Goal: Information Seeking & Learning: Learn about a topic

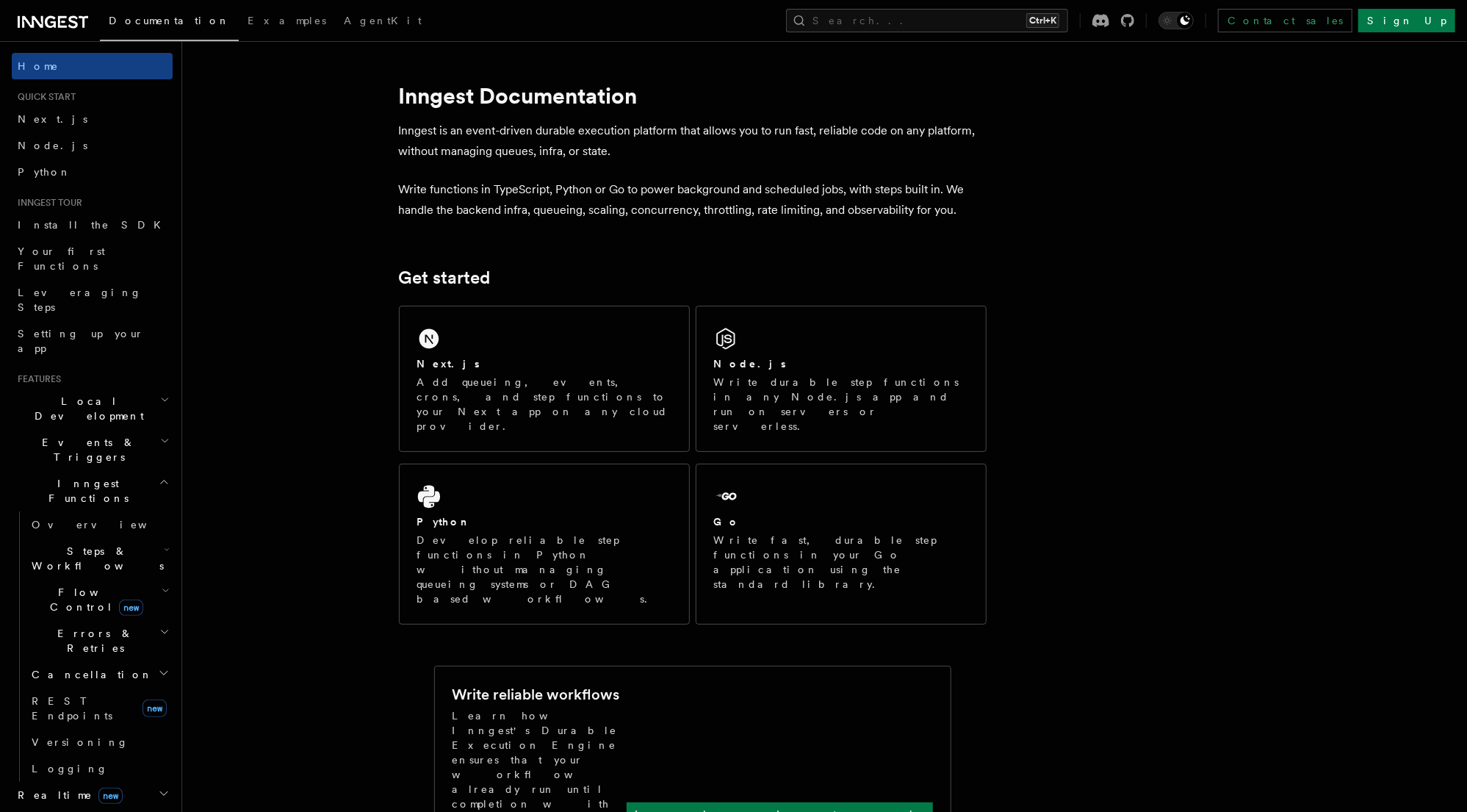
click at [159, 476] on icon "button" at bounding box center [164, 482] width 11 height 12
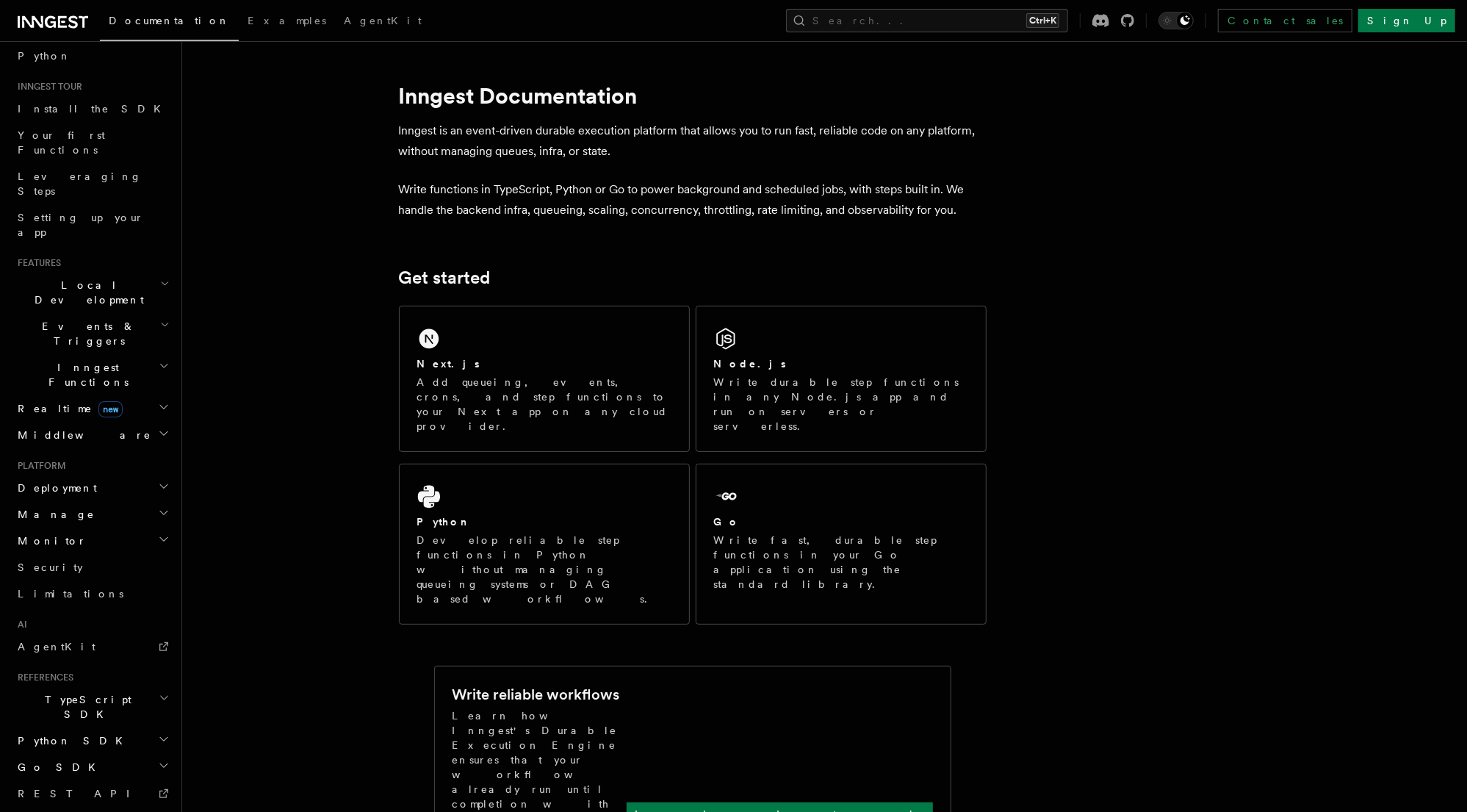
scroll to position [117, 0]
click at [160, 510] on icon "button" at bounding box center [163, 511] width 7 height 4
click at [59, 552] on link "Apps" at bounding box center [99, 566] width 147 height 26
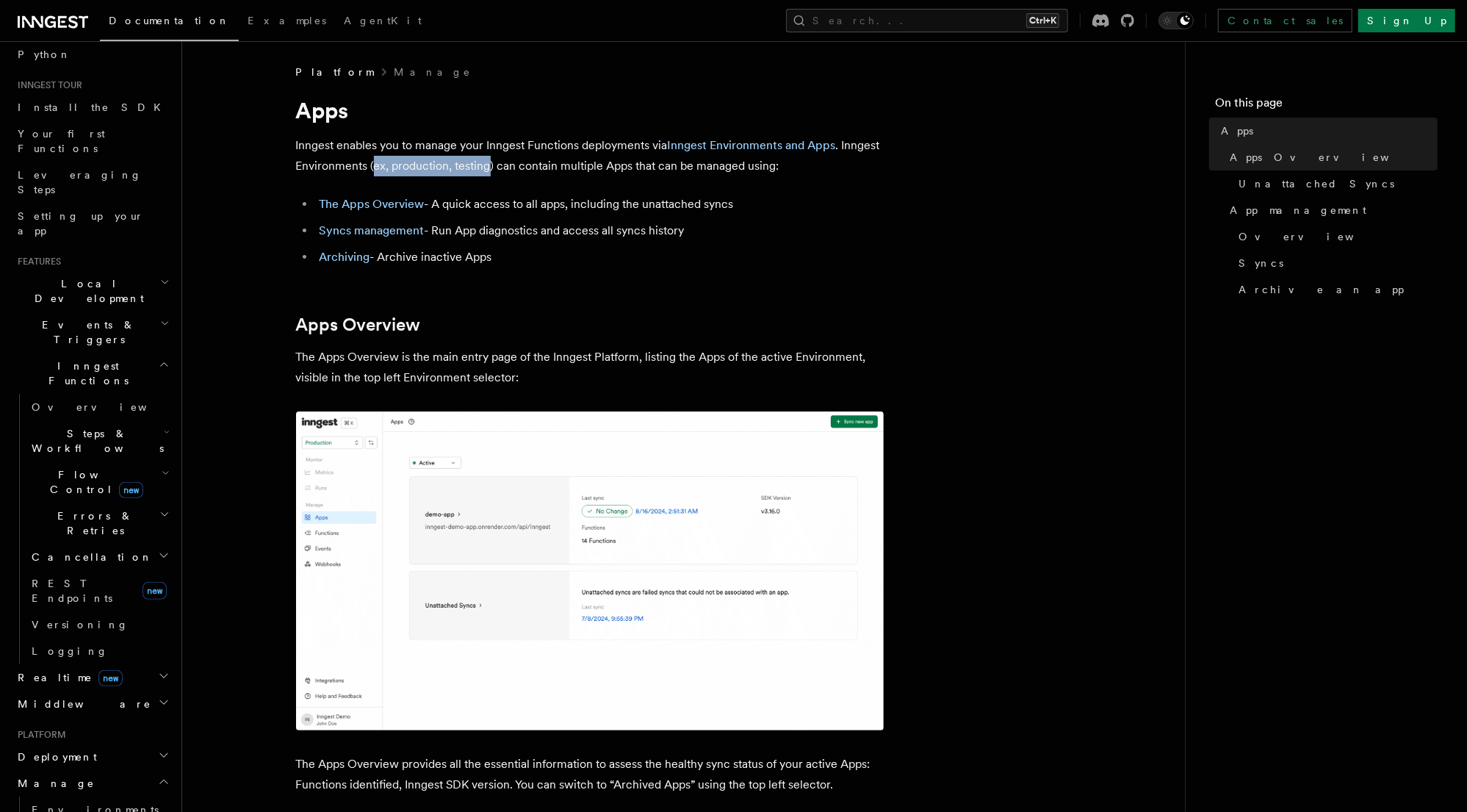
drag, startPoint x: 375, startPoint y: 165, endPoint x: 486, endPoint y: 163, distance: 111.0
click at [486, 163] on p "Inngest enables you to manage your Inngest Functions deployments via Inngest En…" at bounding box center [590, 155] width 587 height 41
click at [607, 167] on p "Inngest enables you to manage your Inngest Functions deployments via Inngest En…" at bounding box center [590, 155] width 587 height 41
click at [771, 166] on p "Inngest enables you to manage your Inngest Functions deployments via Inngest En…" at bounding box center [590, 155] width 587 height 41
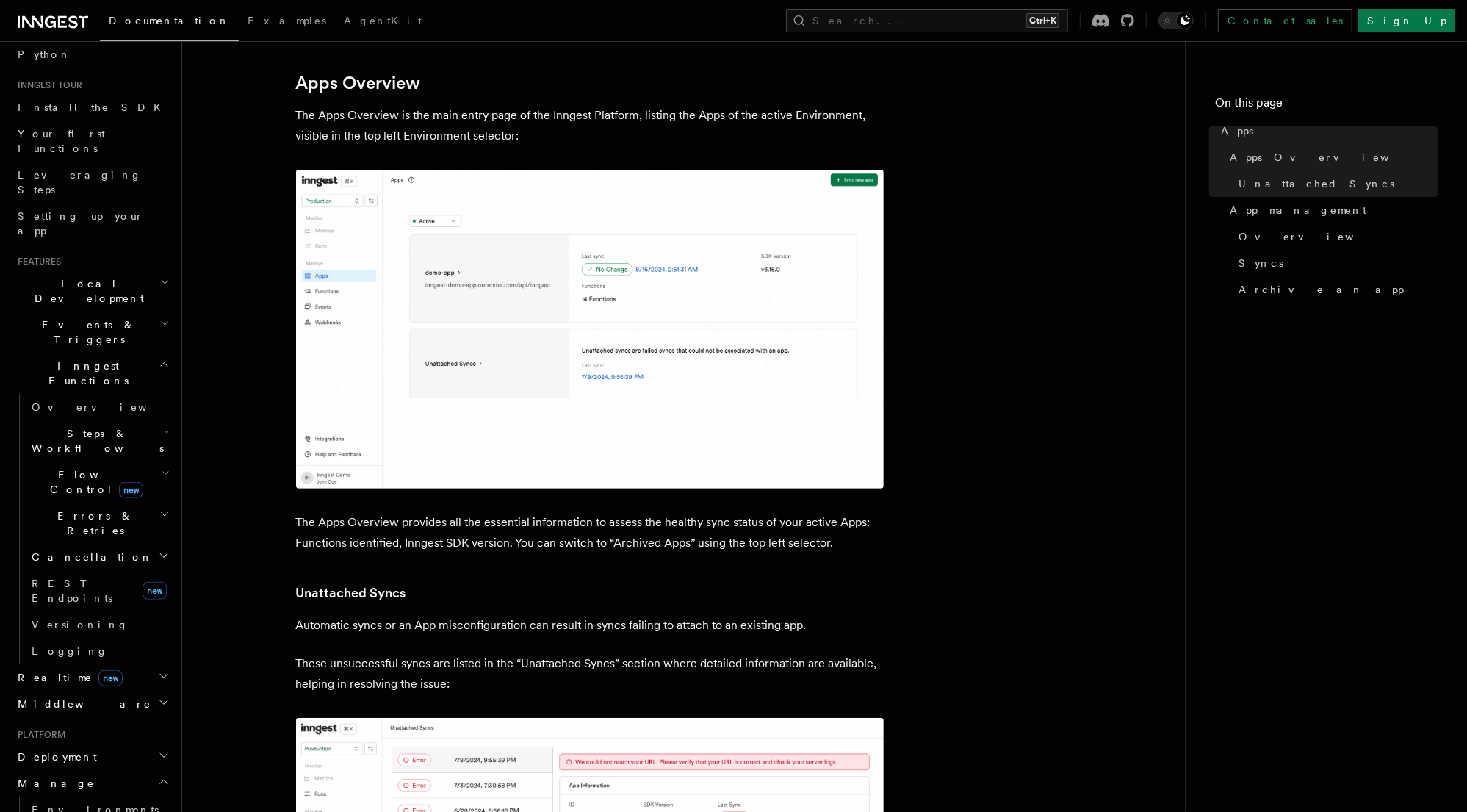
scroll to position [294, 0]
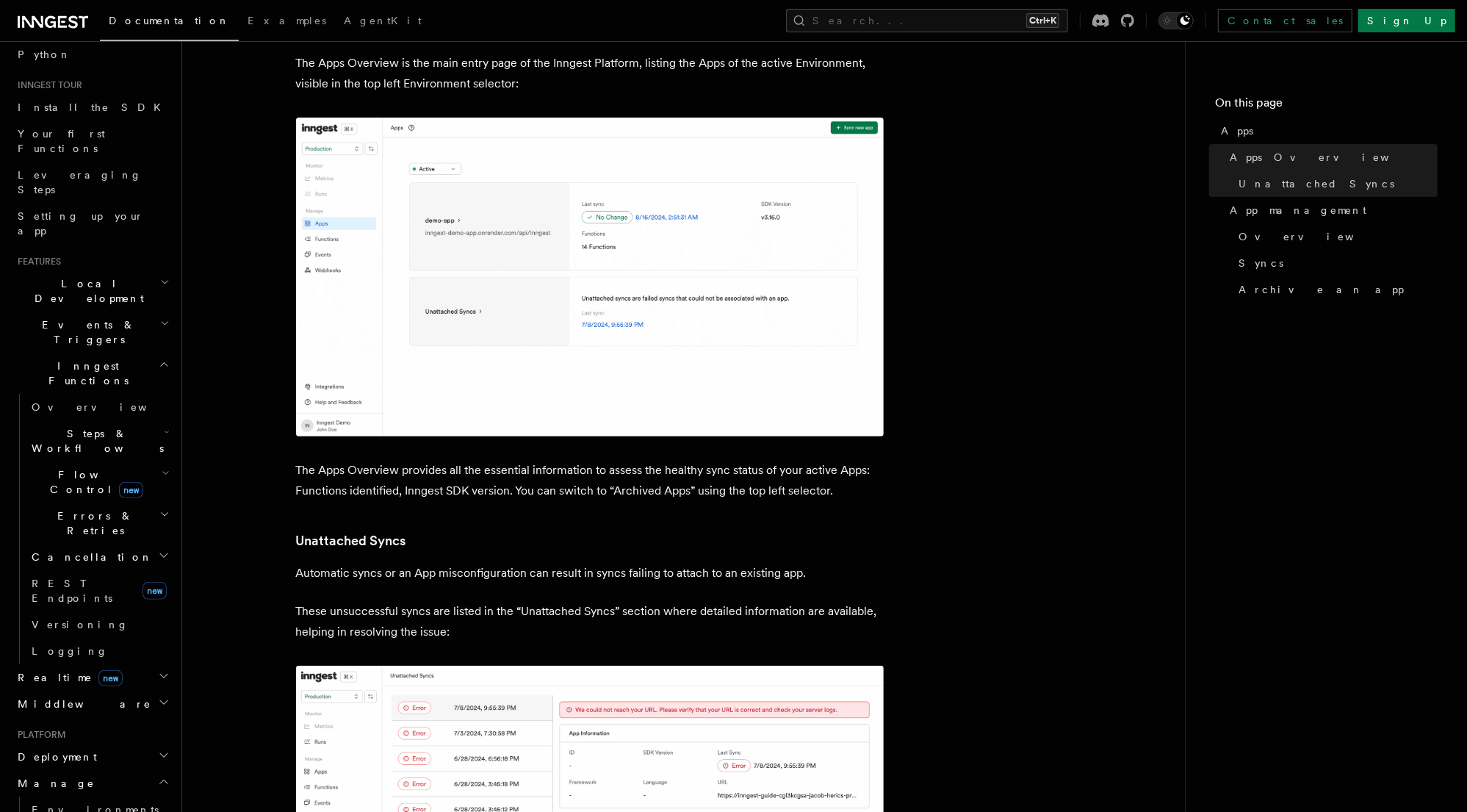
click at [678, 472] on p "The Apps Overview provides all the essential information to assess the healthy …" at bounding box center [590, 480] width 587 height 41
click at [747, 475] on p "The Apps Overview provides all the essential information to assess the healthy …" at bounding box center [590, 480] width 587 height 41
click at [854, 473] on p "The Apps Overview provides all the essential information to assess the healthy …" at bounding box center [590, 480] width 587 height 41
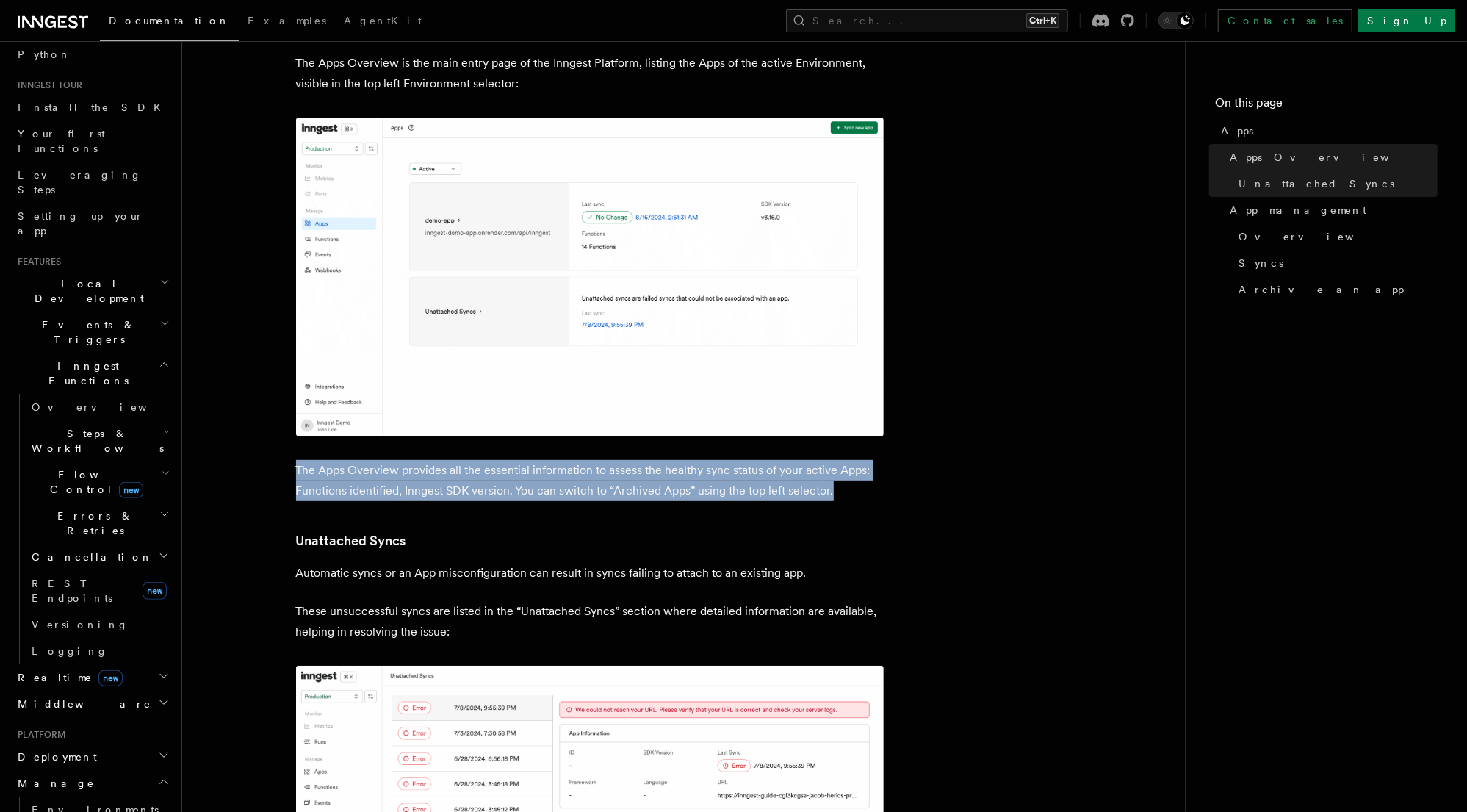
drag, startPoint x: 844, startPoint y: 489, endPoint x: 240, endPoint y: 468, distance: 604.4
click at [402, 489] on p "The Apps Overview provides all the essential information to assess the healthy …" at bounding box center [590, 480] width 587 height 41
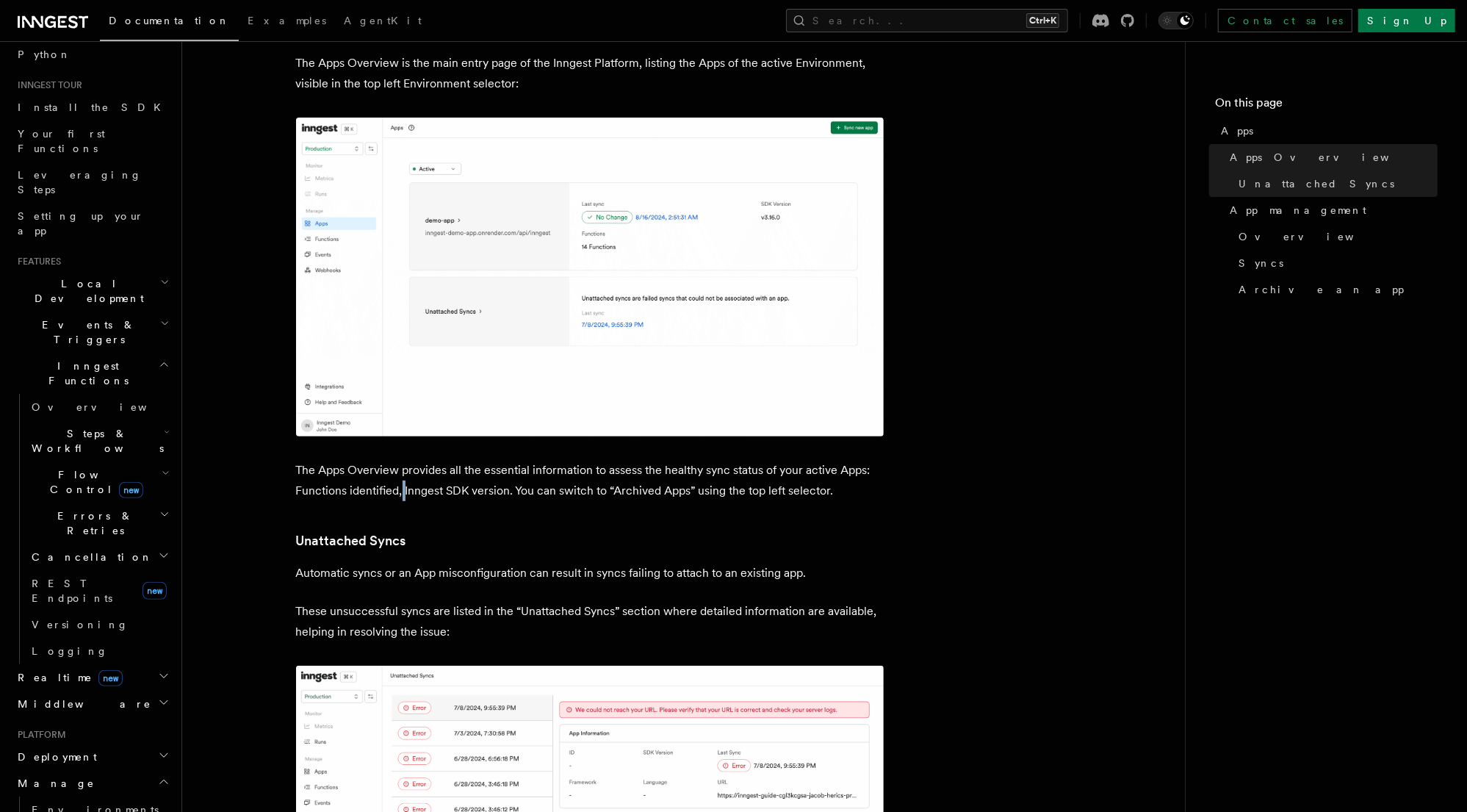
click at [402, 489] on p "The Apps Overview provides all the essential information to assess the healthy …" at bounding box center [590, 480] width 587 height 41
click at [502, 490] on p "The Apps Overview provides all the essential information to assess the healthy …" at bounding box center [590, 480] width 587 height 41
click at [587, 490] on p "The Apps Overview provides all the essential information to assess the healthy …" at bounding box center [590, 480] width 587 height 41
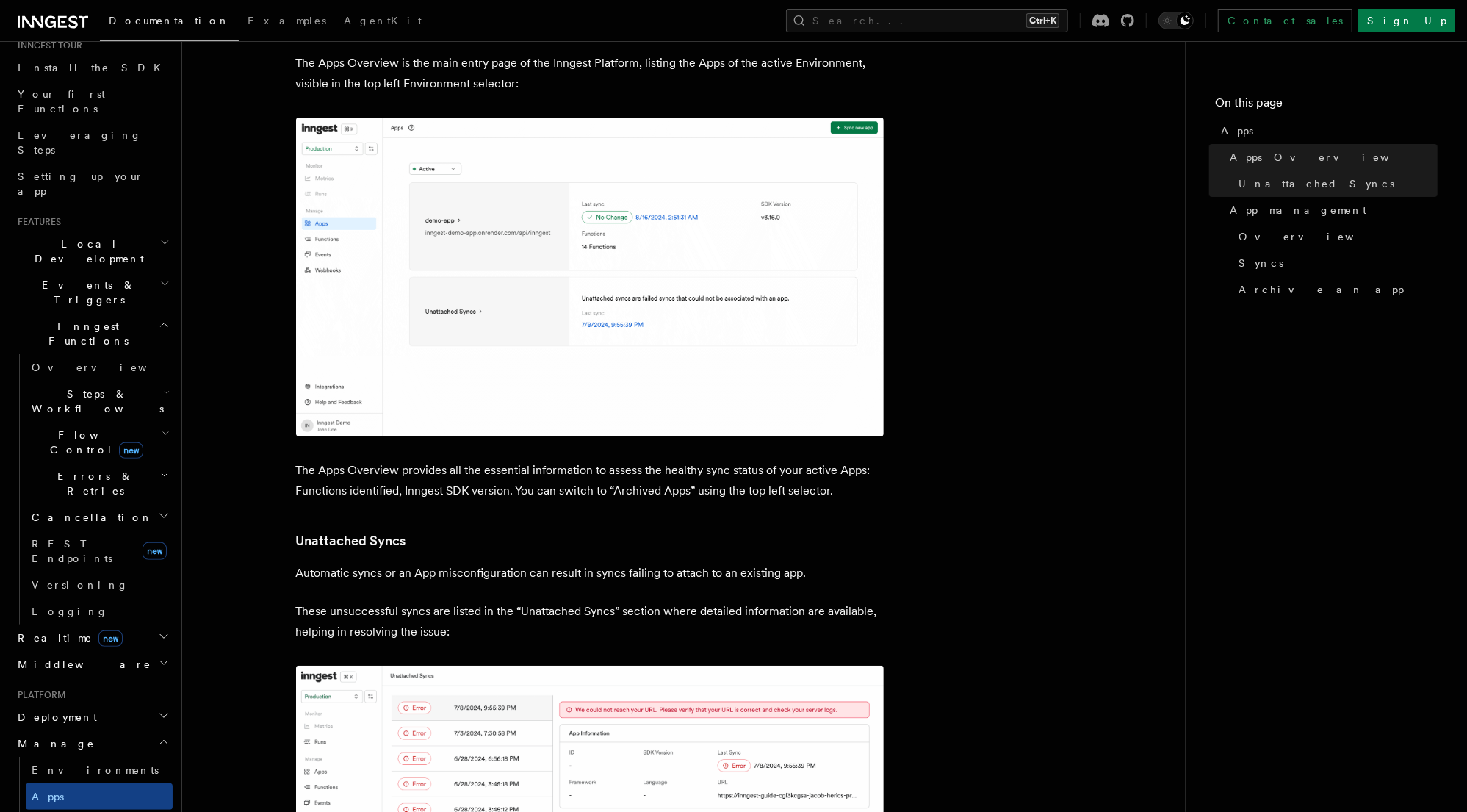
scroll to position [176, 0]
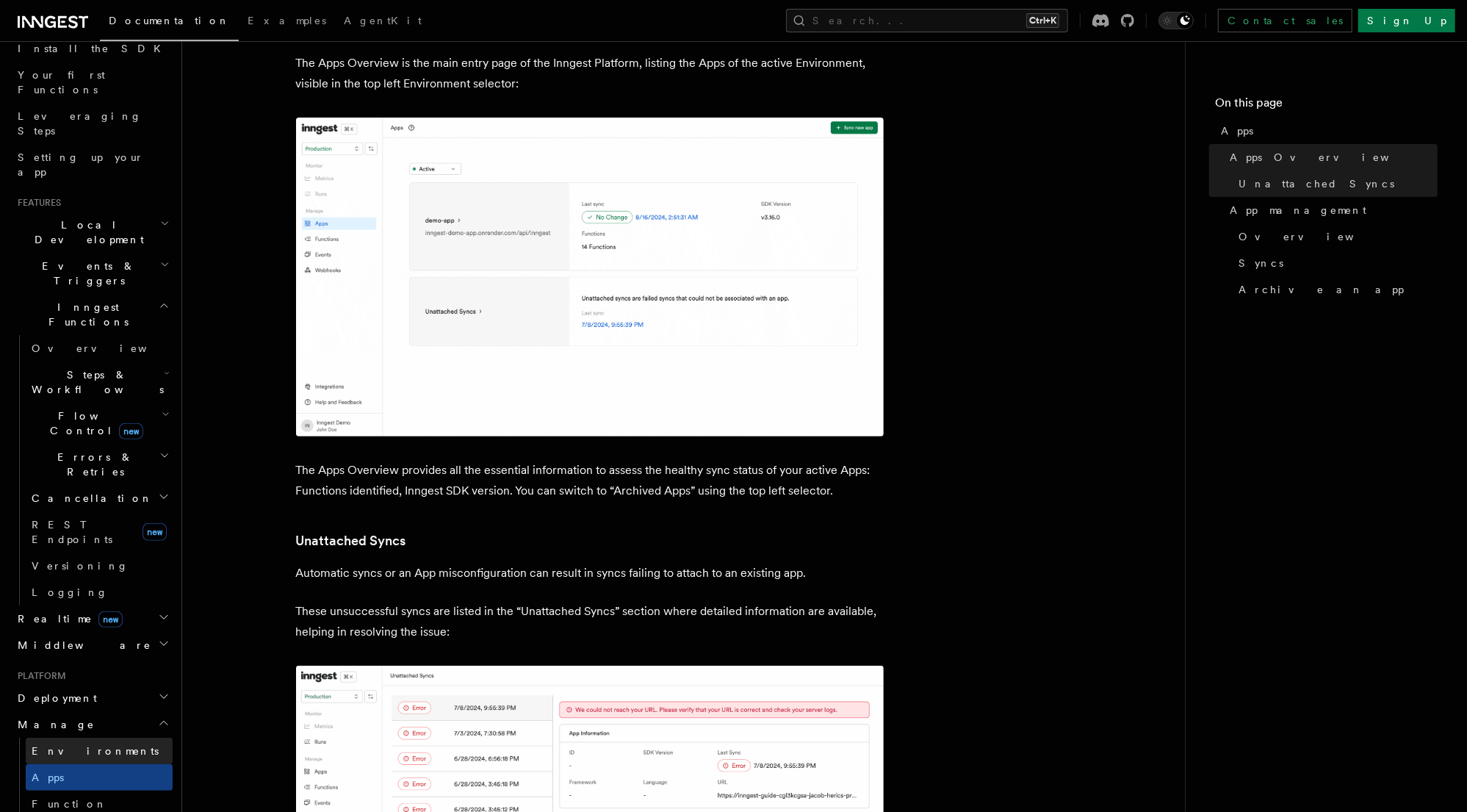
click at [95, 737] on link "Environments" at bounding box center [99, 751] width 147 height 26
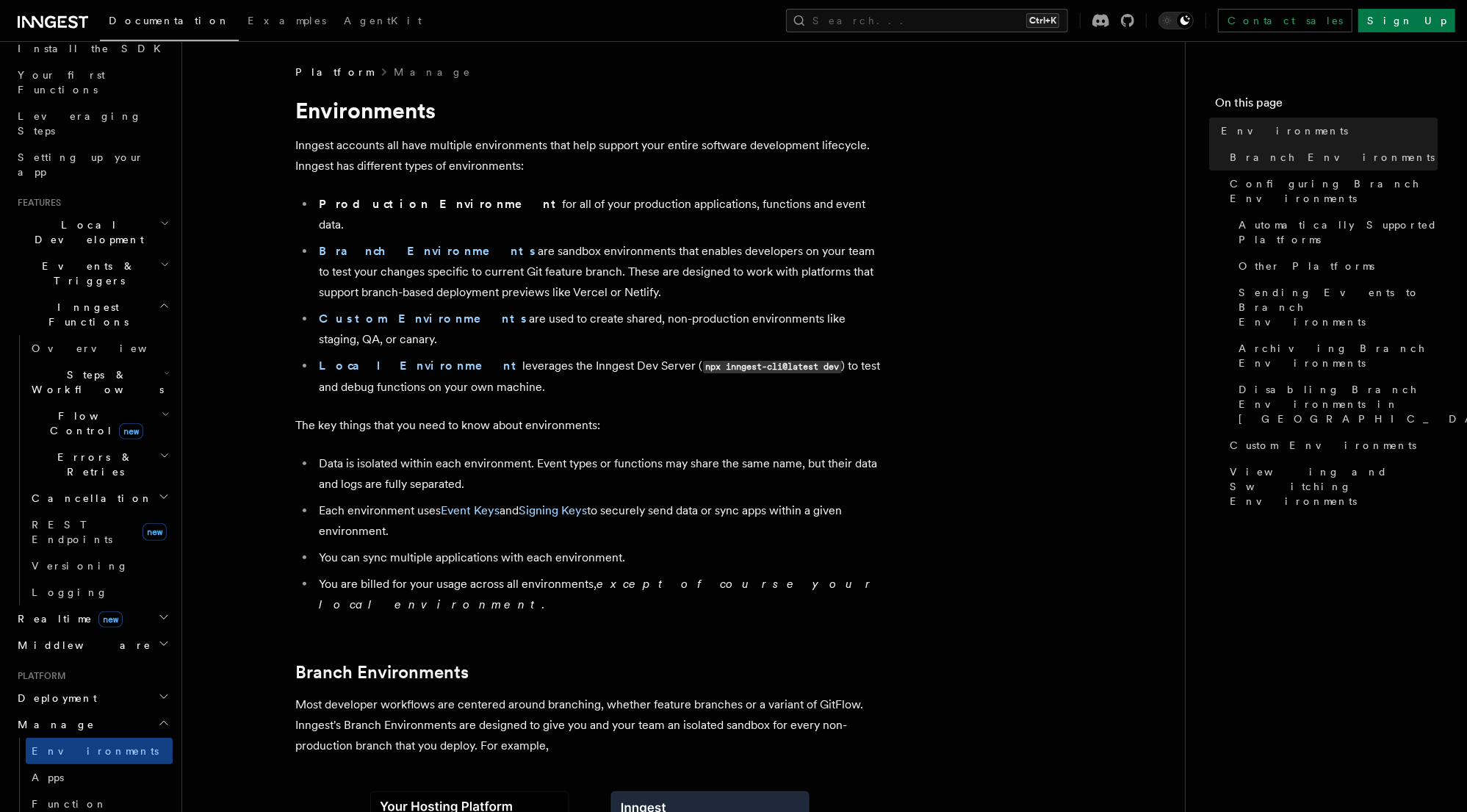
click at [655, 453] on li "Data is isolated within each environment. Event types or functions may share th…" at bounding box center [600, 473] width 569 height 41
click at [821, 453] on li "Data is isolated within each environment. Event types or functions may share th…" at bounding box center [600, 473] width 569 height 41
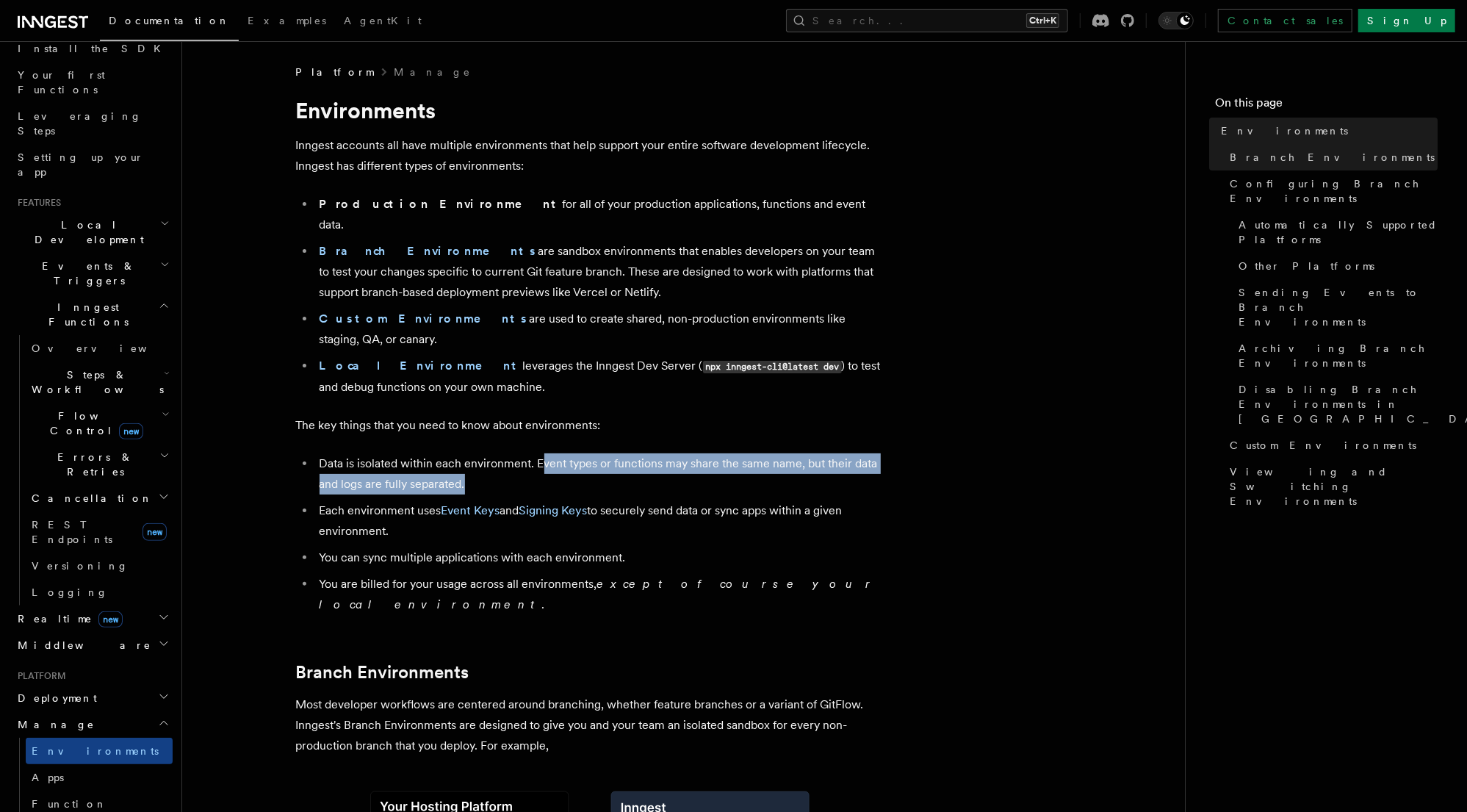
drag, startPoint x: 496, startPoint y: 447, endPoint x: 541, endPoint y: 417, distance: 54.1
click at [541, 453] on li "Data is isolated within each environment. Event types or functions may share th…" at bounding box center [600, 473] width 569 height 41
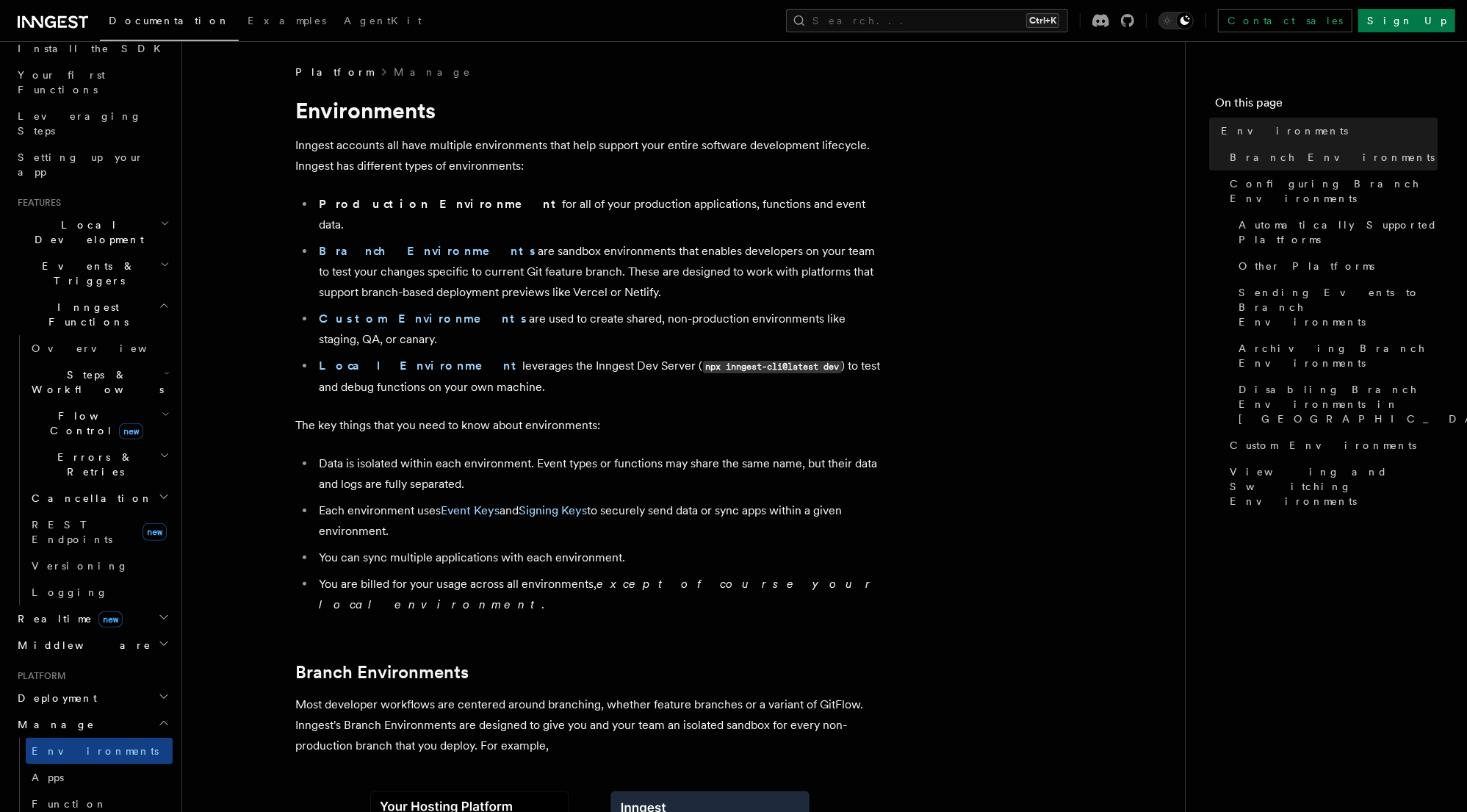
click at [698, 500] on li "Each environment uses Event Keys and Signing Keys to securely send data or sync…" at bounding box center [600, 521] width 569 height 41
click at [801, 500] on li "Each environment uses Event Keys and Signing Keys to securely send data or sync…" at bounding box center [600, 521] width 569 height 41
drag, startPoint x: 398, startPoint y: 494, endPoint x: 318, endPoint y: 469, distance: 83.8
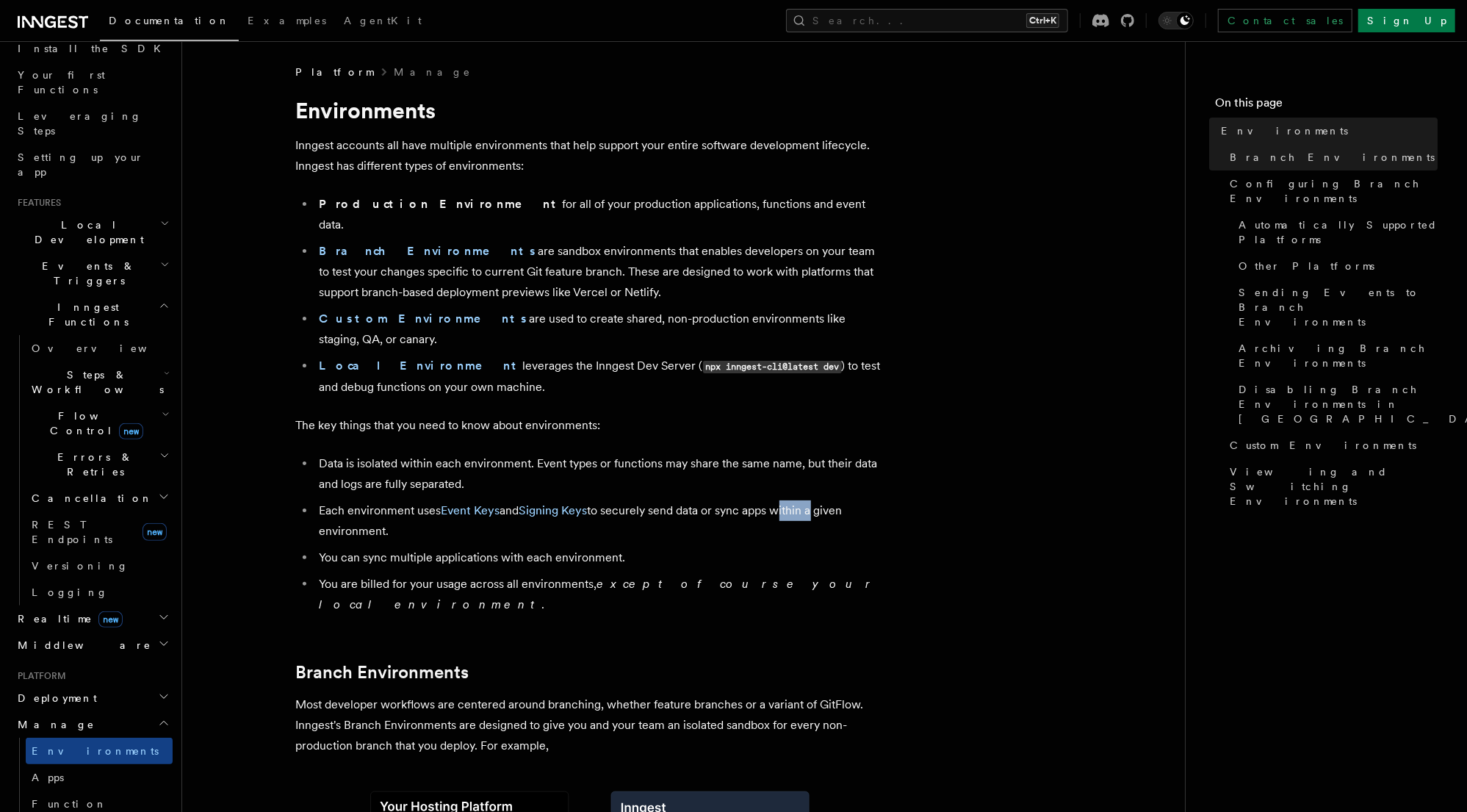
click at [318, 500] on li "Each environment uses Event Keys and Signing Keys to securely send data or sync…" at bounding box center [600, 521] width 569 height 41
drag, startPoint x: 322, startPoint y: 519, endPoint x: 644, endPoint y: 515, distance: 322.0
click at [644, 547] on li "You can sync multiple applications with each environment." at bounding box center [600, 557] width 569 height 20
click at [661, 547] on li "You can sync multiple applications with each environment." at bounding box center [600, 557] width 569 height 20
drag, startPoint x: 683, startPoint y: 518, endPoint x: 308, endPoint y: 510, distance: 375.1
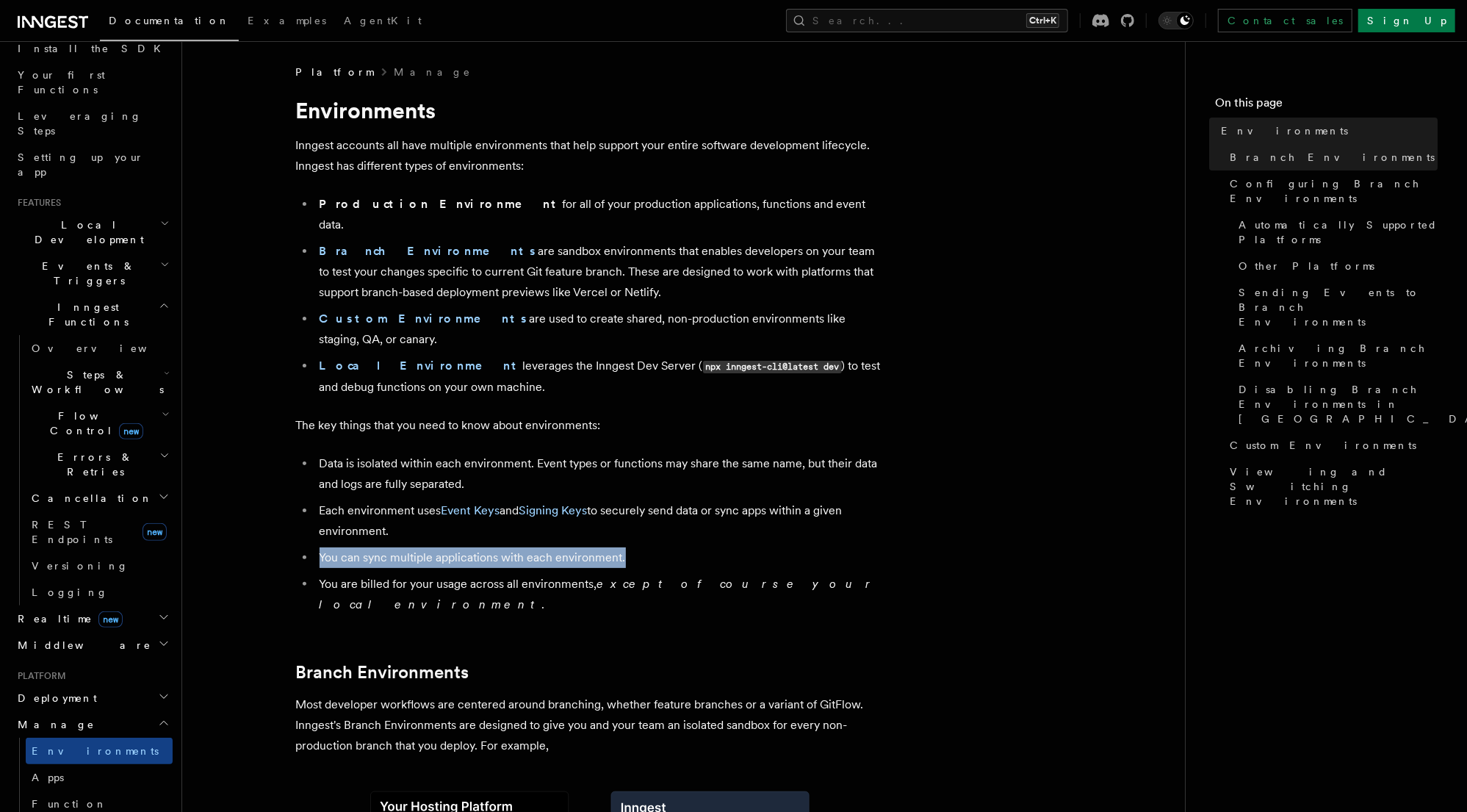
click at [308, 510] on ul "Data is isolated within each environment. Event types or functions may share th…" at bounding box center [590, 534] width 587 height 162
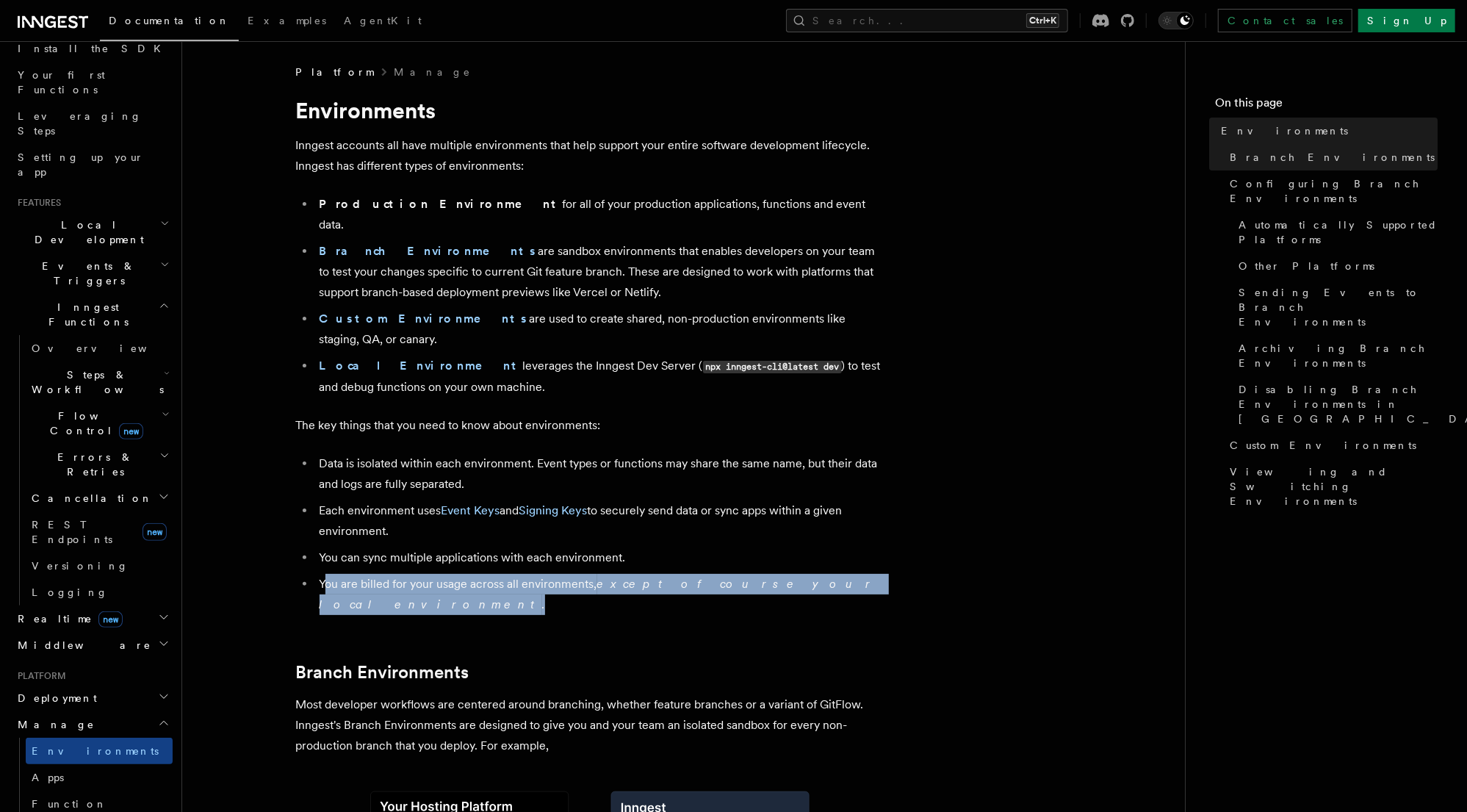
drag, startPoint x: 326, startPoint y: 545, endPoint x: 824, endPoint y: 542, distance: 498.0
click at [817, 573] on li "You are billed for your usage across all environments, except of course your lo…" at bounding box center [600, 594] width 569 height 41
click at [824, 573] on li "You are billed for your usage across all environments, except of course your lo…" at bounding box center [600, 594] width 569 height 41
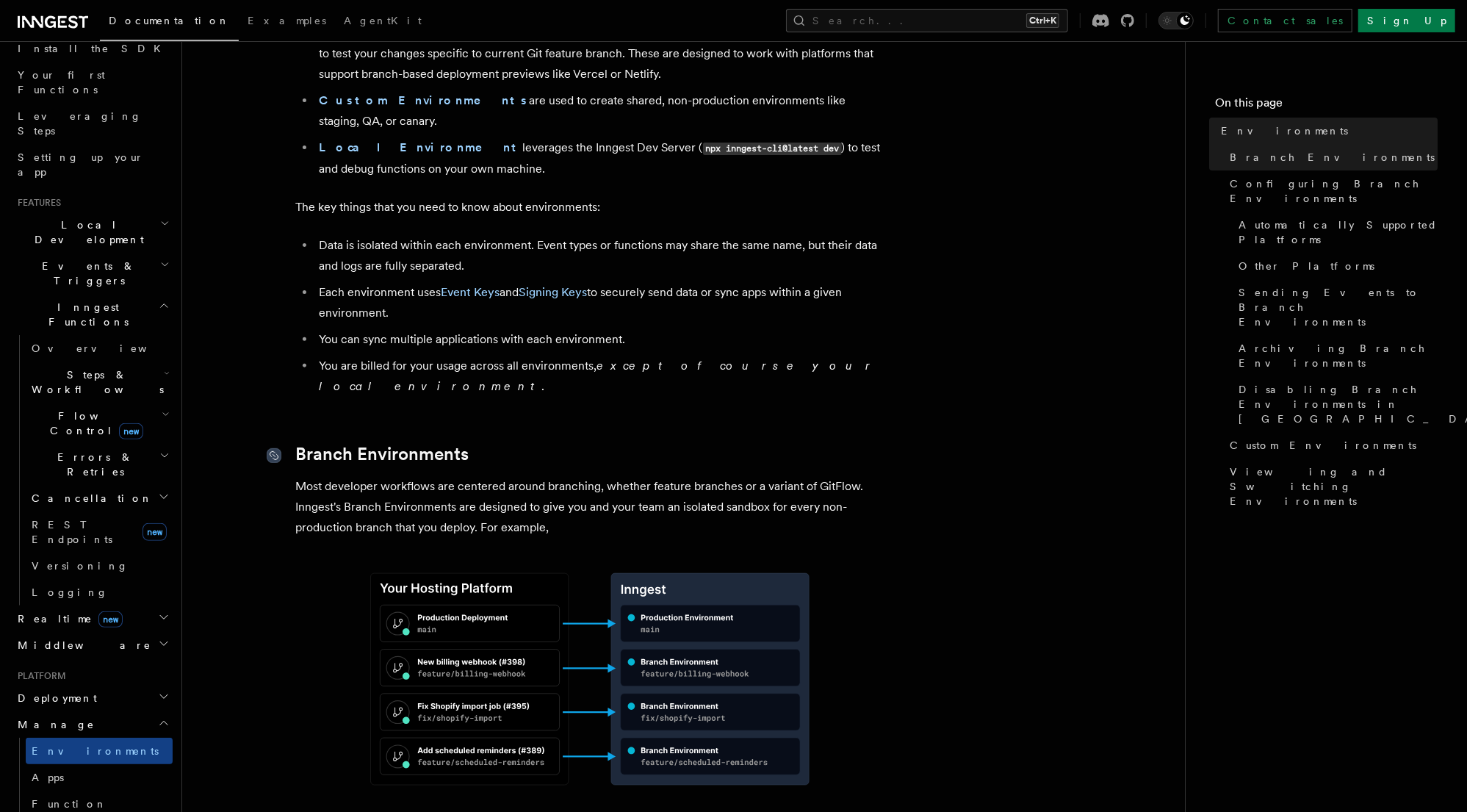
scroll to position [235, 0]
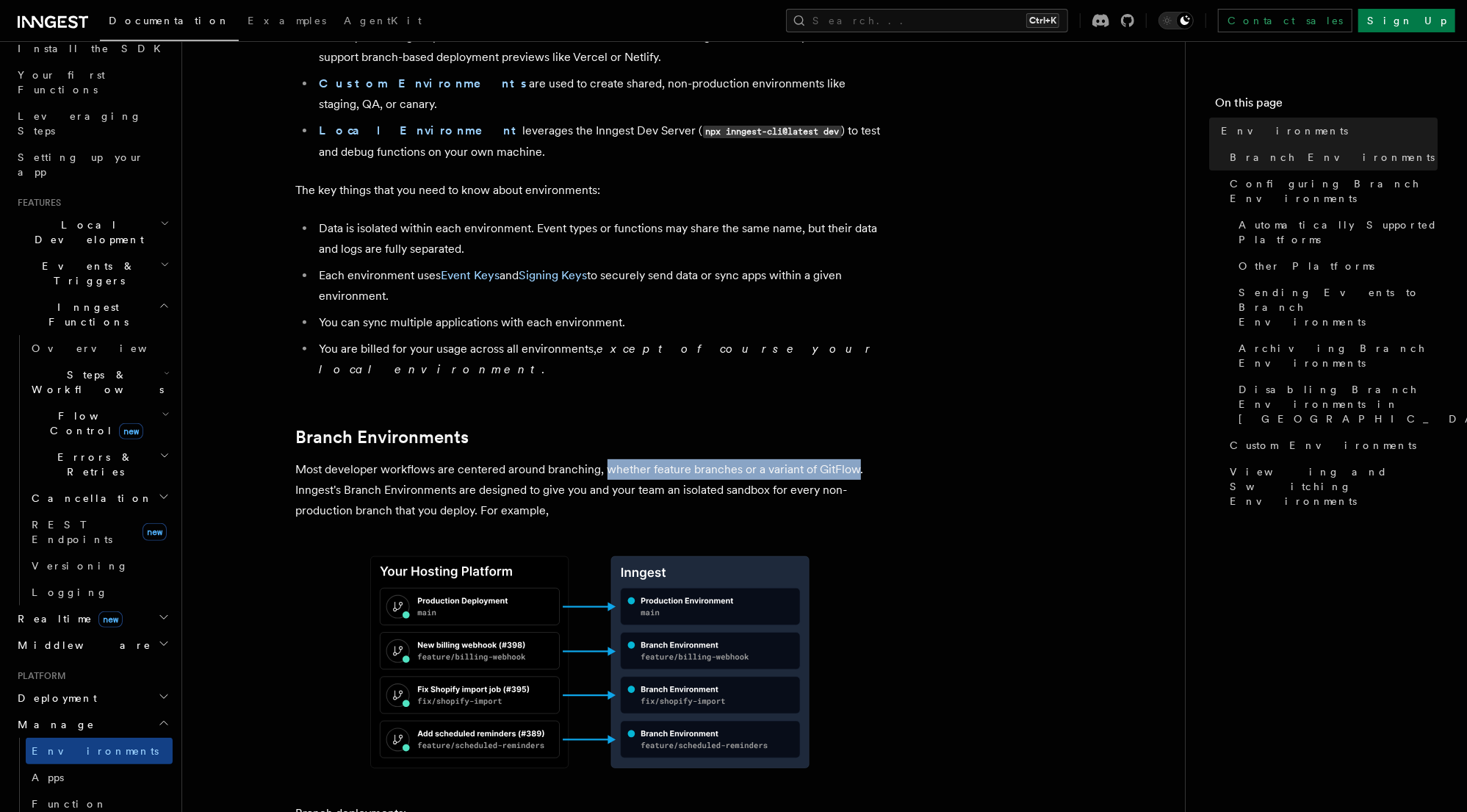
drag, startPoint x: 604, startPoint y: 409, endPoint x: 855, endPoint y: 408, distance: 251.0
click at [855, 459] on p "Most developer workflows are centered around branching, whether feature branche…" at bounding box center [590, 490] width 587 height 61
click at [333, 459] on p "Most developer workflows are centered around branching, whether feature branche…" at bounding box center [590, 490] width 587 height 61
click at [472, 459] on p "Most developer workflows are centered around branching, whether feature branche…" at bounding box center [590, 490] width 587 height 61
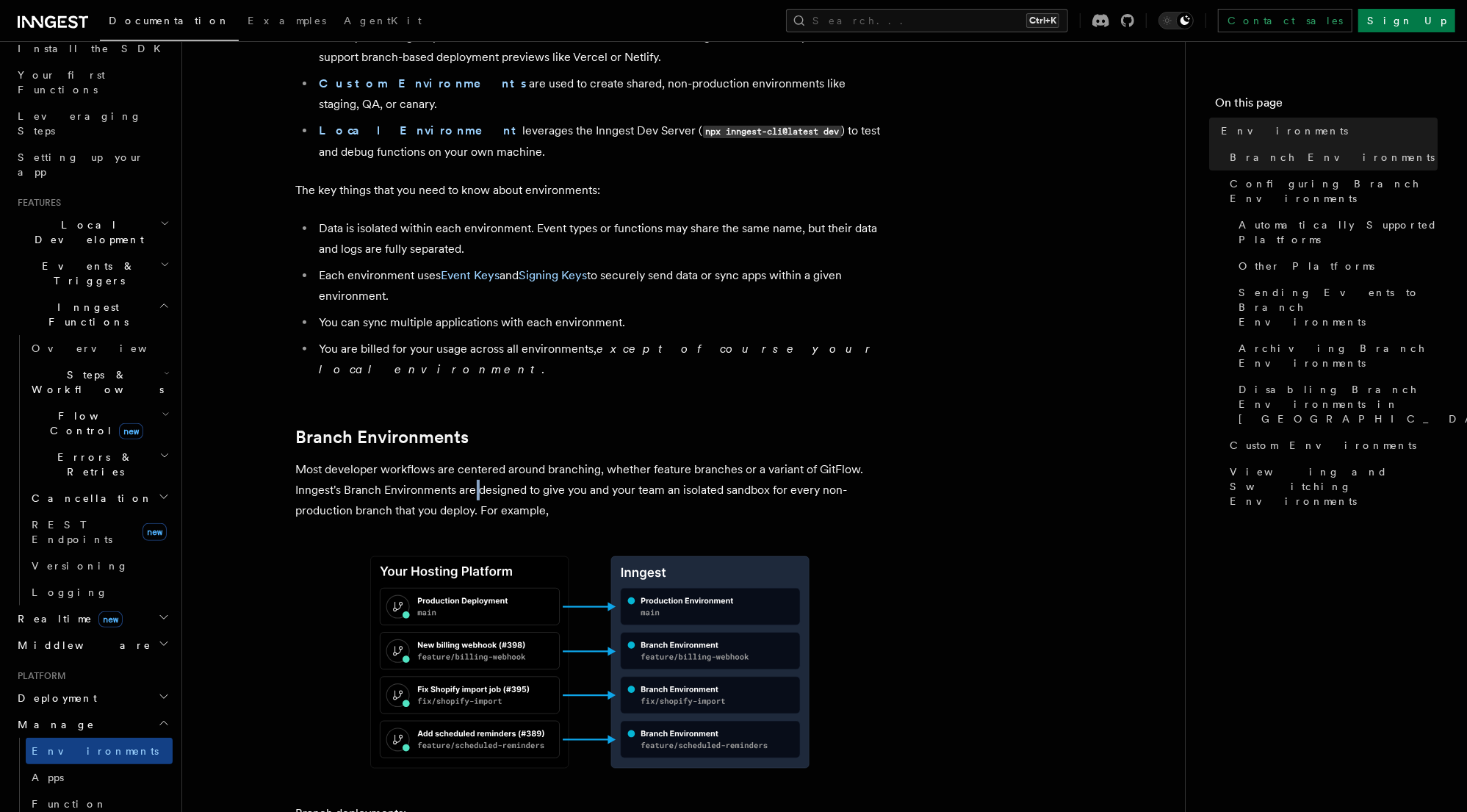
click at [472, 459] on p "Most developer workflows are centered around branching, whether feature branche…" at bounding box center [590, 490] width 587 height 61
click at [559, 459] on p "Most developer workflows are centered around branching, whether feature branche…" at bounding box center [590, 490] width 587 height 61
click at [410, 459] on p "Most developer workflows are centered around branching, whether feature branche…" at bounding box center [590, 490] width 587 height 61
click at [343, 459] on p "Most developer workflows are centered around branching, whether feature branche…" at bounding box center [590, 490] width 587 height 61
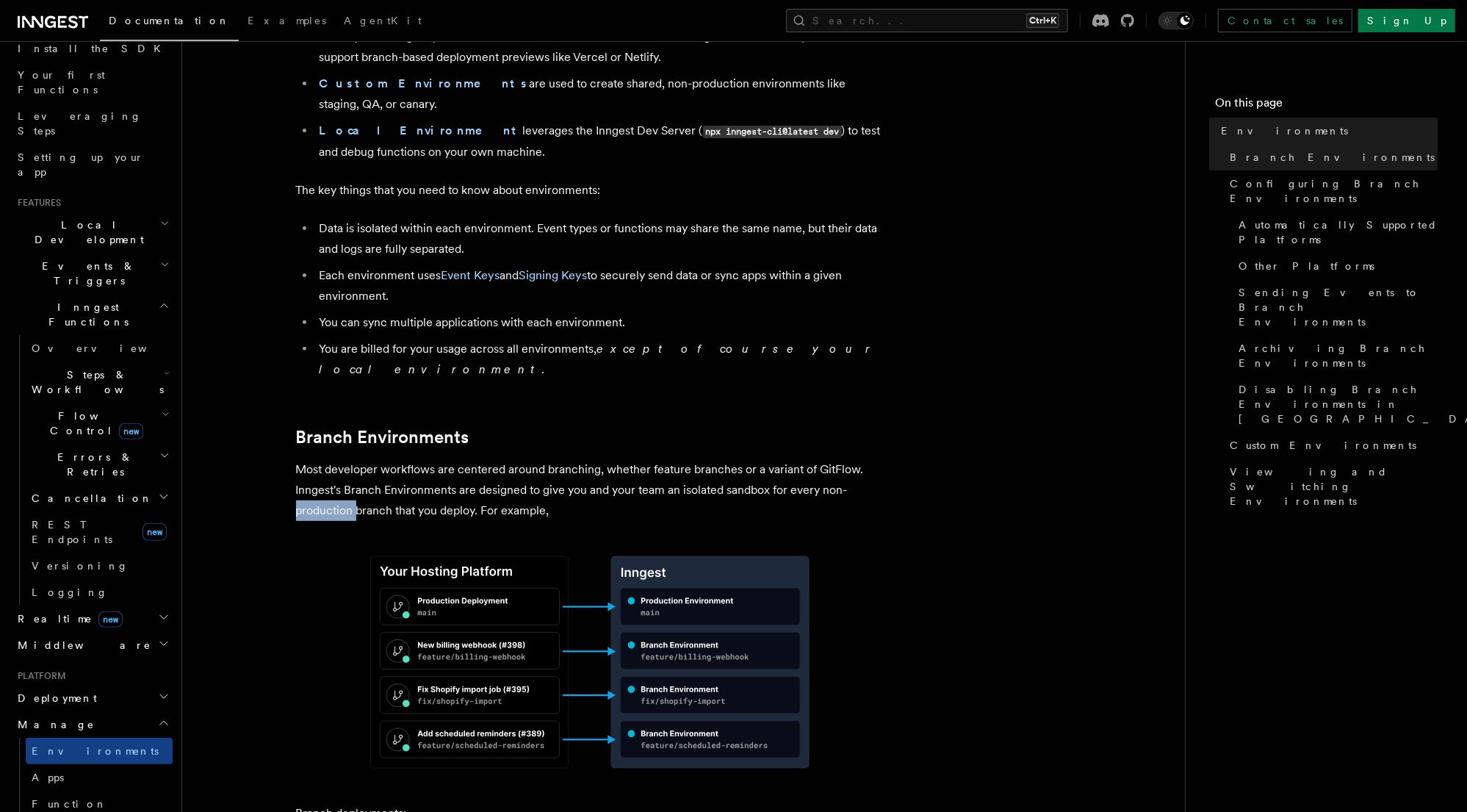
click at [343, 459] on p "Most developer workflows are centered around branching, whether feature branche…" at bounding box center [590, 490] width 587 height 61
click at [416, 459] on p "Most developer workflows are centered around branching, whether feature branche…" at bounding box center [590, 490] width 587 height 61
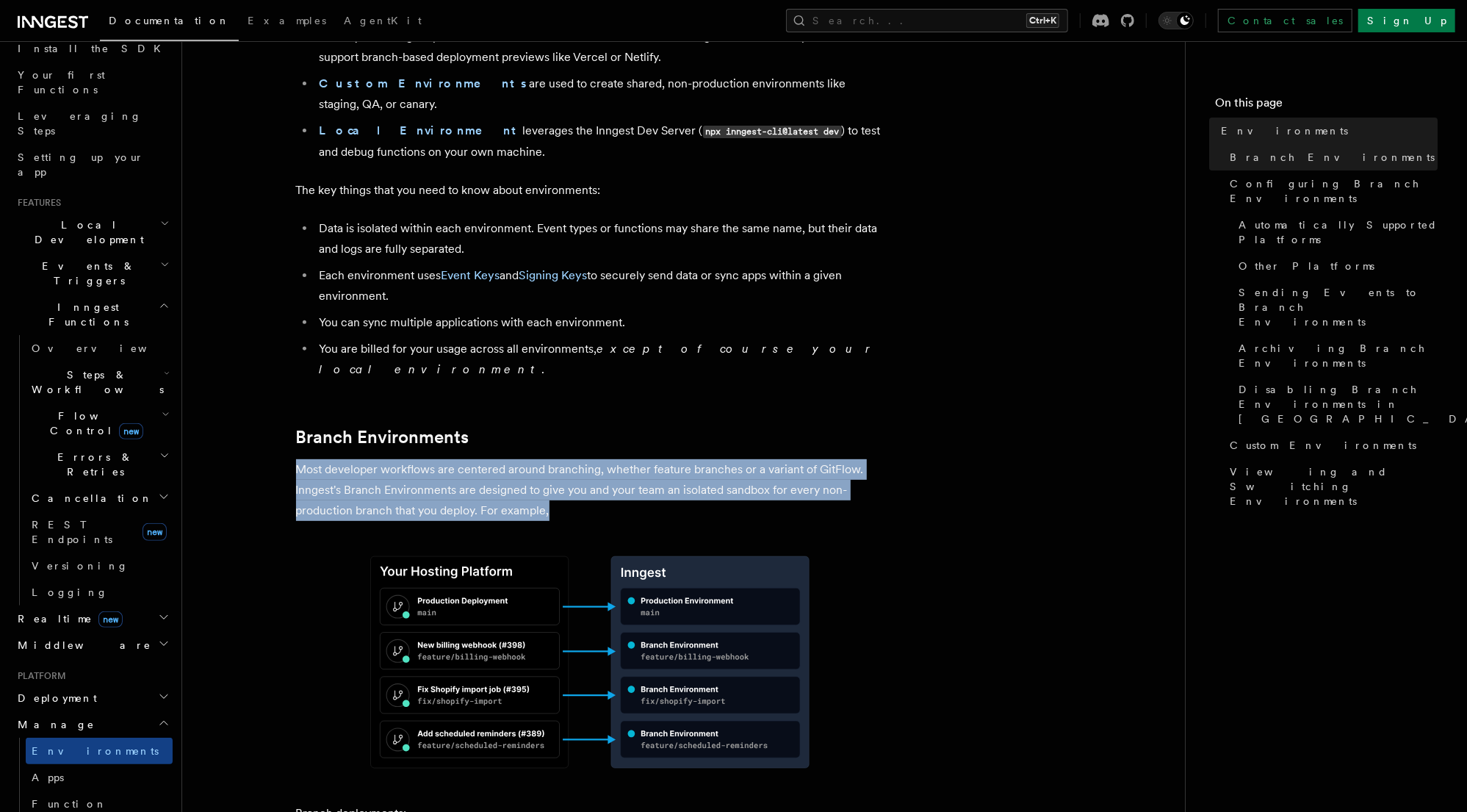
drag, startPoint x: 561, startPoint y: 453, endPoint x: 286, endPoint y: 405, distance: 279.2
click at [332, 459] on p "Most developer workflows are centered around branching, whether feature branche…" at bounding box center [590, 490] width 587 height 61
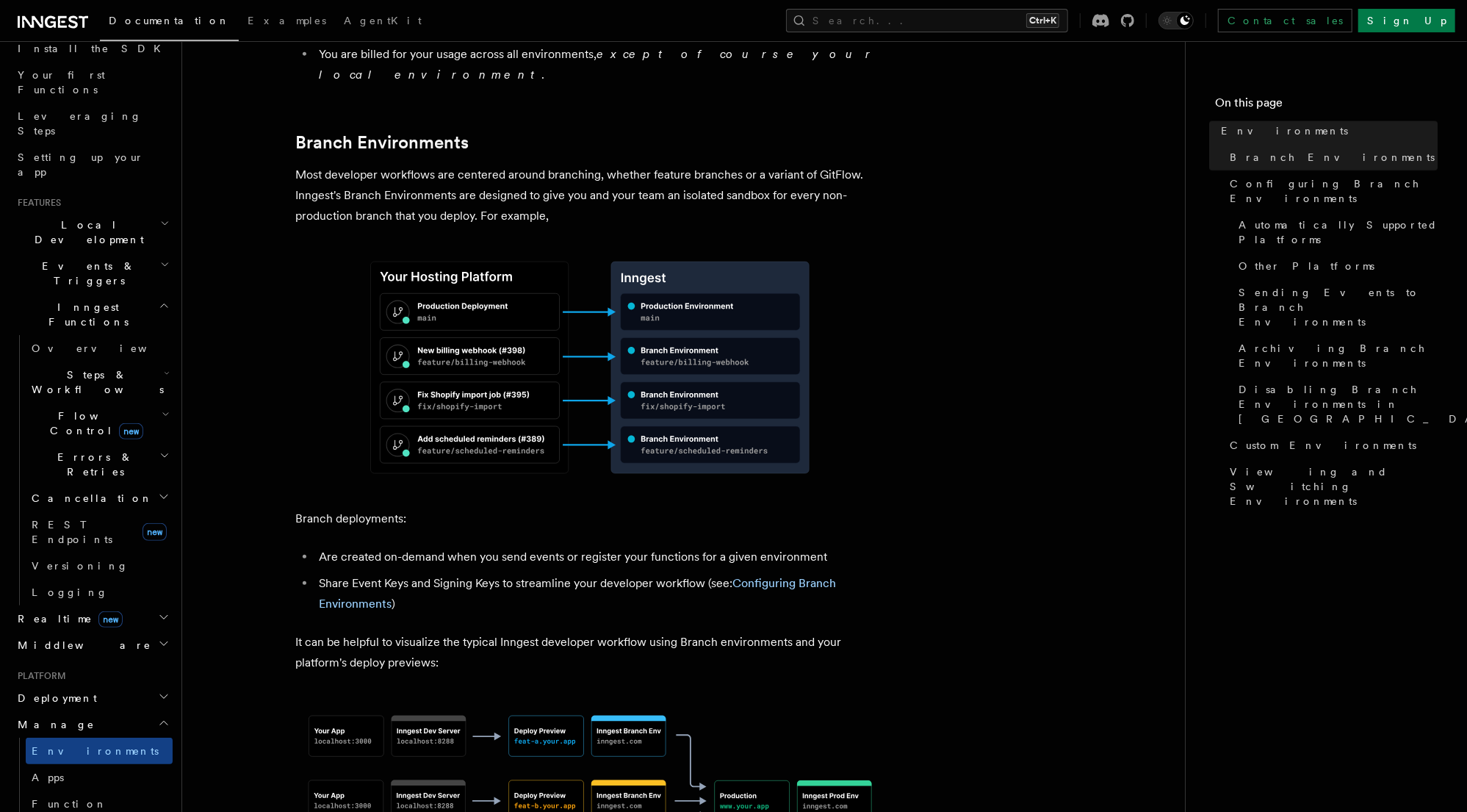
scroll to position [587, 0]
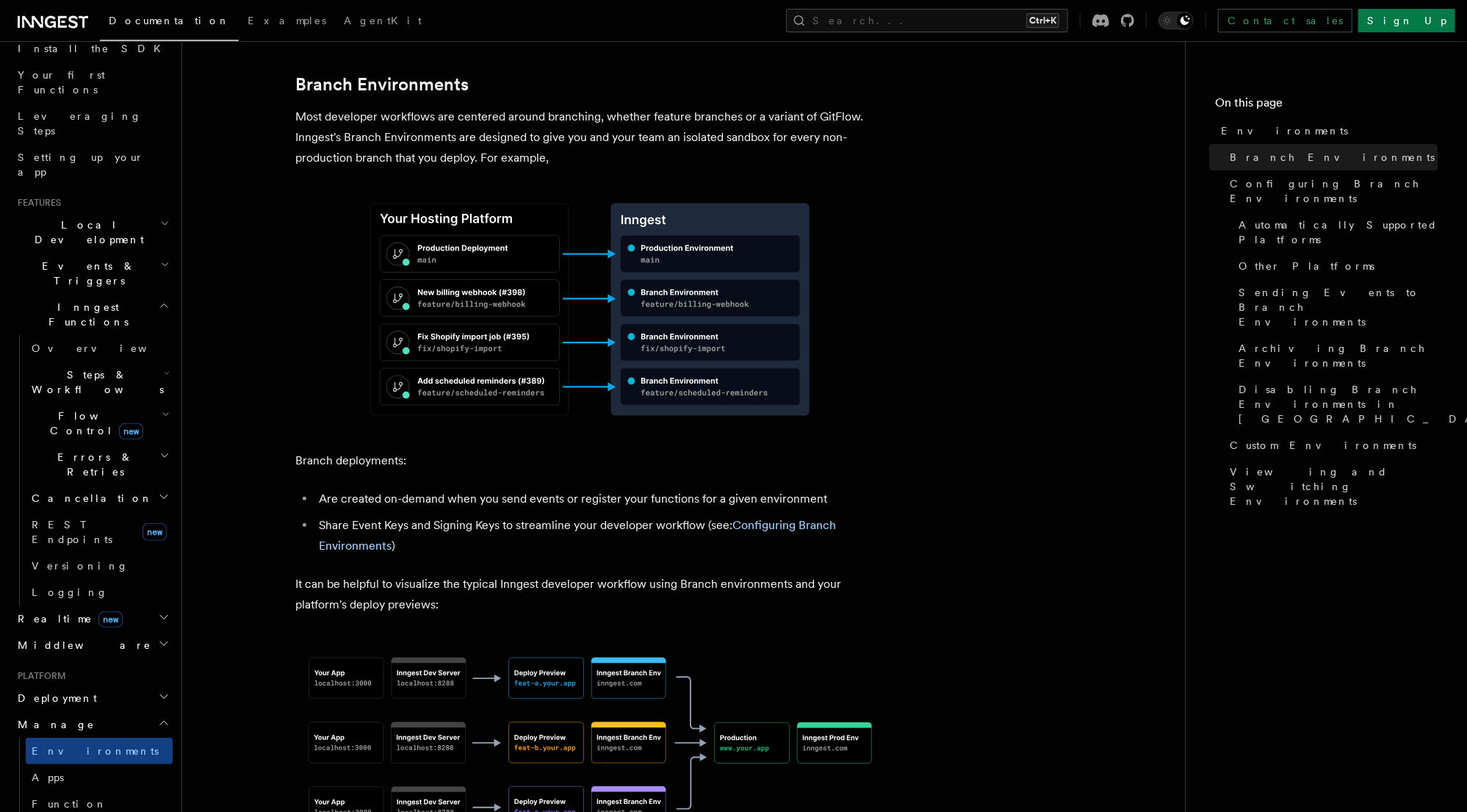
click at [685, 573] on p "It can be helpful to visualize the typical Inngest developer workflow using Bra…" at bounding box center [590, 594] width 587 height 41
click at [772, 573] on p "It can be helpful to visualize the typical Inngest developer workflow using Bra…" at bounding box center [590, 594] width 587 height 41
click at [835, 573] on p "It can be helpful to visualize the typical Inngest developer workflow using Bra…" at bounding box center [590, 594] width 587 height 41
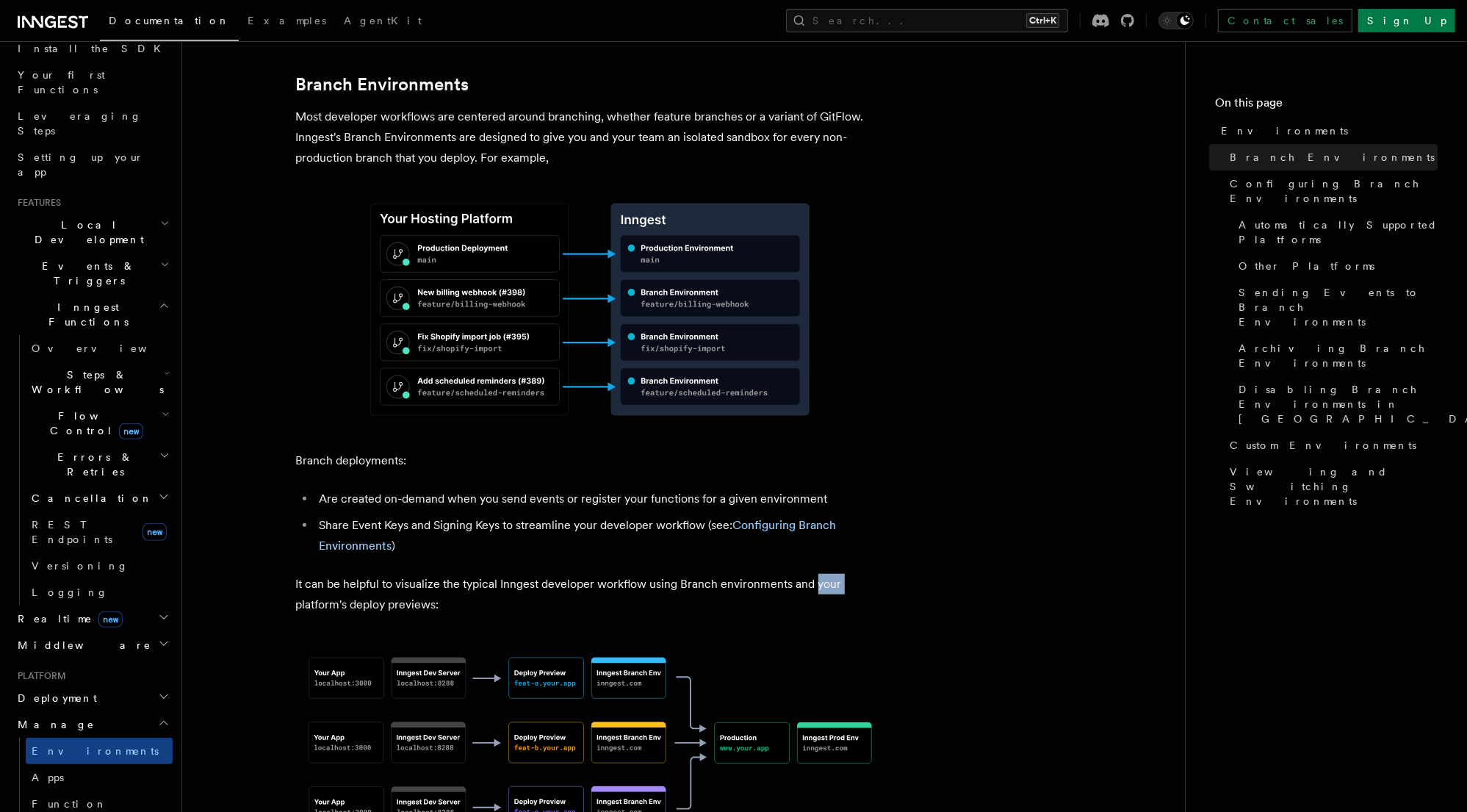
click at [835, 573] on p "It can be helpful to visualize the typical Inngest developer workflow using Bra…" at bounding box center [590, 594] width 587 height 41
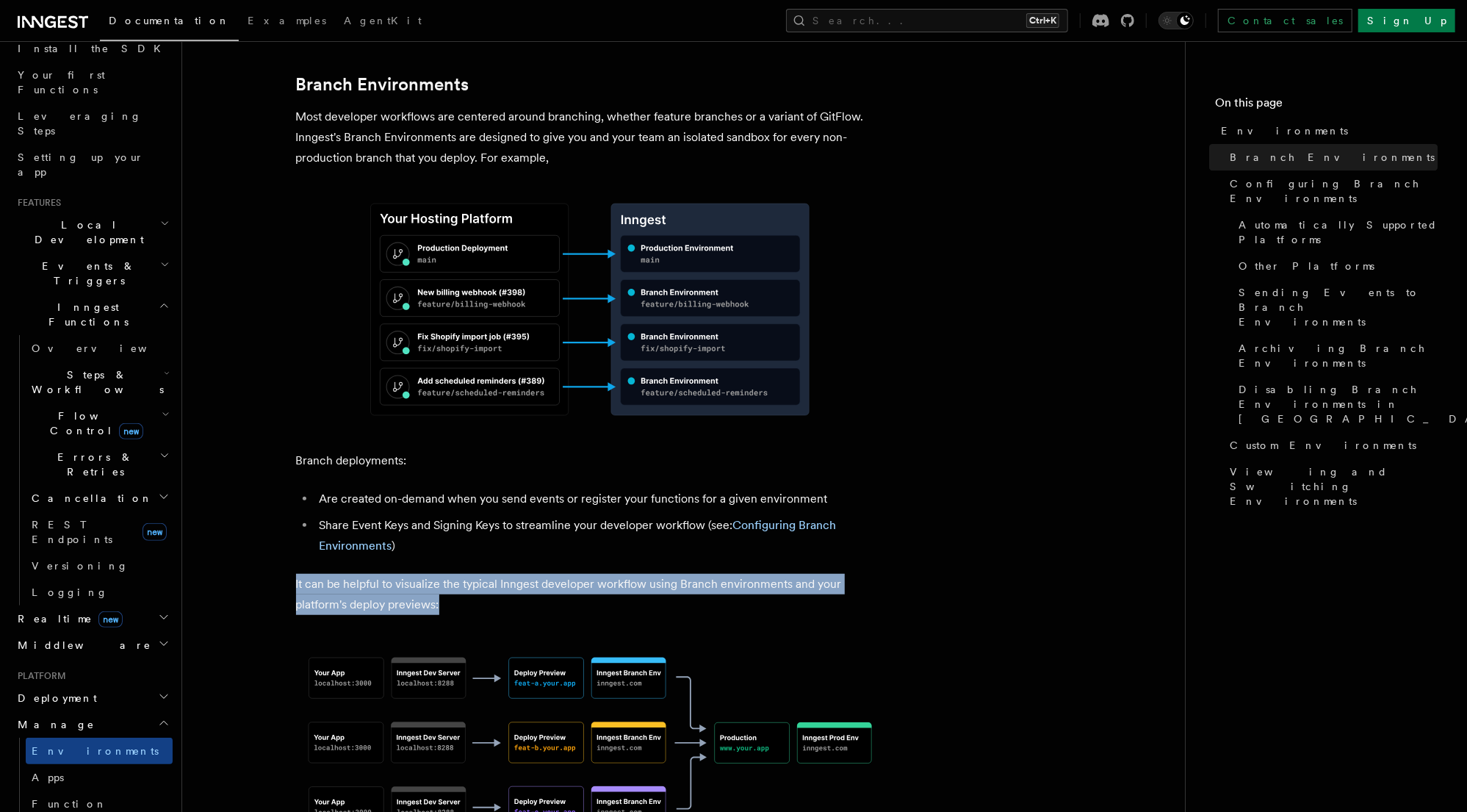
drag, startPoint x: 469, startPoint y: 544, endPoint x: 292, endPoint y: 524, distance: 178.1
drag, startPoint x: 295, startPoint y: 520, endPoint x: 441, endPoint y: 542, distance: 147.6
click at [441, 573] on p "It can be helpful to visualize the typical Inngest developer workflow using Bra…" at bounding box center [590, 594] width 587 height 41
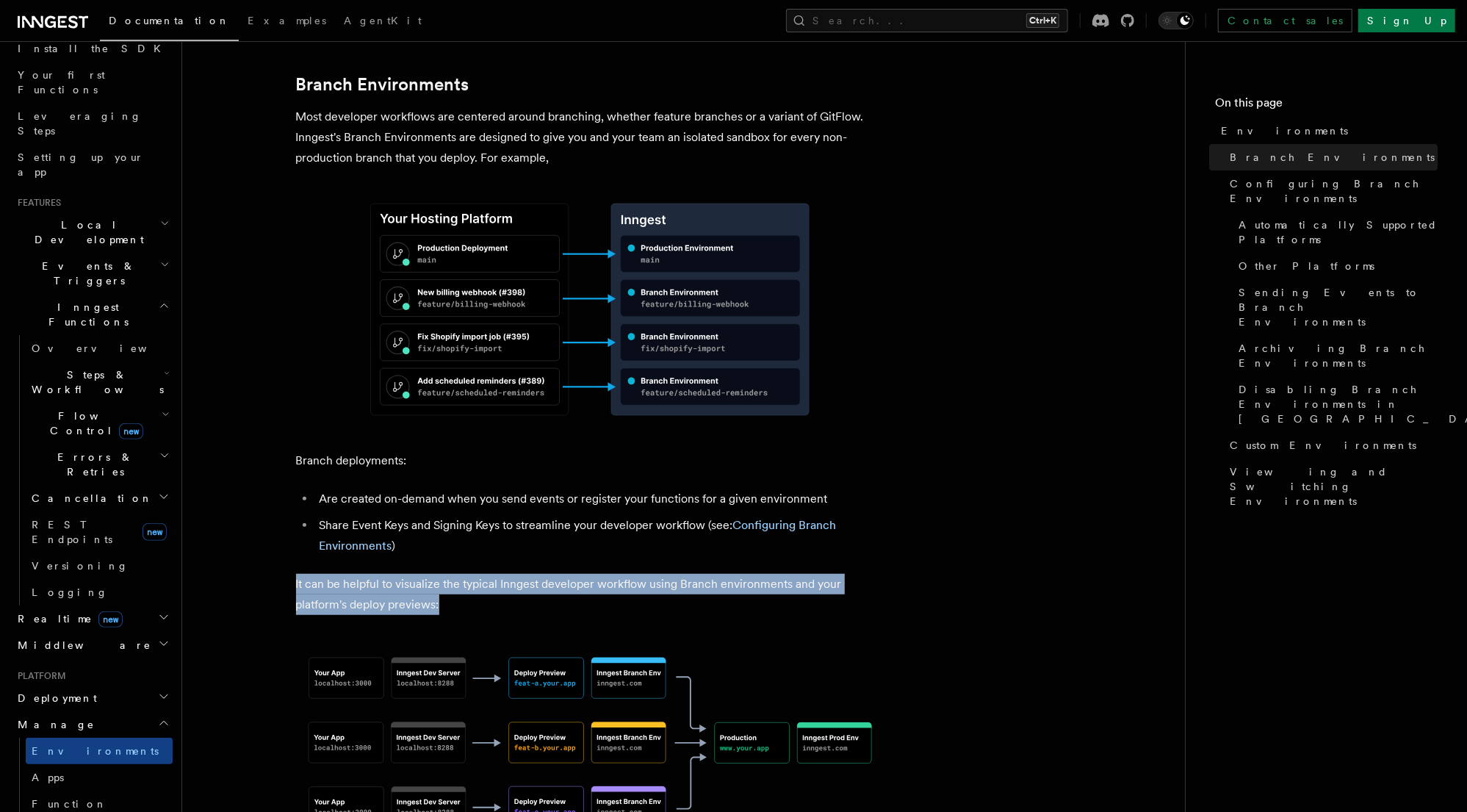
click at [441, 573] on p "It can be helpful to visualize the typical Inngest developer workflow using Bra…" at bounding box center [590, 594] width 587 height 41
drag, startPoint x: 476, startPoint y: 542, endPoint x: 291, endPoint y: 517, distance: 186.7
click at [301, 573] on p "It can be helpful to visualize the typical Inngest developer workflow using Bra…" at bounding box center [590, 594] width 587 height 41
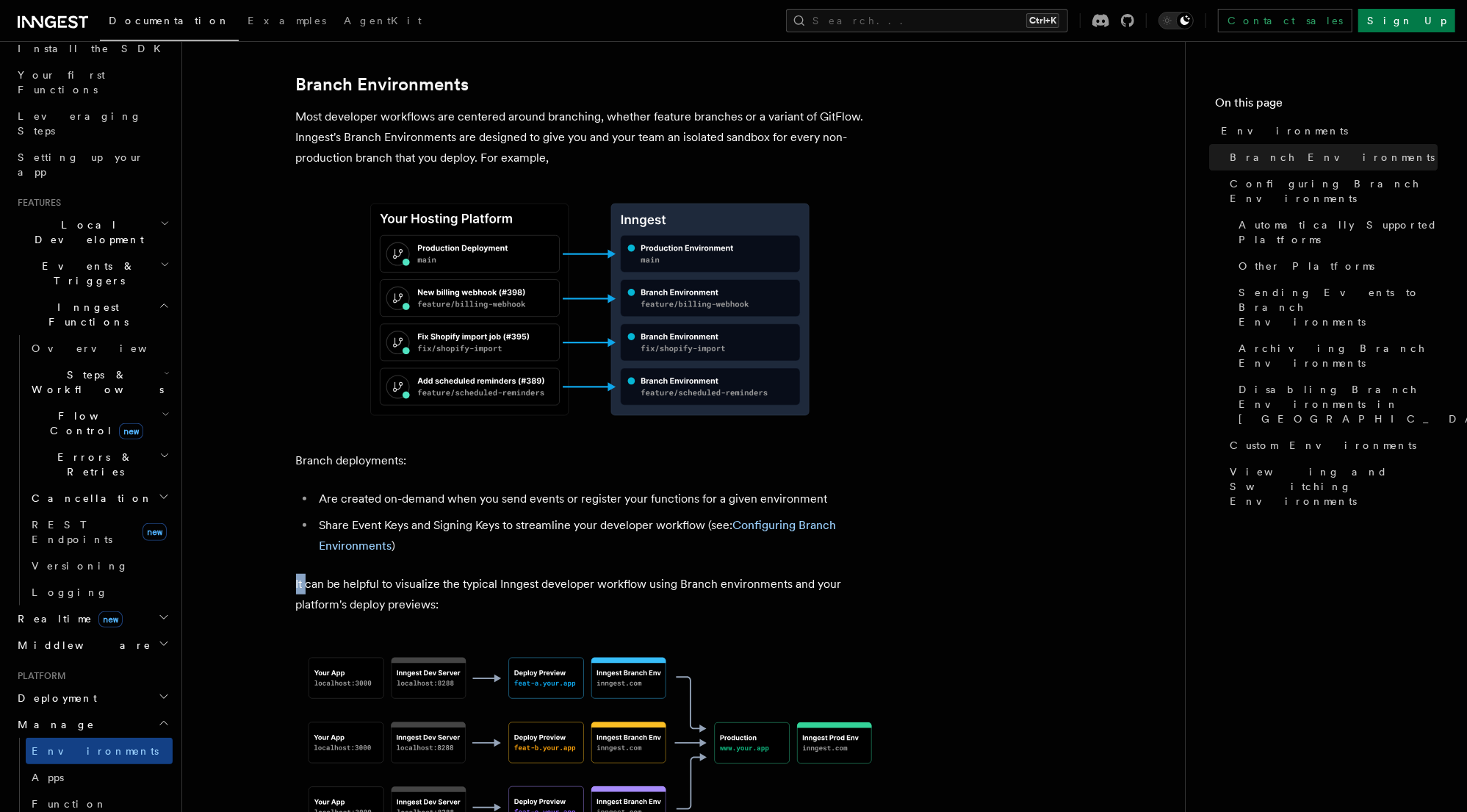
click at [301, 573] on p "It can be helpful to visualize the typical Inngest developer workflow using Bra…" at bounding box center [590, 594] width 587 height 41
click at [296, 573] on p "It can be helpful to visualize the typical Inngest developer workflow using Bra…" at bounding box center [590, 594] width 587 height 41
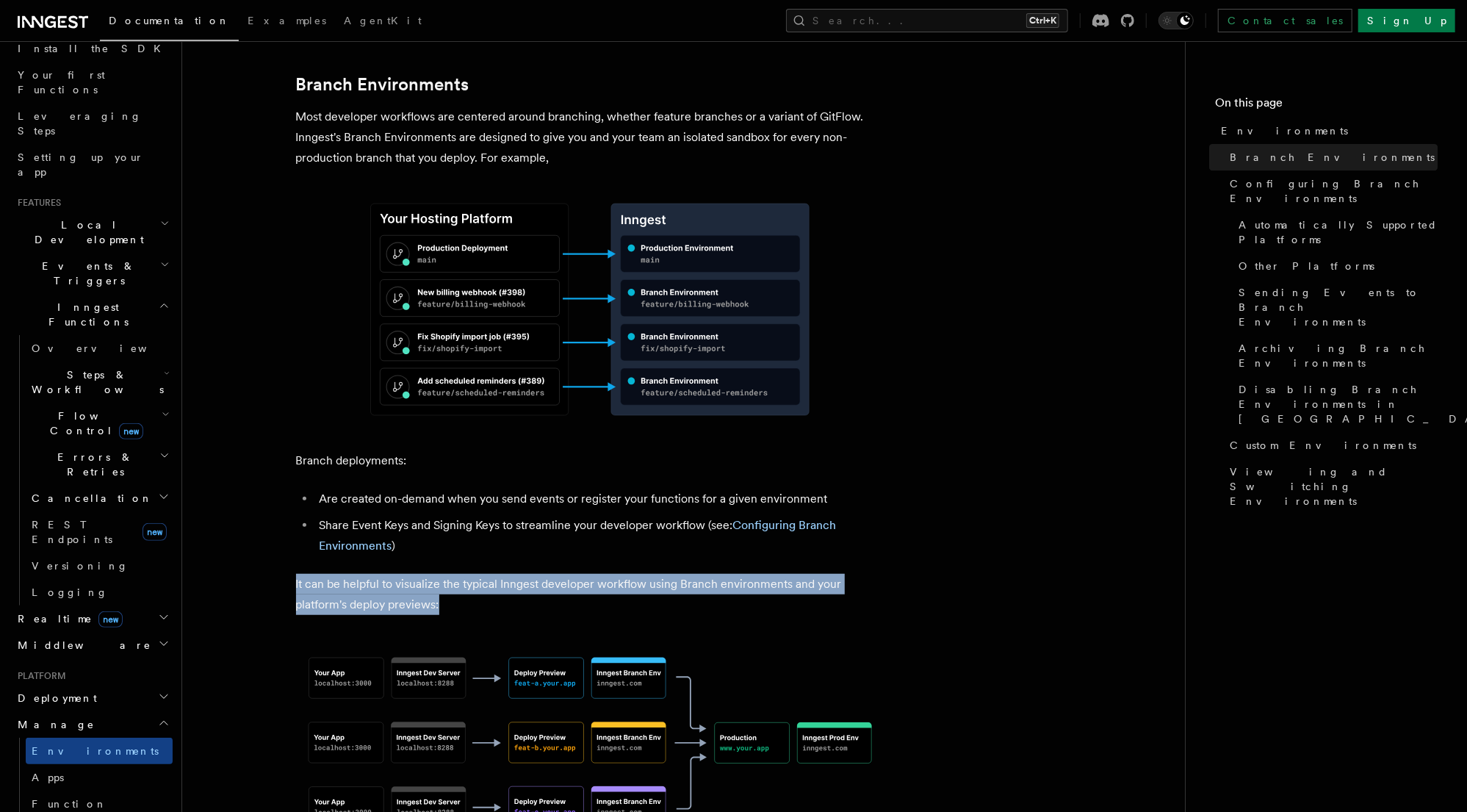
drag, startPoint x: 297, startPoint y: 524, endPoint x: 457, endPoint y: 545, distance: 161.4
click at [457, 573] on p "It can be helpful to visualize the typical Inngest developer workflow using Bra…" at bounding box center [590, 594] width 587 height 41
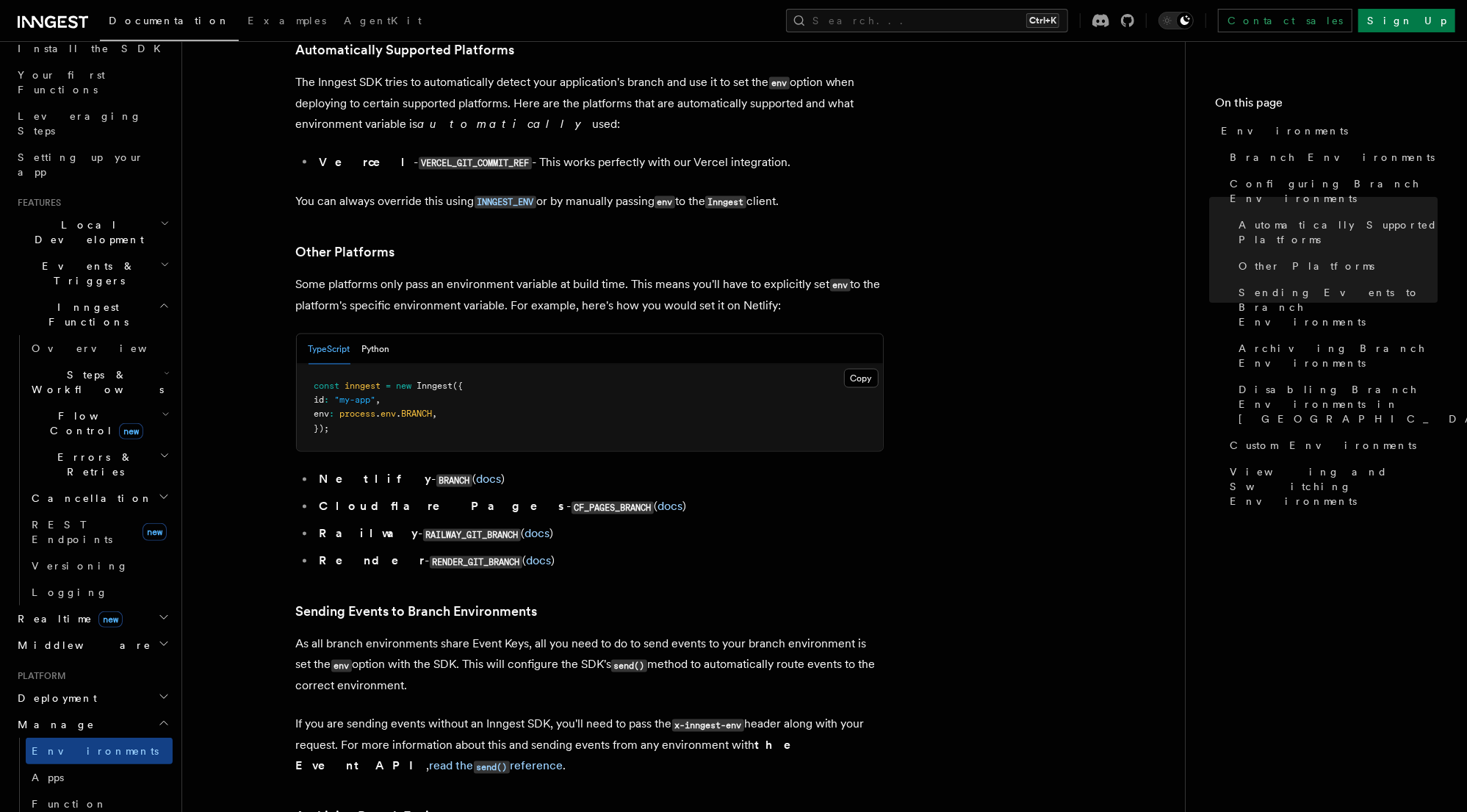
scroll to position [1822, 0]
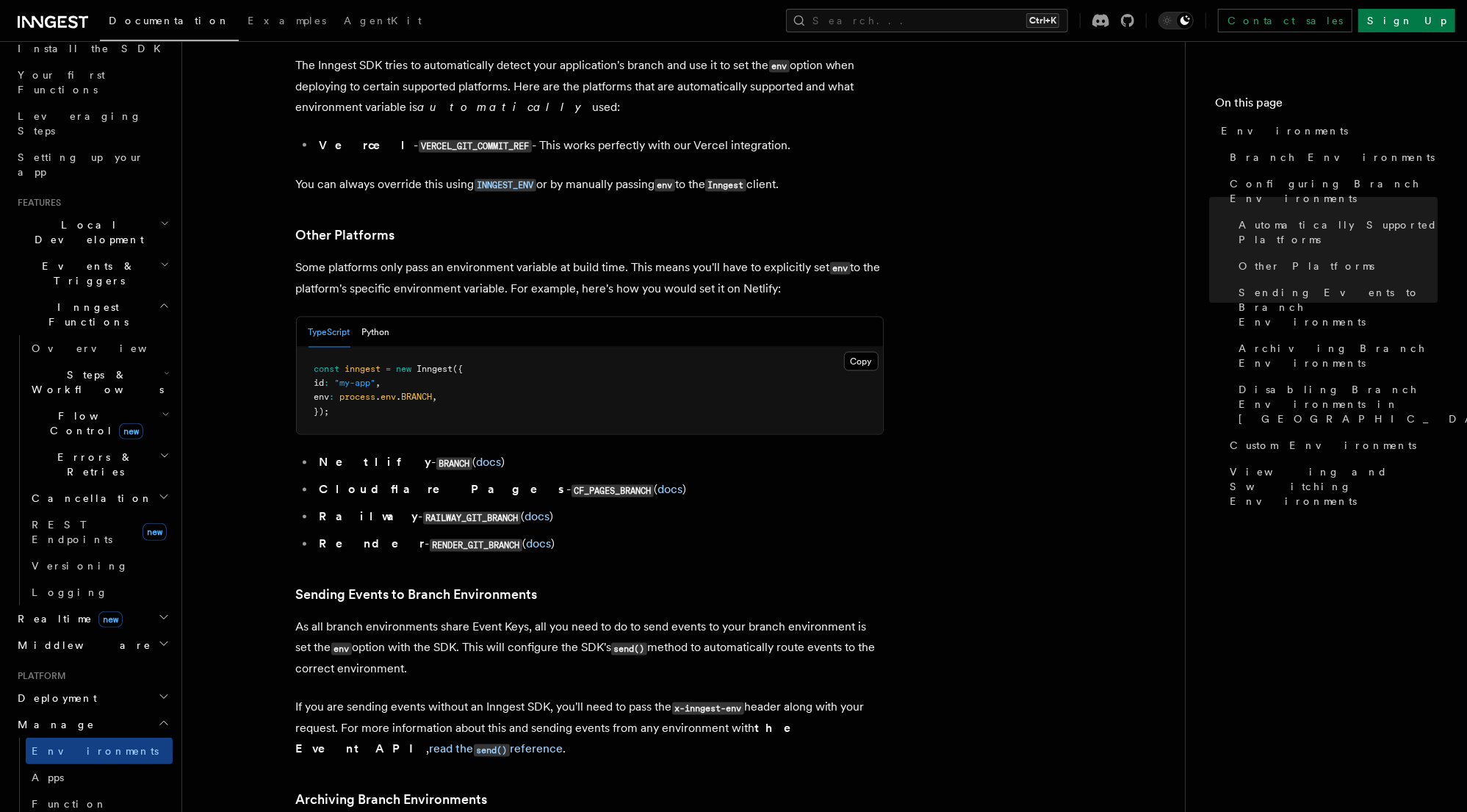
click at [350, 617] on p "As all branch environments share Event Keys, all you need to do to send events …" at bounding box center [590, 648] width 587 height 62
click at [459, 617] on p "As all branch environments share Event Keys, all you need to do to send events …" at bounding box center [590, 648] width 587 height 62
click at [460, 617] on p "As all branch environments share Event Keys, all you need to do to send events …" at bounding box center [590, 648] width 587 height 62
click at [554, 617] on p "As all branch environments share Event Keys, all you need to do to send events …" at bounding box center [590, 648] width 587 height 62
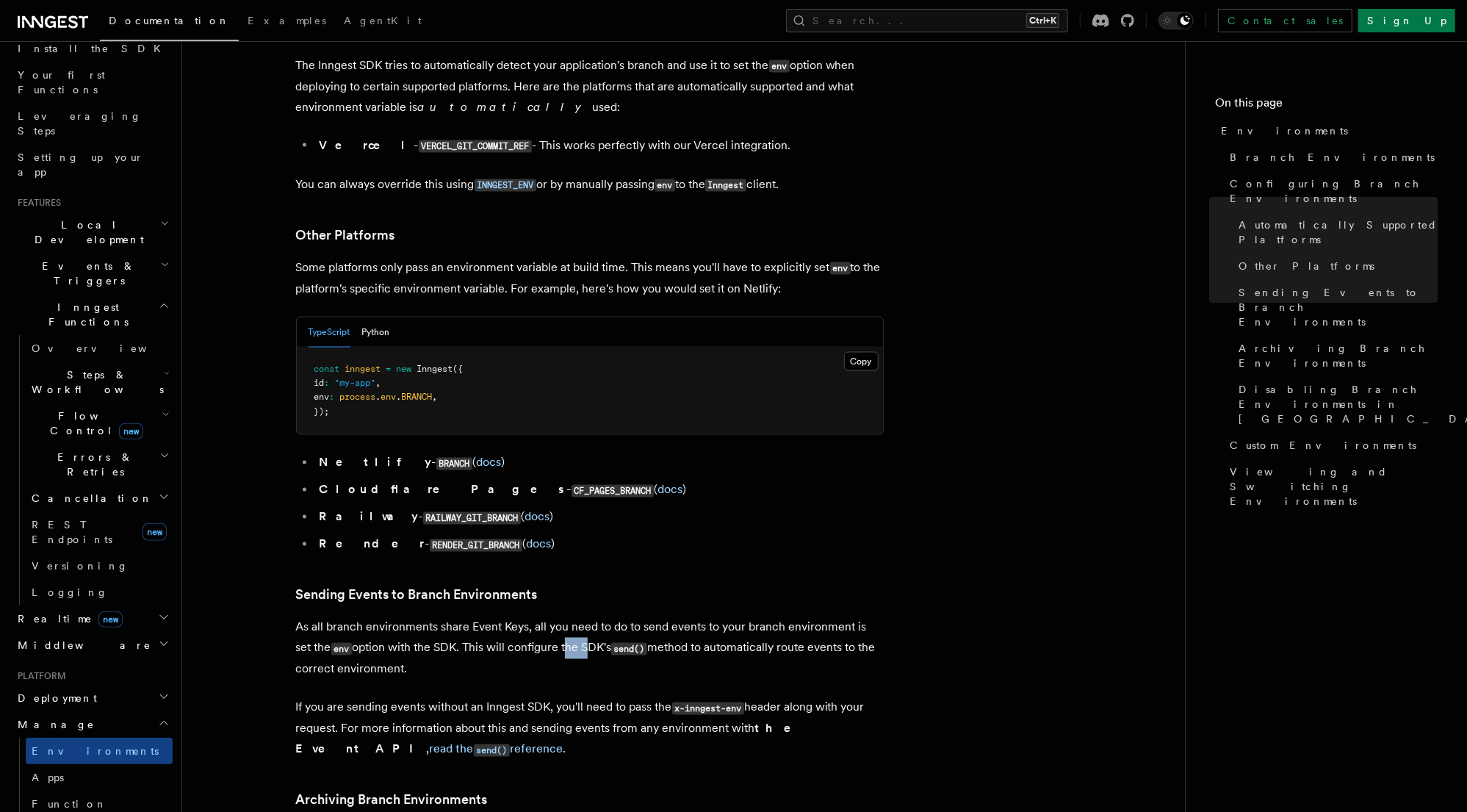
click at [554, 617] on p "As all branch environments share Event Keys, all you need to do to send events …" at bounding box center [590, 648] width 587 height 62
click at [671, 617] on p "As all branch environments share Event Keys, all you need to do to send events …" at bounding box center [590, 648] width 587 height 62
click at [754, 617] on p "As all branch environments share Event Keys, all you need to do to send events …" at bounding box center [590, 648] width 587 height 62
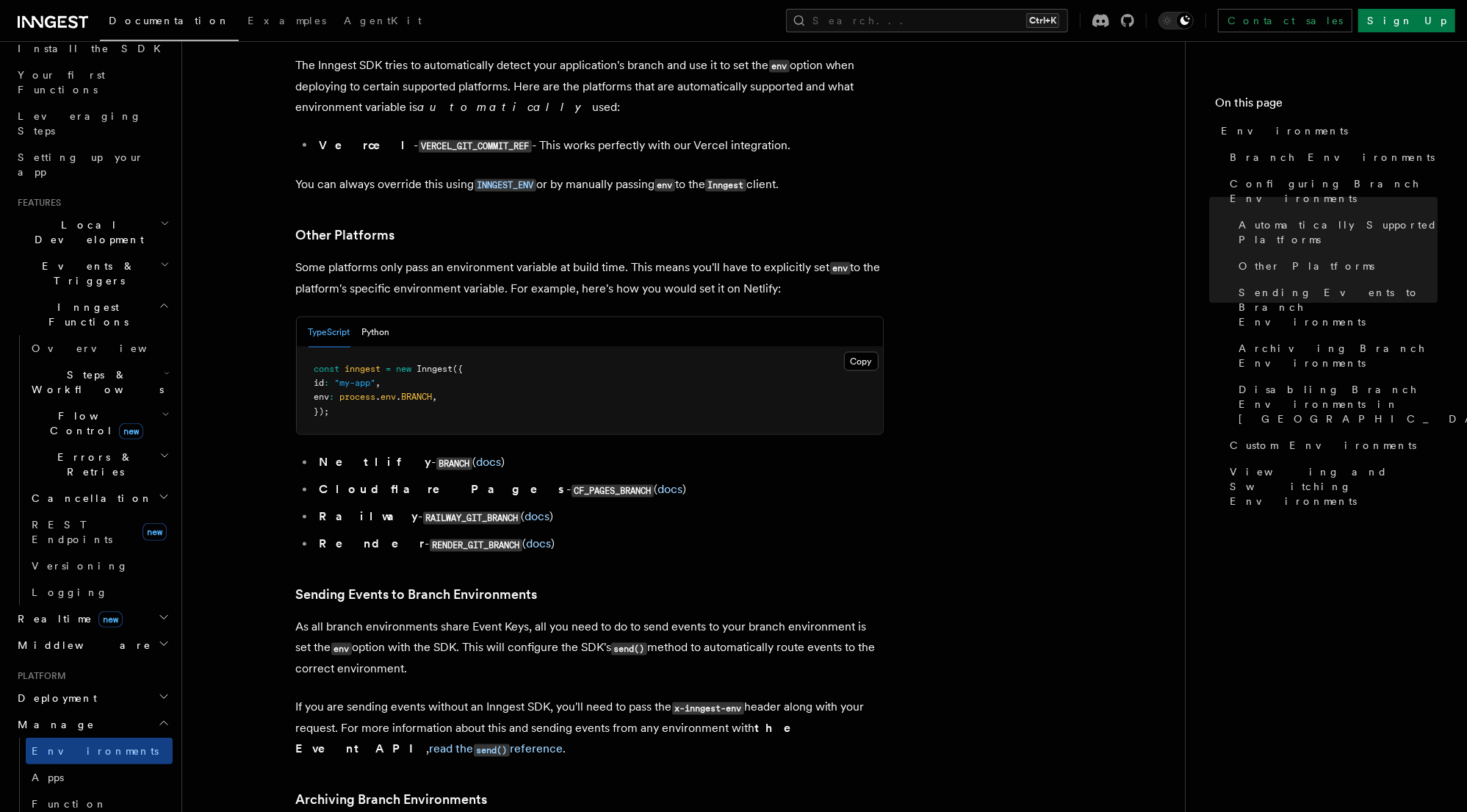
click at [847, 617] on p "As all branch environments share Event Keys, all you need to do to send events …" at bounding box center [590, 648] width 587 height 62
click at [368, 617] on p "As all branch environments share Event Keys, all you need to do to send events …" at bounding box center [590, 648] width 587 height 62
click at [371, 617] on p "As all branch environments share Event Keys, all you need to do to send events …" at bounding box center [590, 648] width 587 height 62
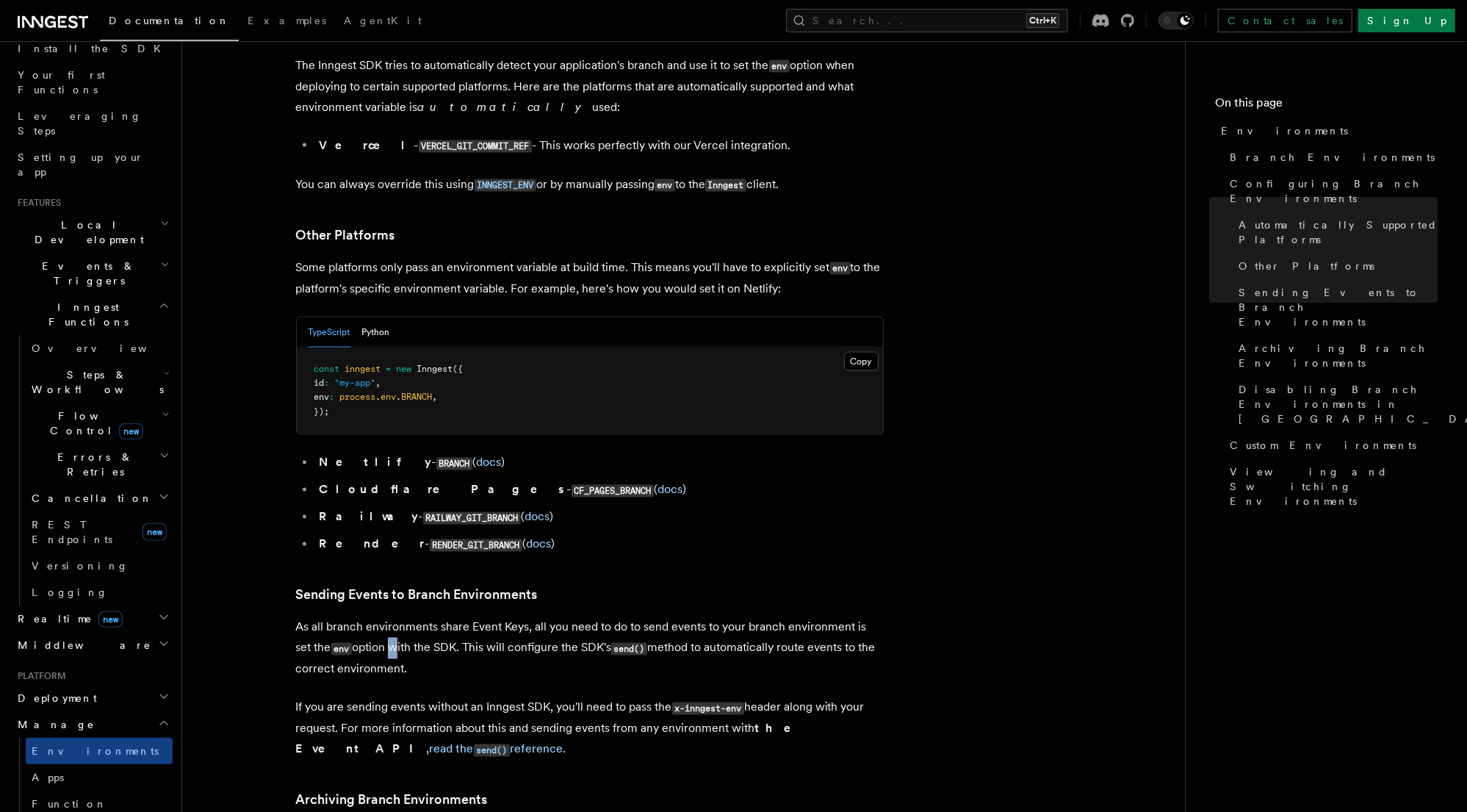
click at [371, 617] on p "As all branch environments share Event Keys, all you need to do to send events …" at bounding box center [590, 648] width 587 height 62
click at [331, 643] on code "env" at bounding box center [341, 649] width 20 height 12
click at [693, 617] on p "As all branch environments share Event Keys, all you need to do to send events …" at bounding box center [590, 648] width 587 height 62
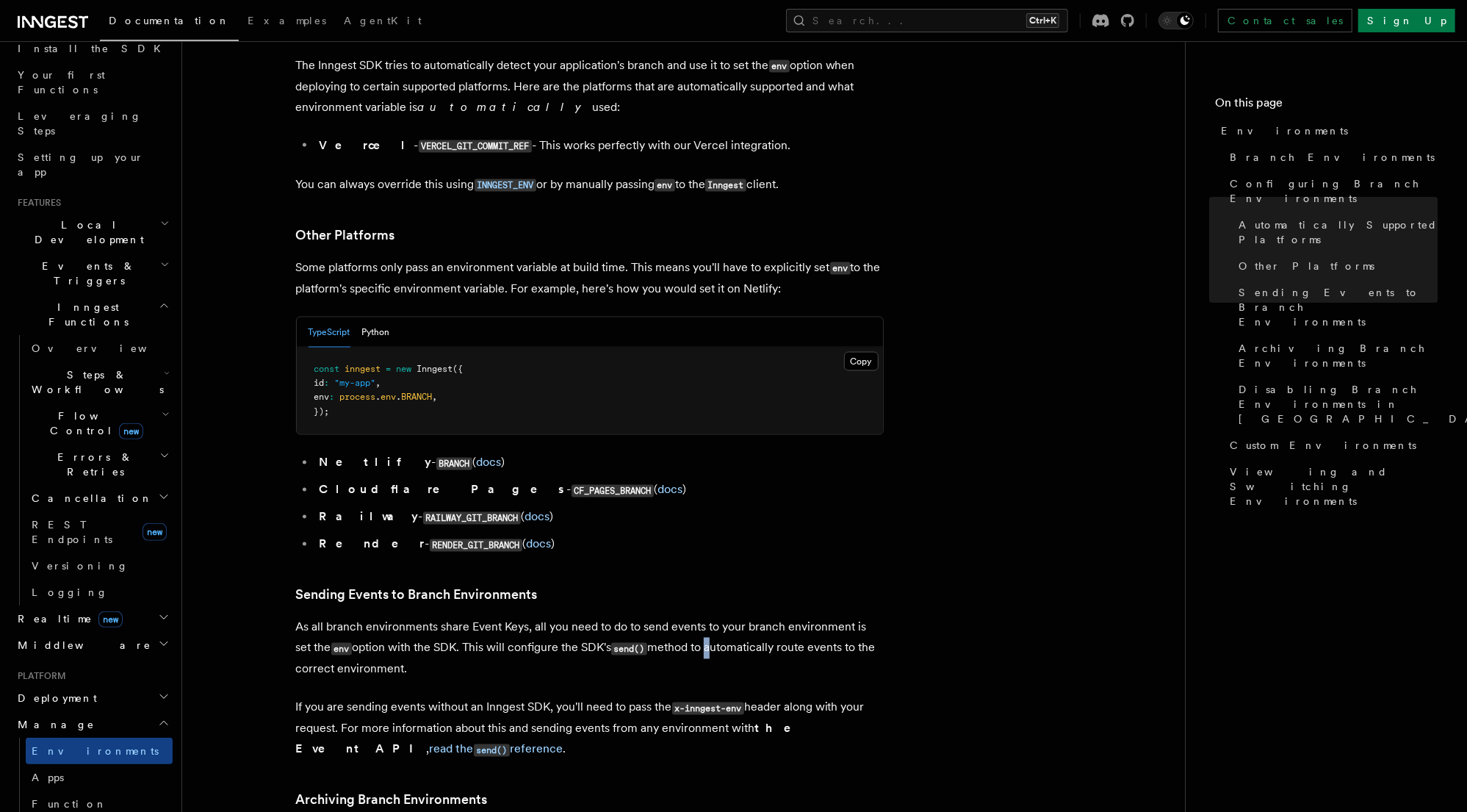
click at [693, 617] on p "As all branch environments share Event Keys, all you need to do to send events …" at bounding box center [590, 648] width 587 height 62
click at [778, 617] on p "As all branch environments share Event Keys, all you need to do to send events …" at bounding box center [590, 648] width 587 height 62
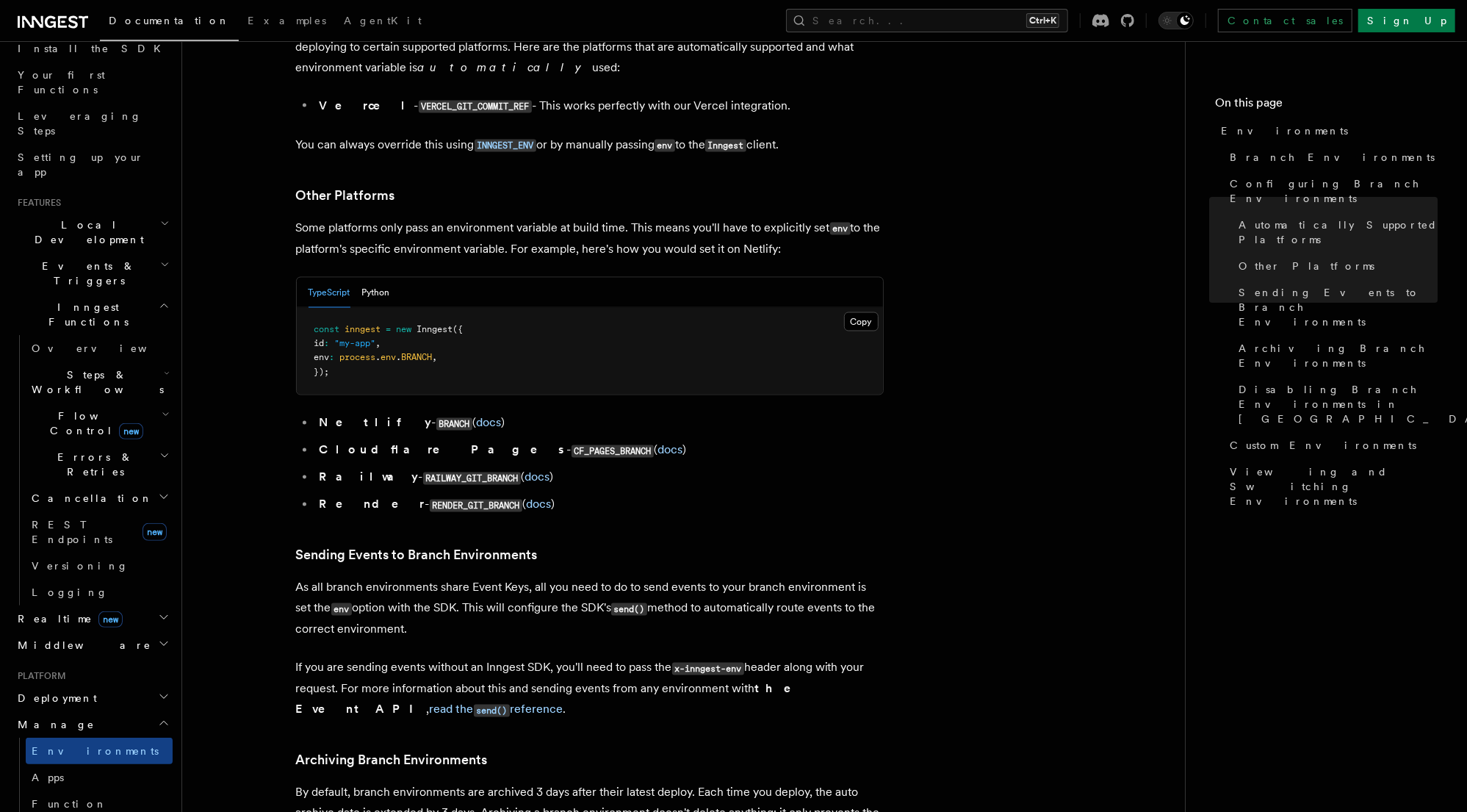
scroll to position [1880, 0]
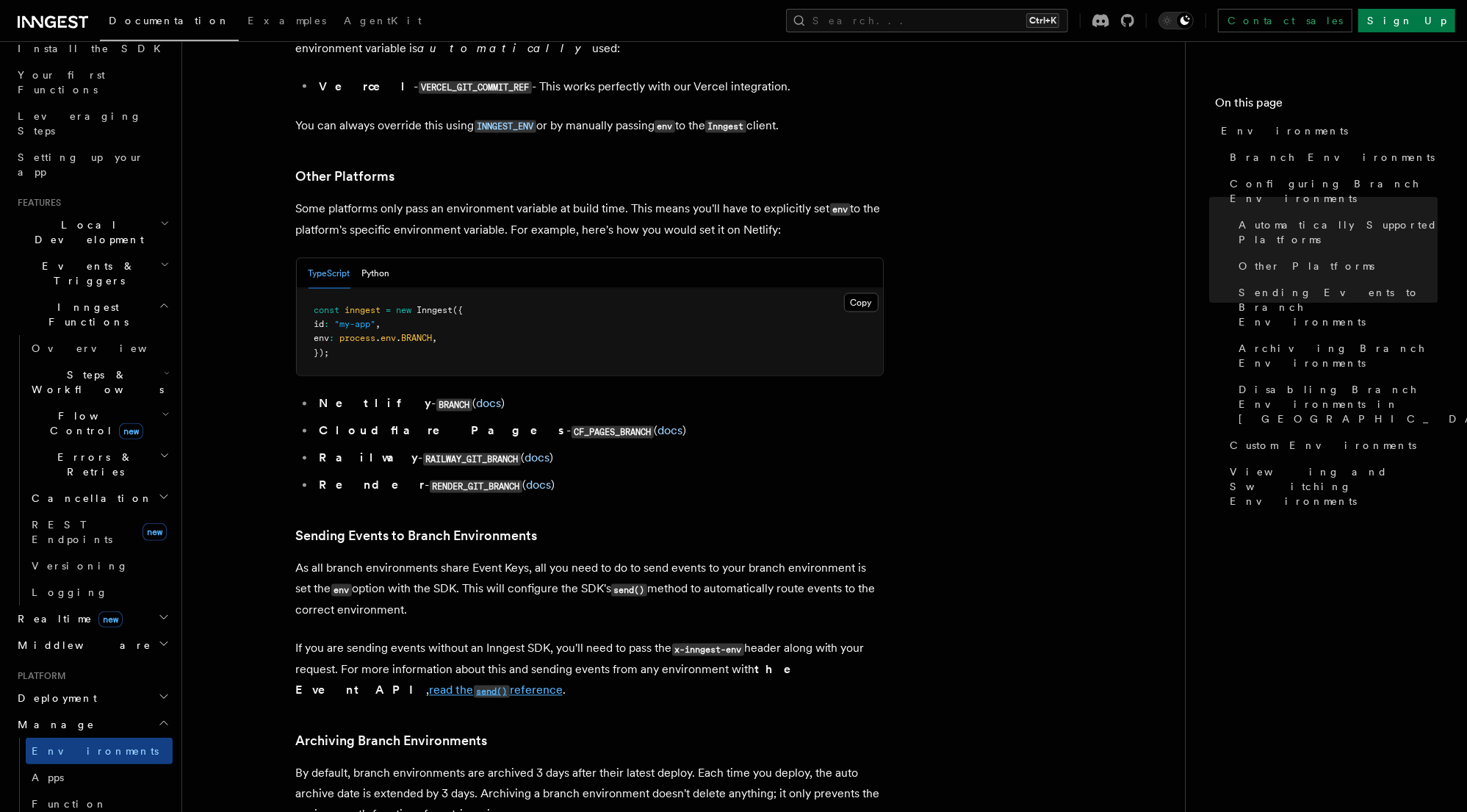
click at [430, 683] on link "read the send() reference" at bounding box center [496, 690] width 133 height 14
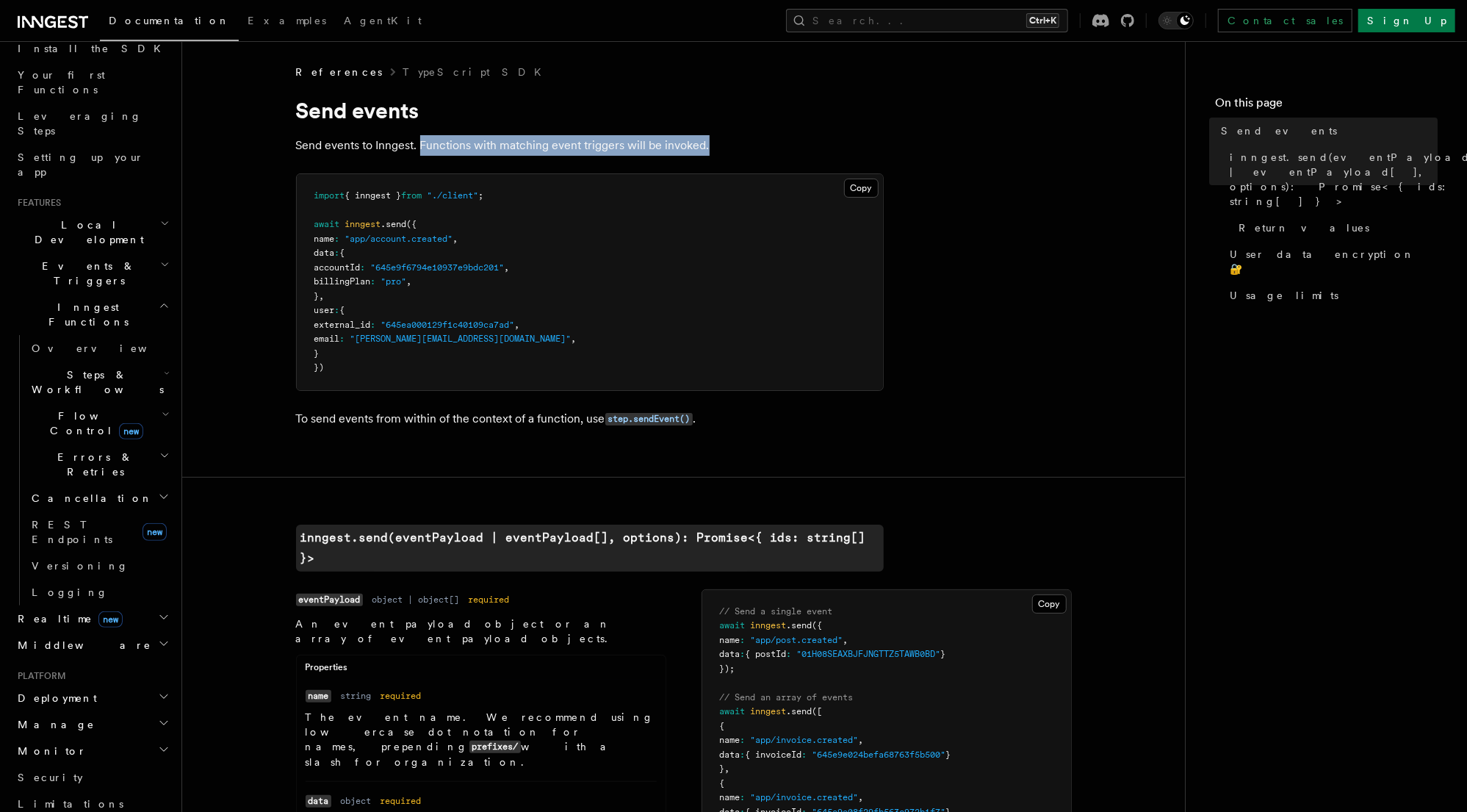
drag, startPoint x: 421, startPoint y: 145, endPoint x: 745, endPoint y: 145, distance: 324.0
click at [745, 145] on p "Send events to Inngest. Functions with matching event triggers will be invoked." at bounding box center [590, 145] width 587 height 20
drag, startPoint x: 760, startPoint y: 143, endPoint x: 294, endPoint y: 138, distance: 466.0
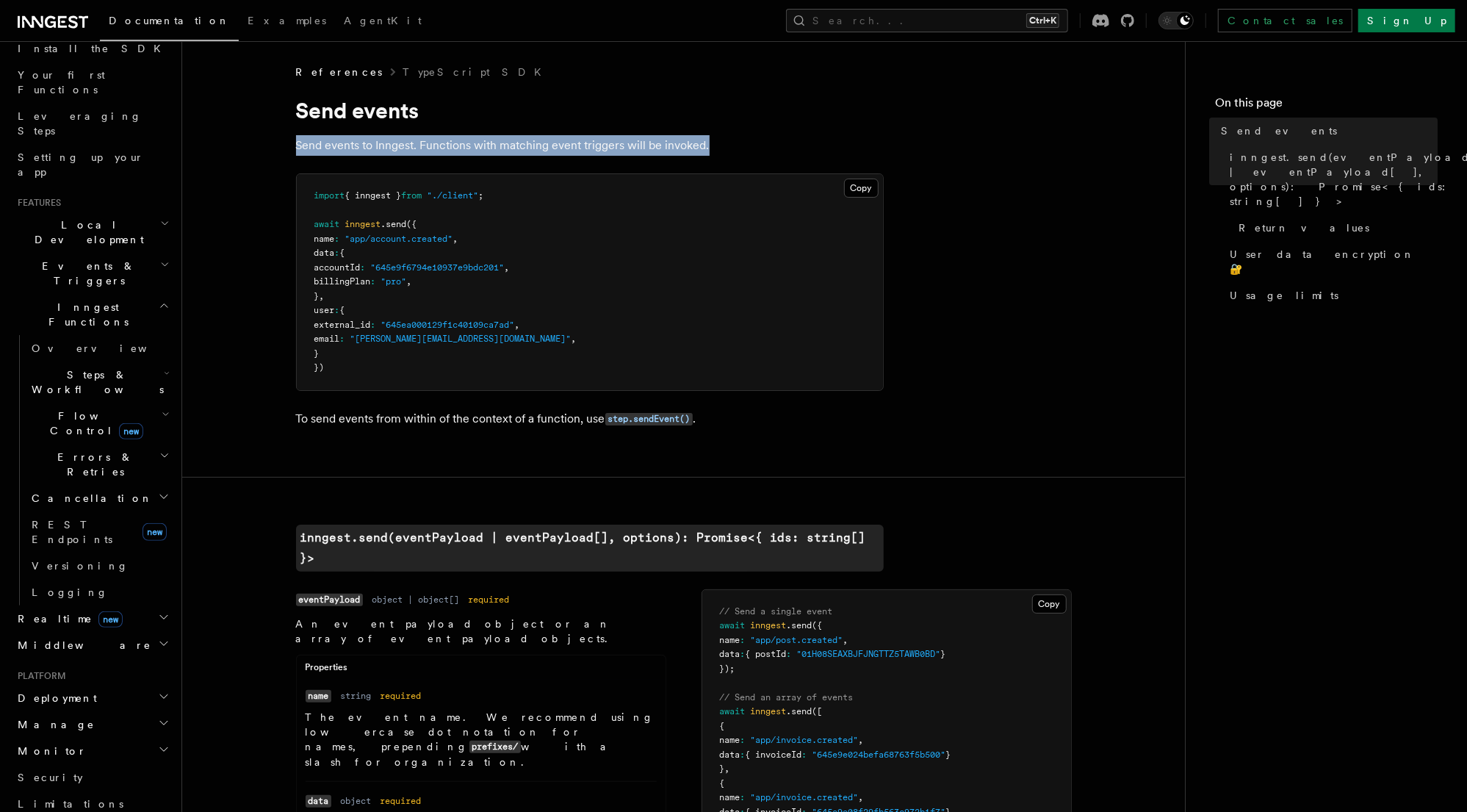
click at [317, 152] on p "Send events to Inngest. Functions with matching event triggers will be invoked." at bounding box center [590, 145] width 587 height 20
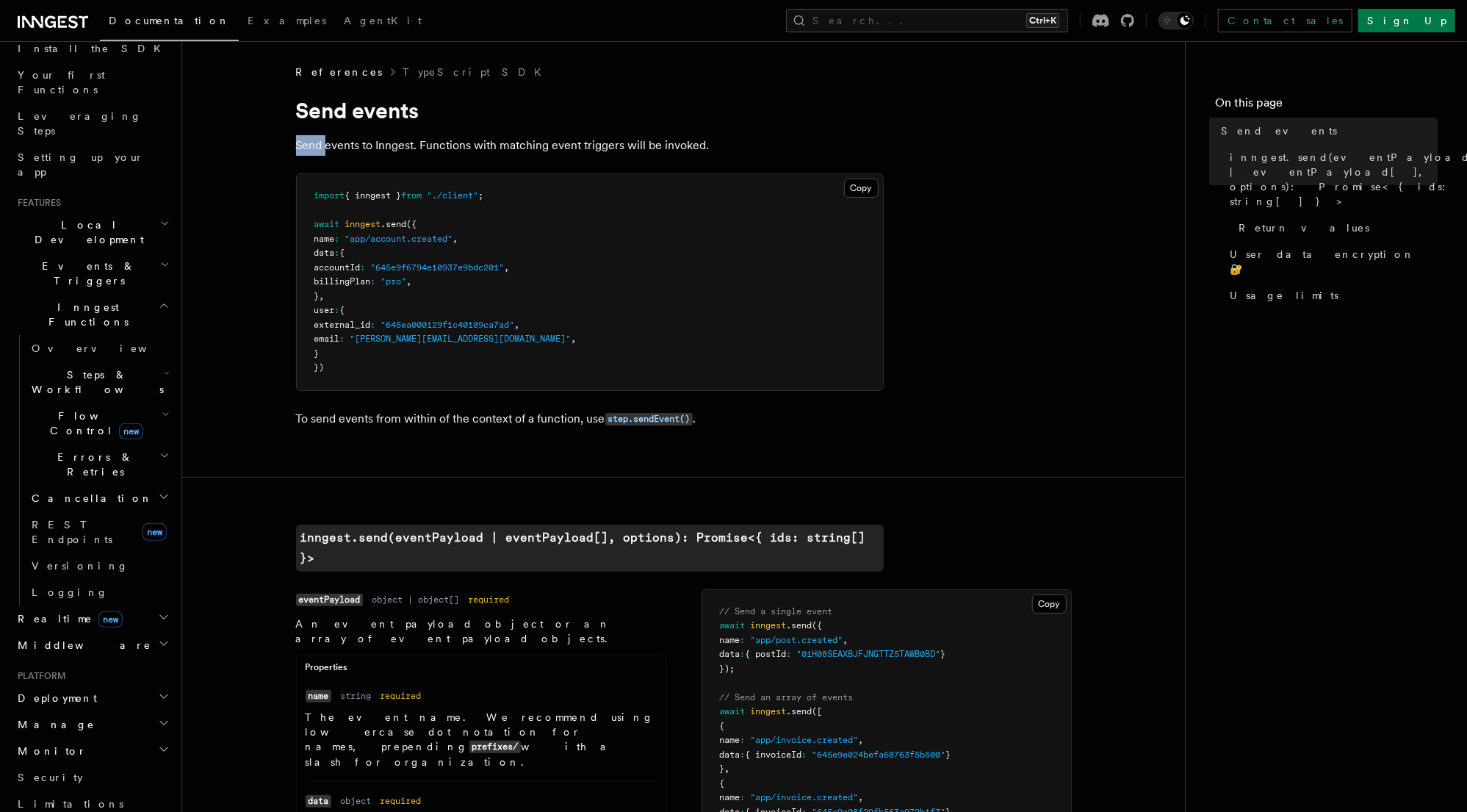
click at [317, 152] on p "Send events to Inngest. Functions with matching event triggers will be invoked." at bounding box center [590, 145] width 587 height 20
click at [398, 149] on p "Send events to Inngest. Functions with matching event triggers will be invoked." at bounding box center [590, 145] width 587 height 20
click at [526, 144] on p "Send events to Inngest. Functions with matching event triggers will be invoked." at bounding box center [590, 145] width 587 height 20
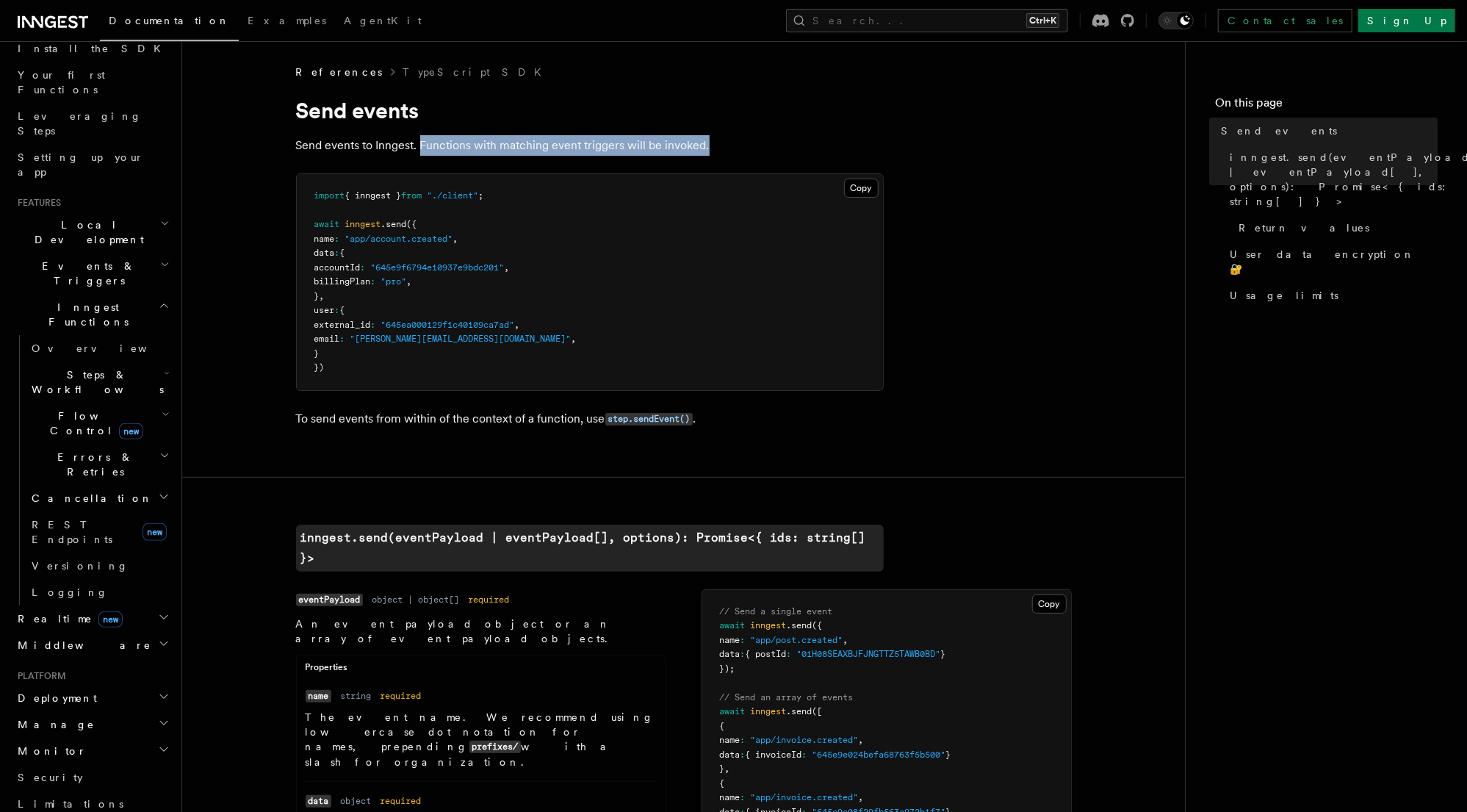
drag, startPoint x: 718, startPoint y: 148, endPoint x: 422, endPoint y: 145, distance: 296.0
click at [422, 145] on p "Send events to Inngest. Functions with matching event triggers will be invoked." at bounding box center [590, 145] width 587 height 20
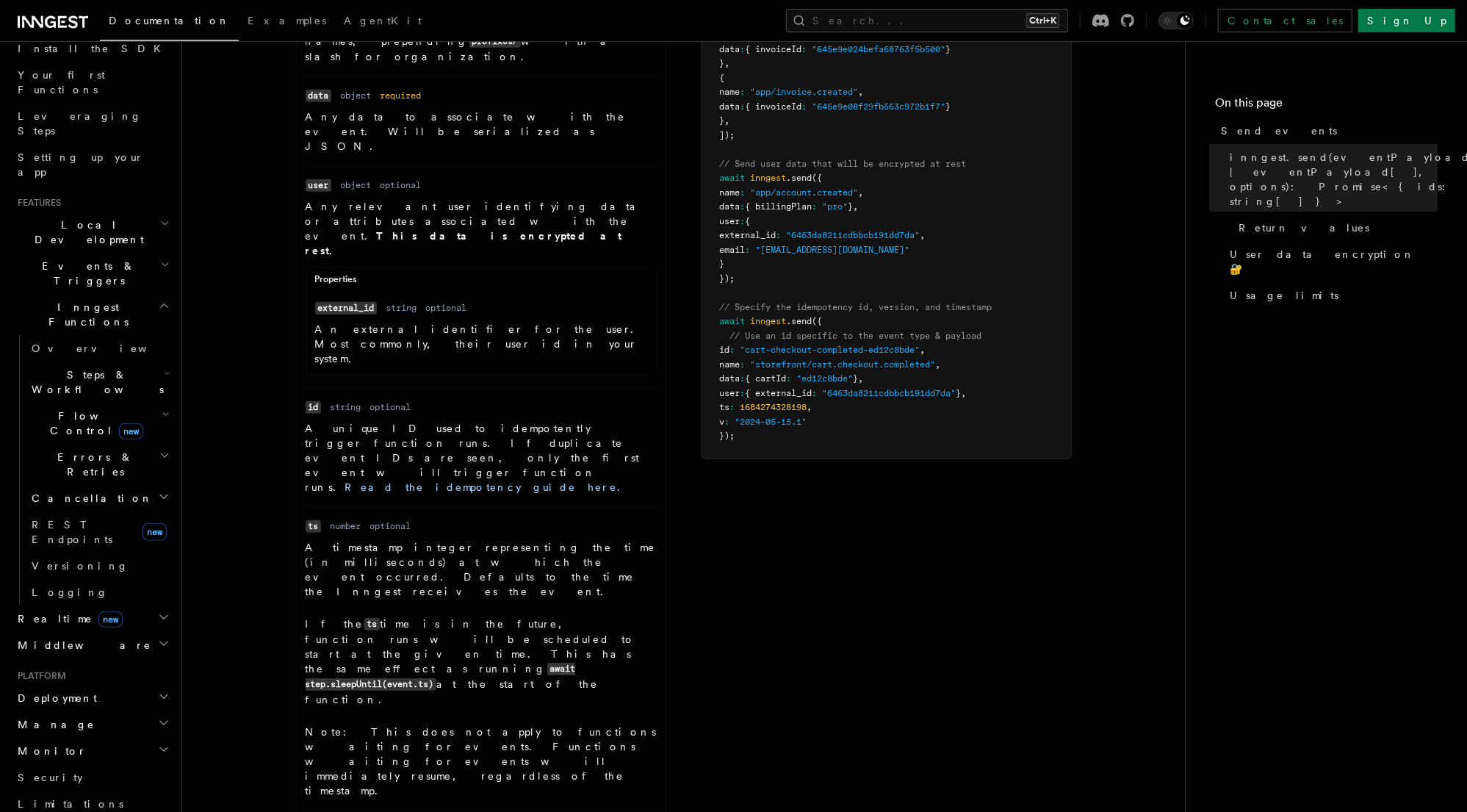
scroll to position [882, 0]
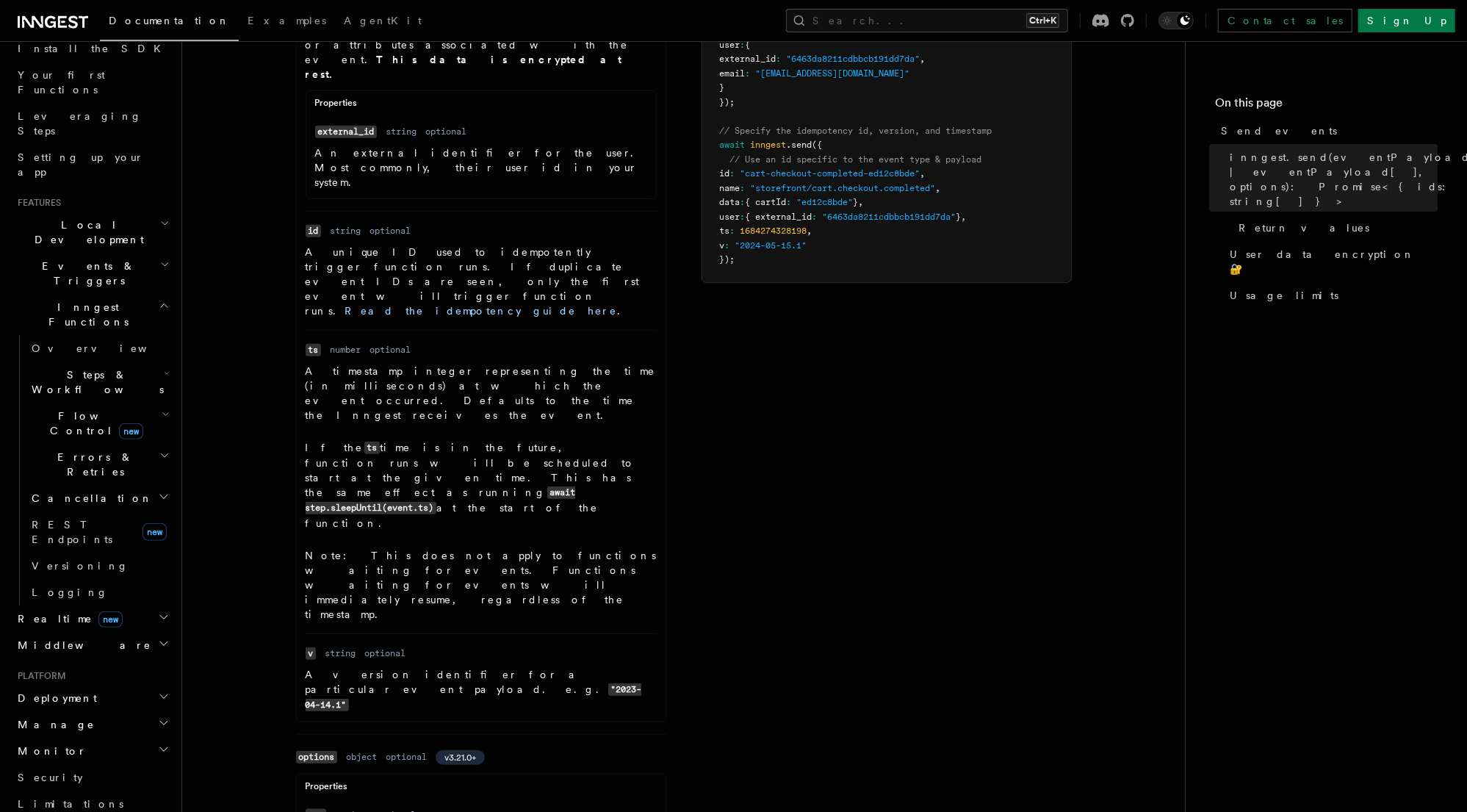
drag, startPoint x: 486, startPoint y: 518, endPoint x: 385, endPoint y: 520, distance: 101.0
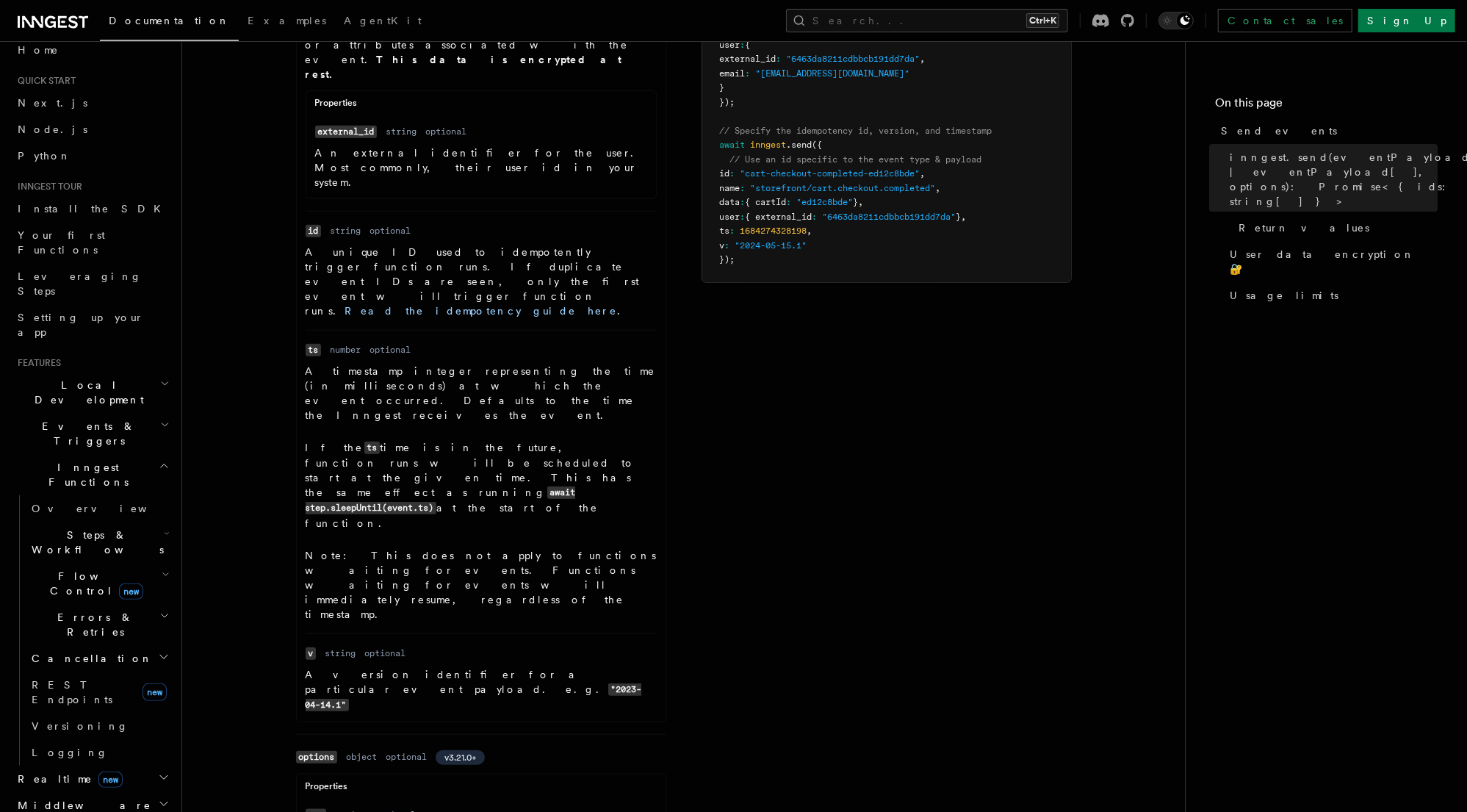
scroll to position [0, 0]
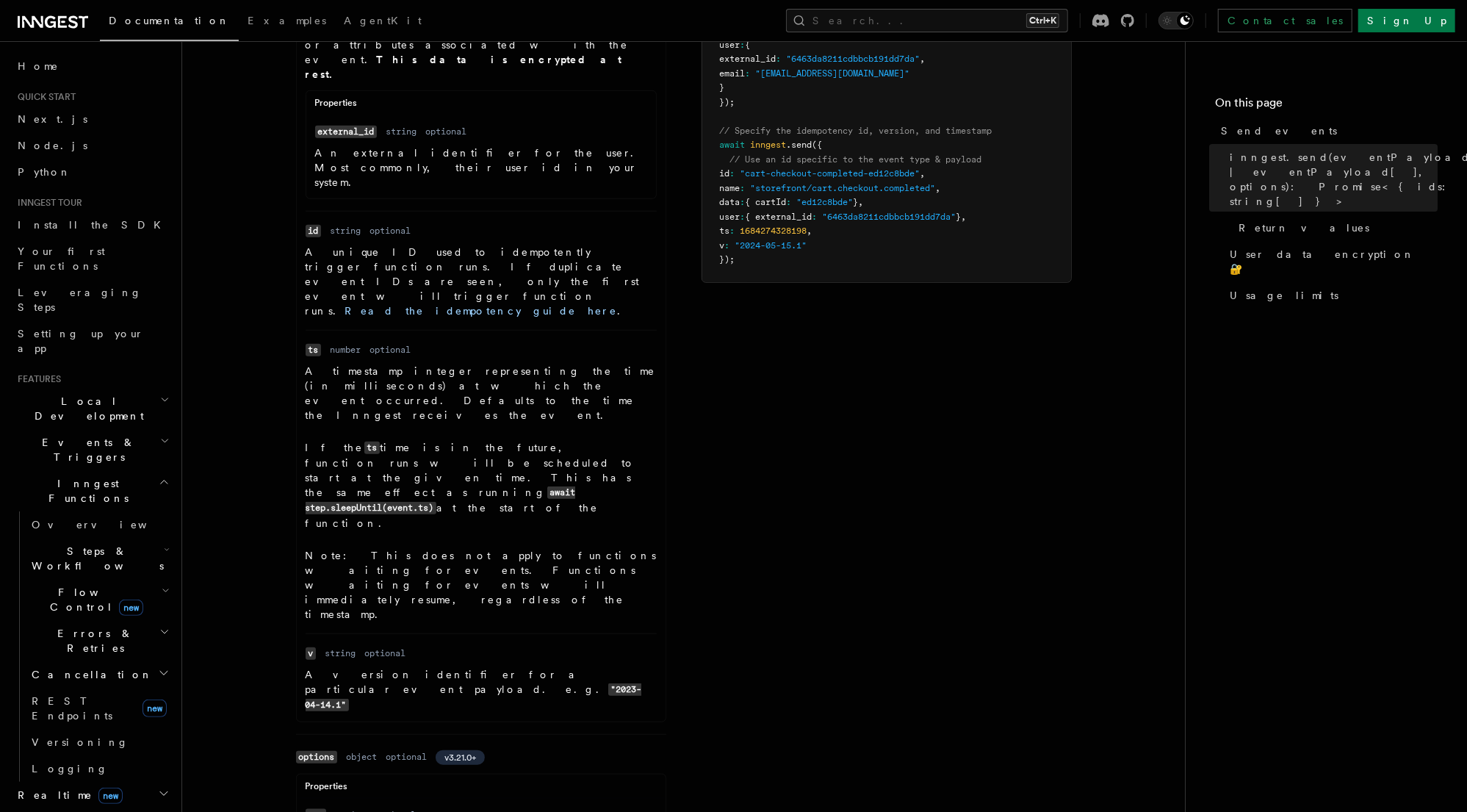
click at [159, 476] on icon "button" at bounding box center [164, 482] width 11 height 12
click at [142, 591] on h2 "Deployment" at bounding box center [92, 604] width 161 height 26
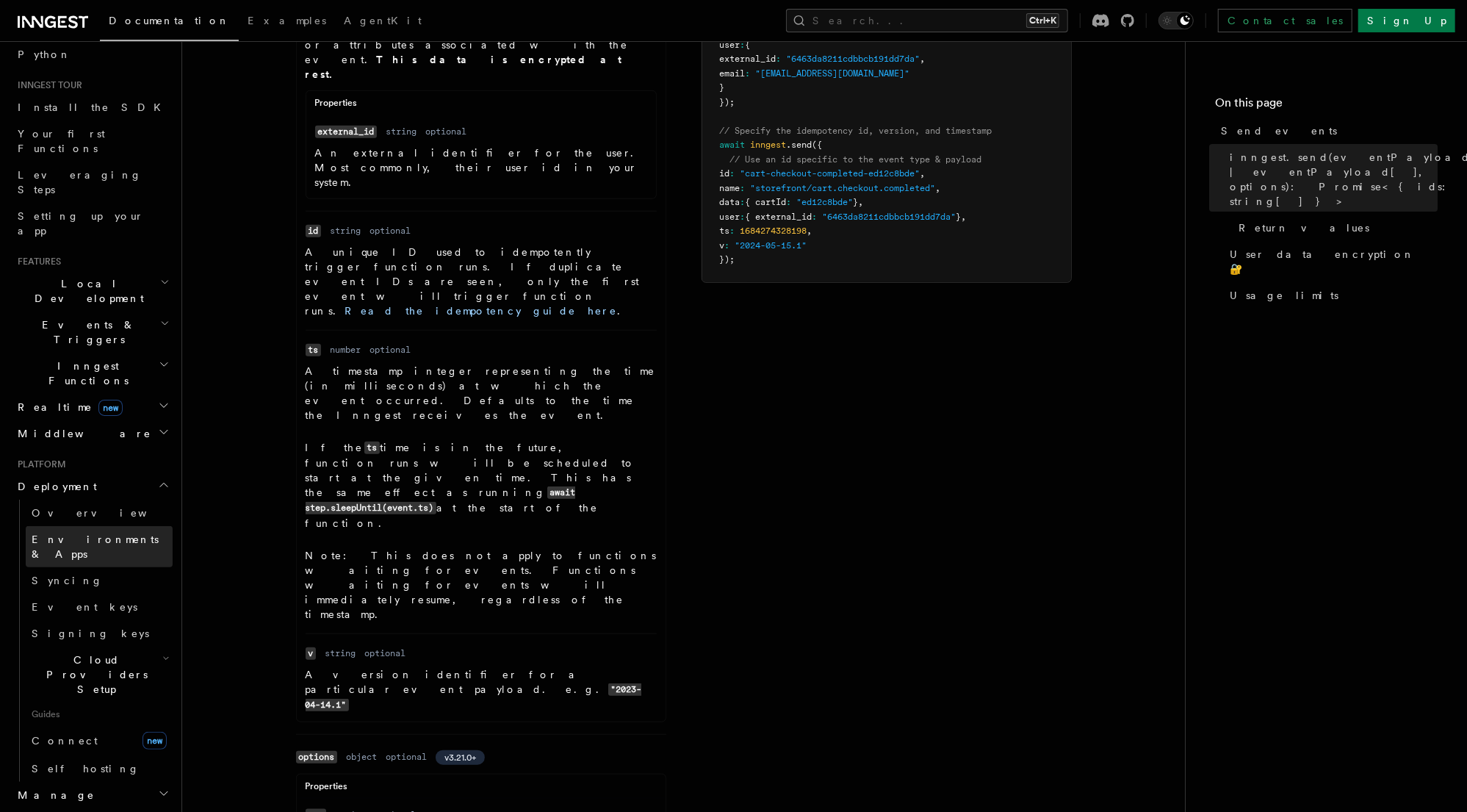
click at [61, 533] on span "Environments & Apps" at bounding box center [96, 546] width 127 height 26
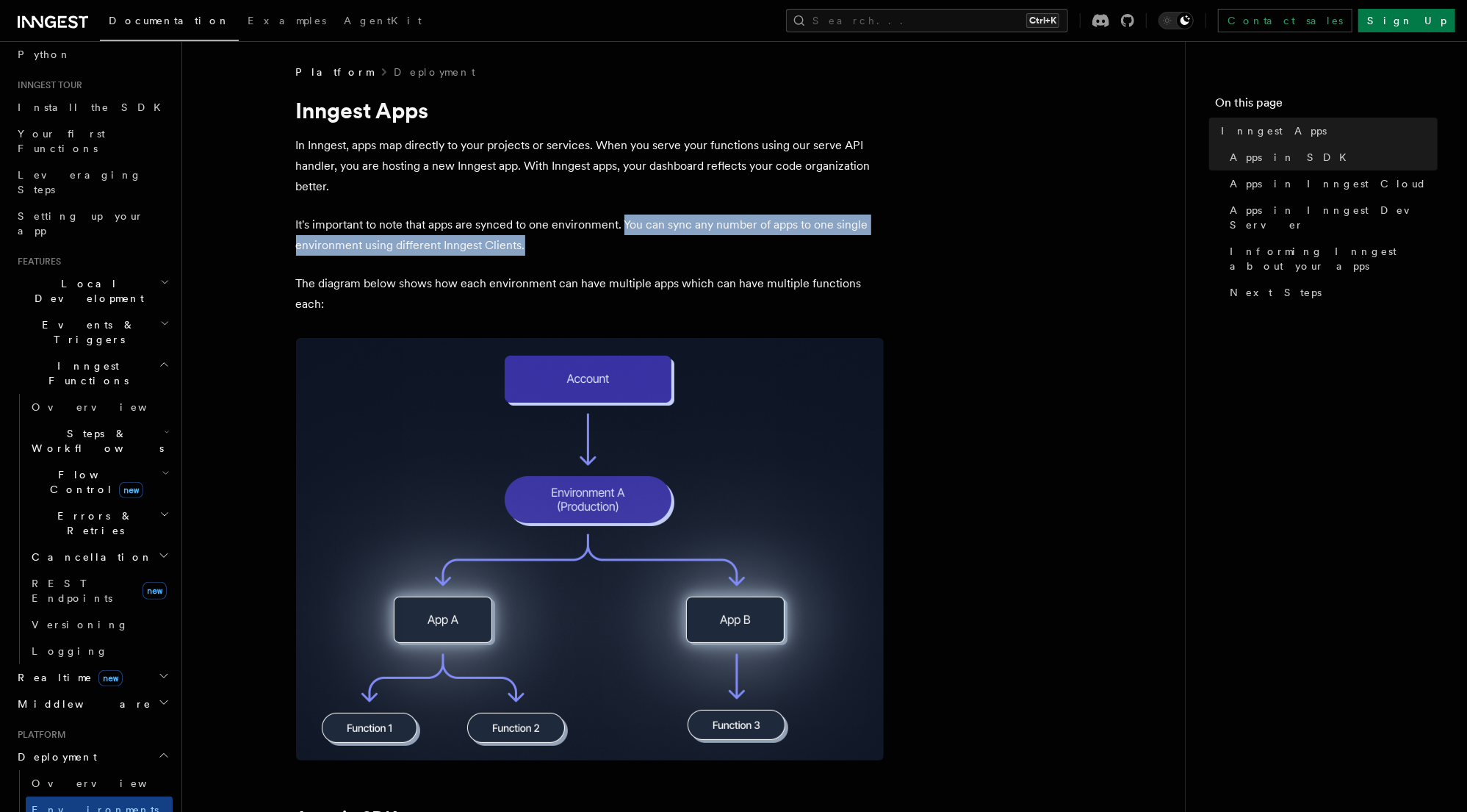
drag, startPoint x: 626, startPoint y: 224, endPoint x: 635, endPoint y: 239, distance: 17.5
click at [635, 239] on p "It's important to note that apps are synced to one environment. You can sync an…" at bounding box center [590, 235] width 587 height 41
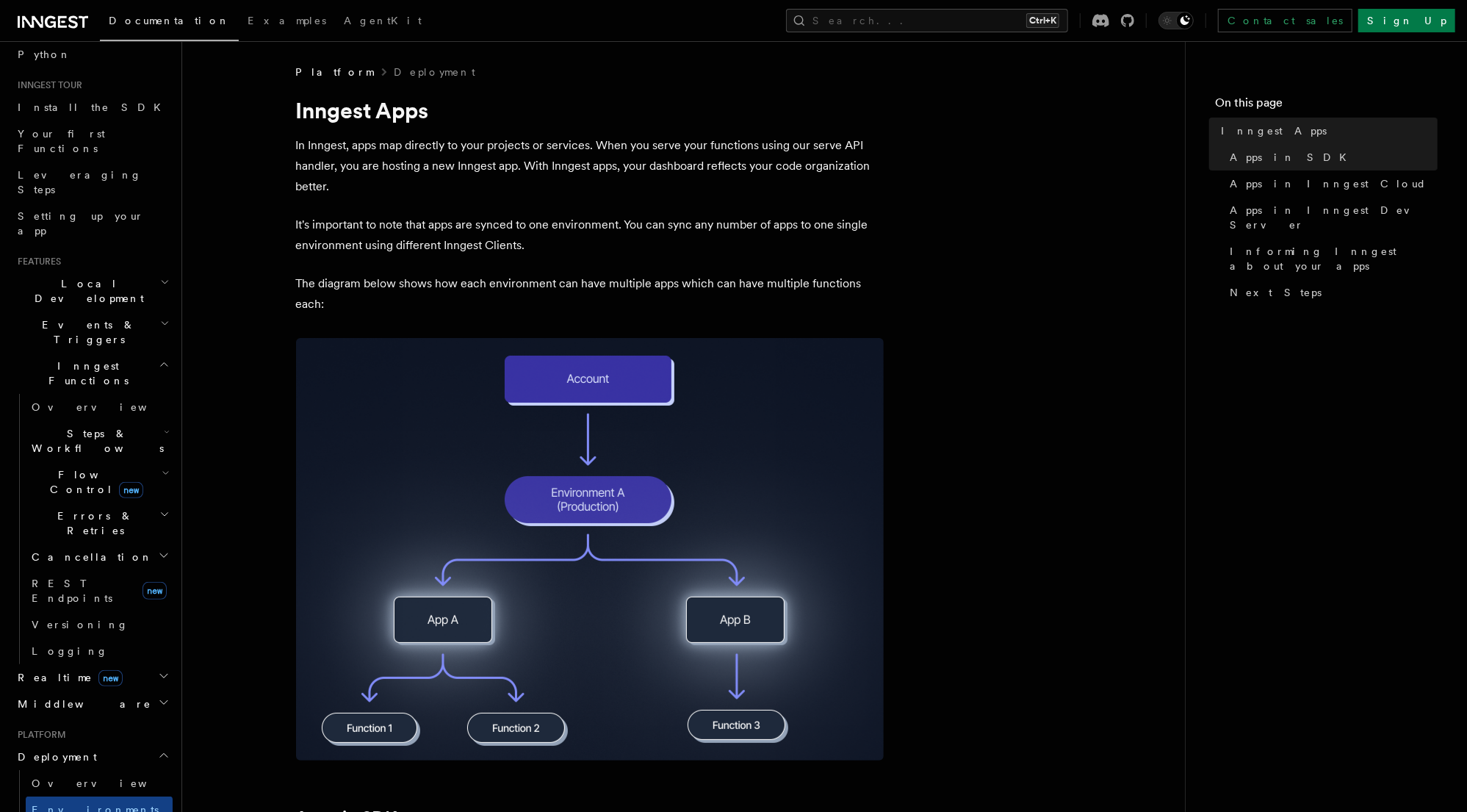
click at [353, 242] on p "It's important to note that apps are synced to one environment. You can sync an…" at bounding box center [590, 235] width 587 height 41
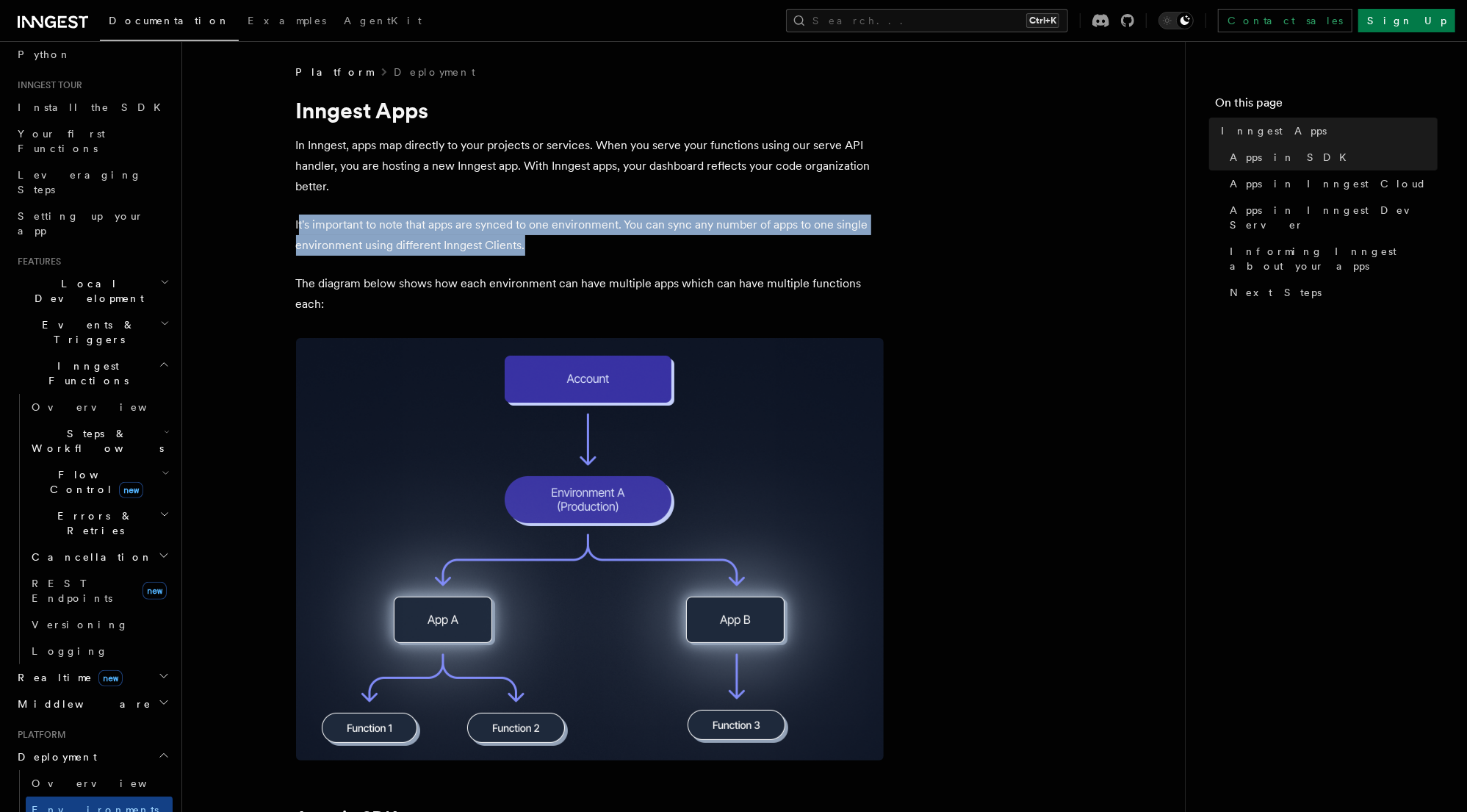
drag, startPoint x: 526, startPoint y: 250, endPoint x: 299, endPoint y: 211, distance: 230.3
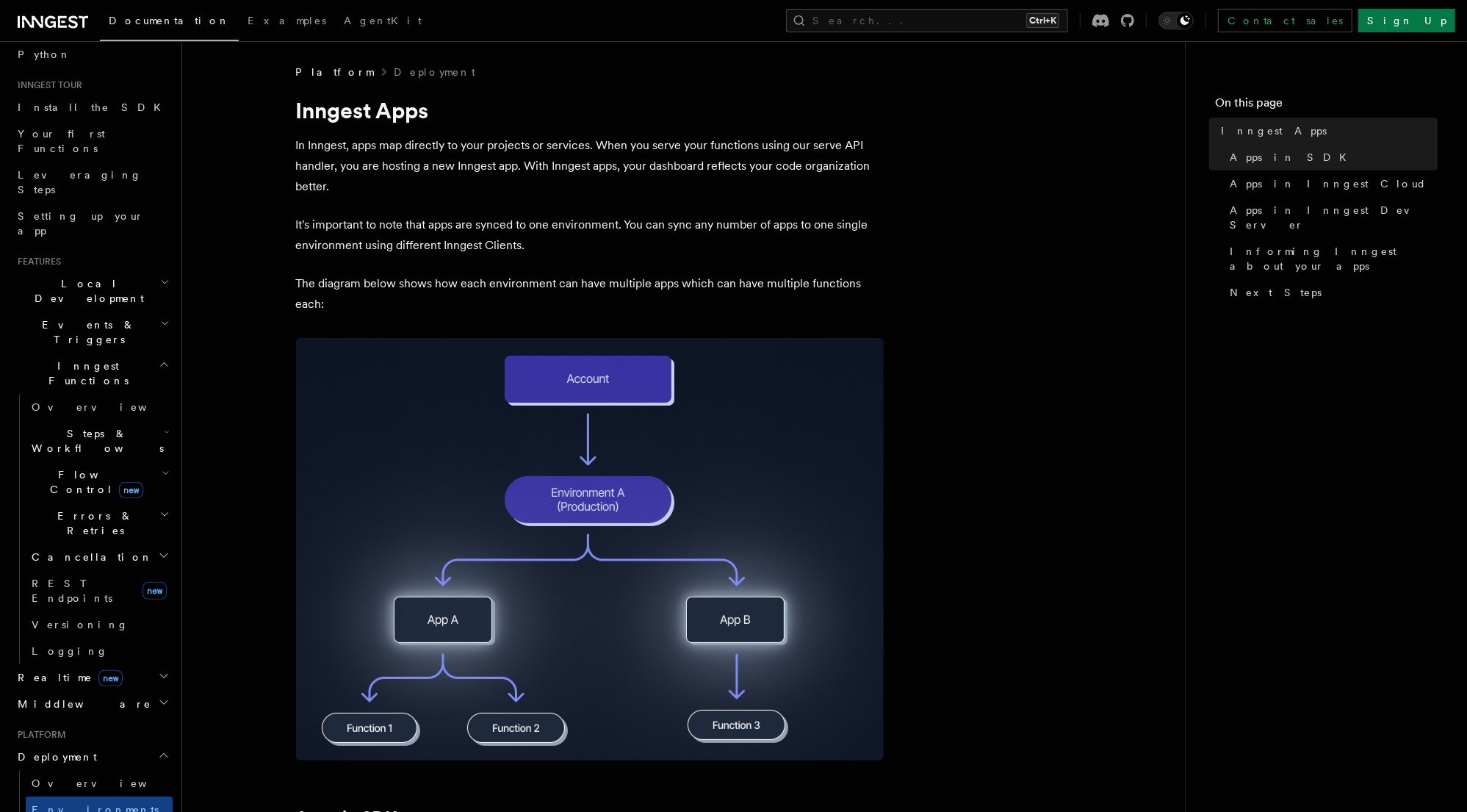
click at [361, 280] on p "The diagram below shows how each environment can have multiple apps which can h…" at bounding box center [590, 294] width 587 height 41
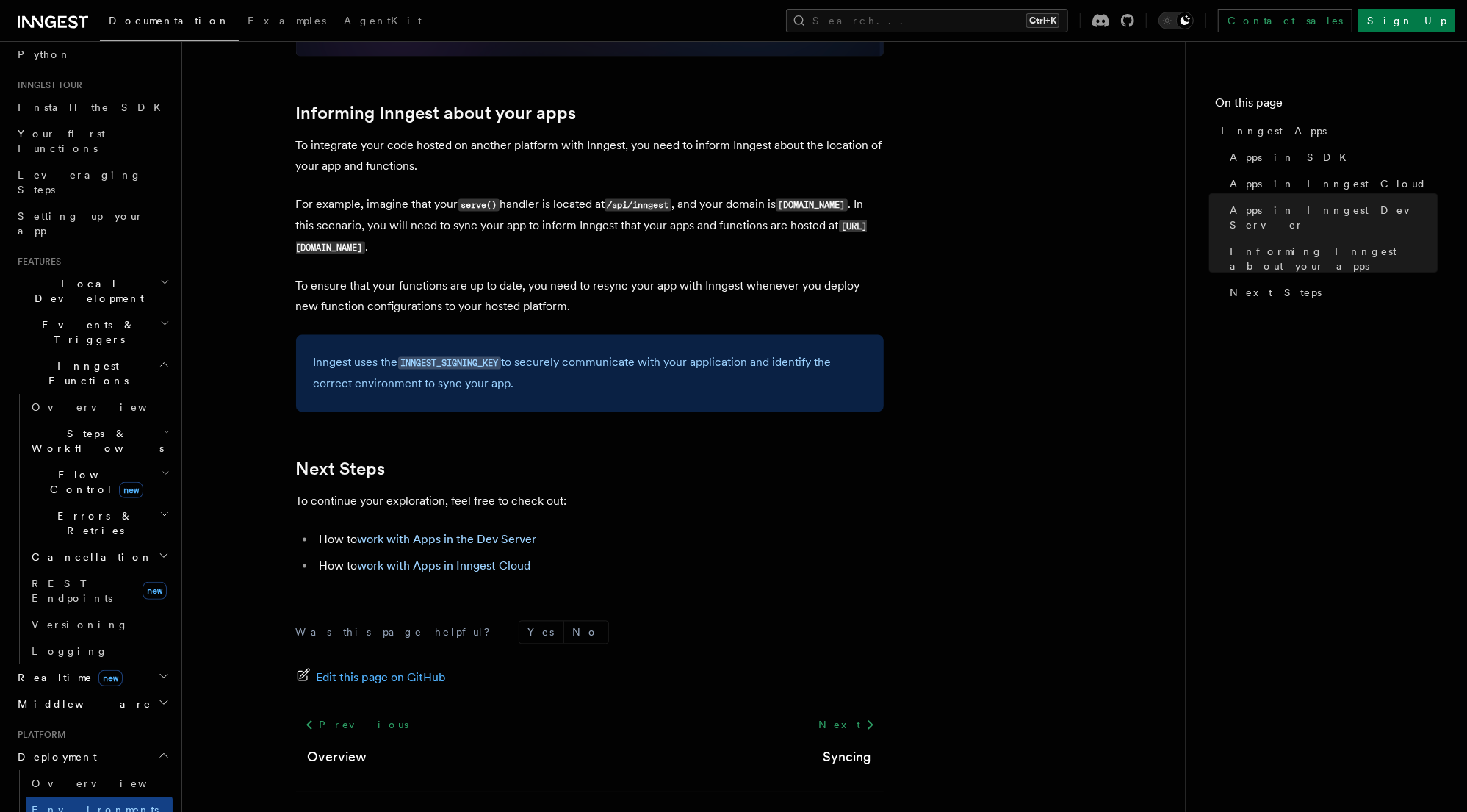
scroll to position [2225, 0]
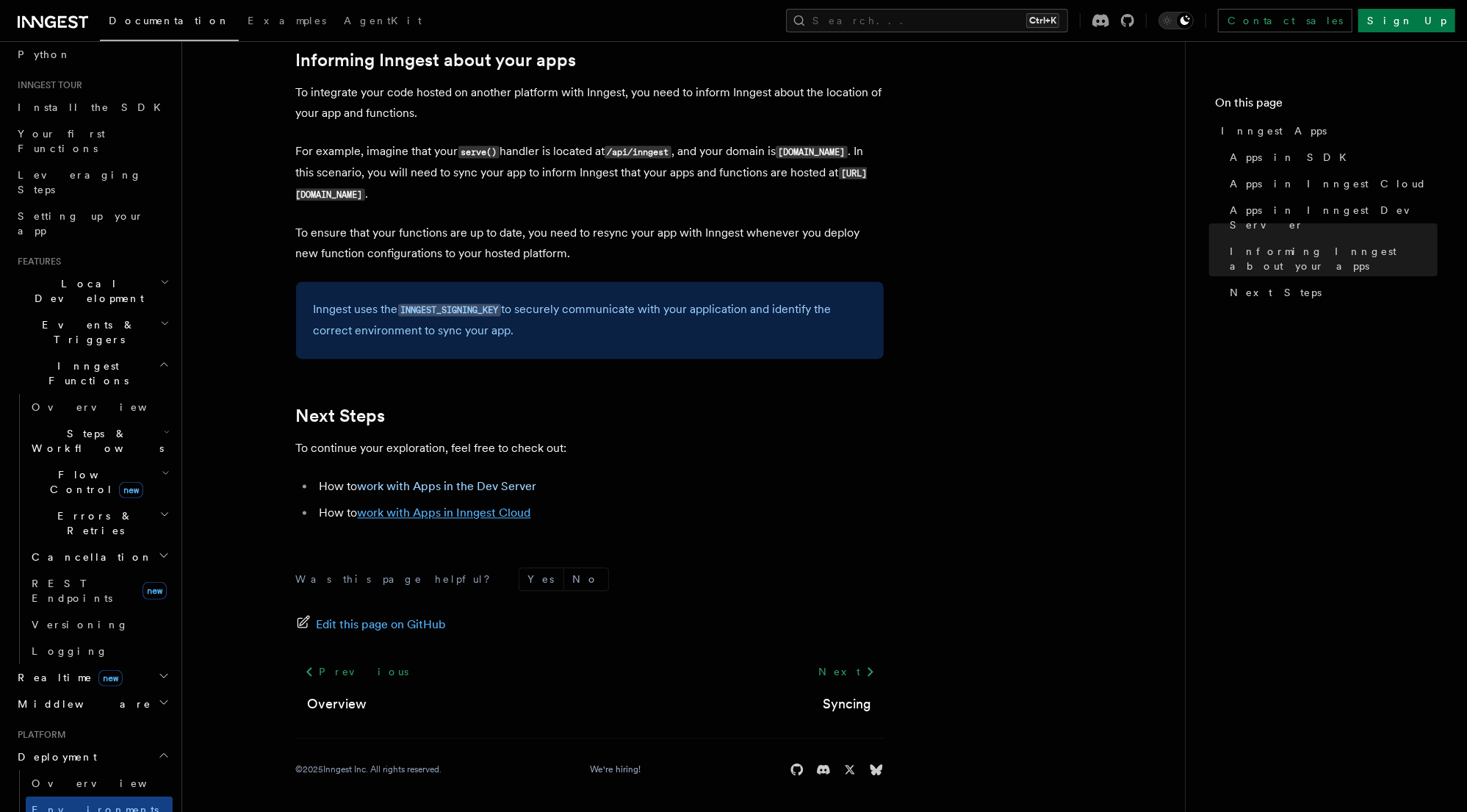
click at [444, 517] on link "work with Apps in Inngest Cloud" at bounding box center [444, 512] width 173 height 14
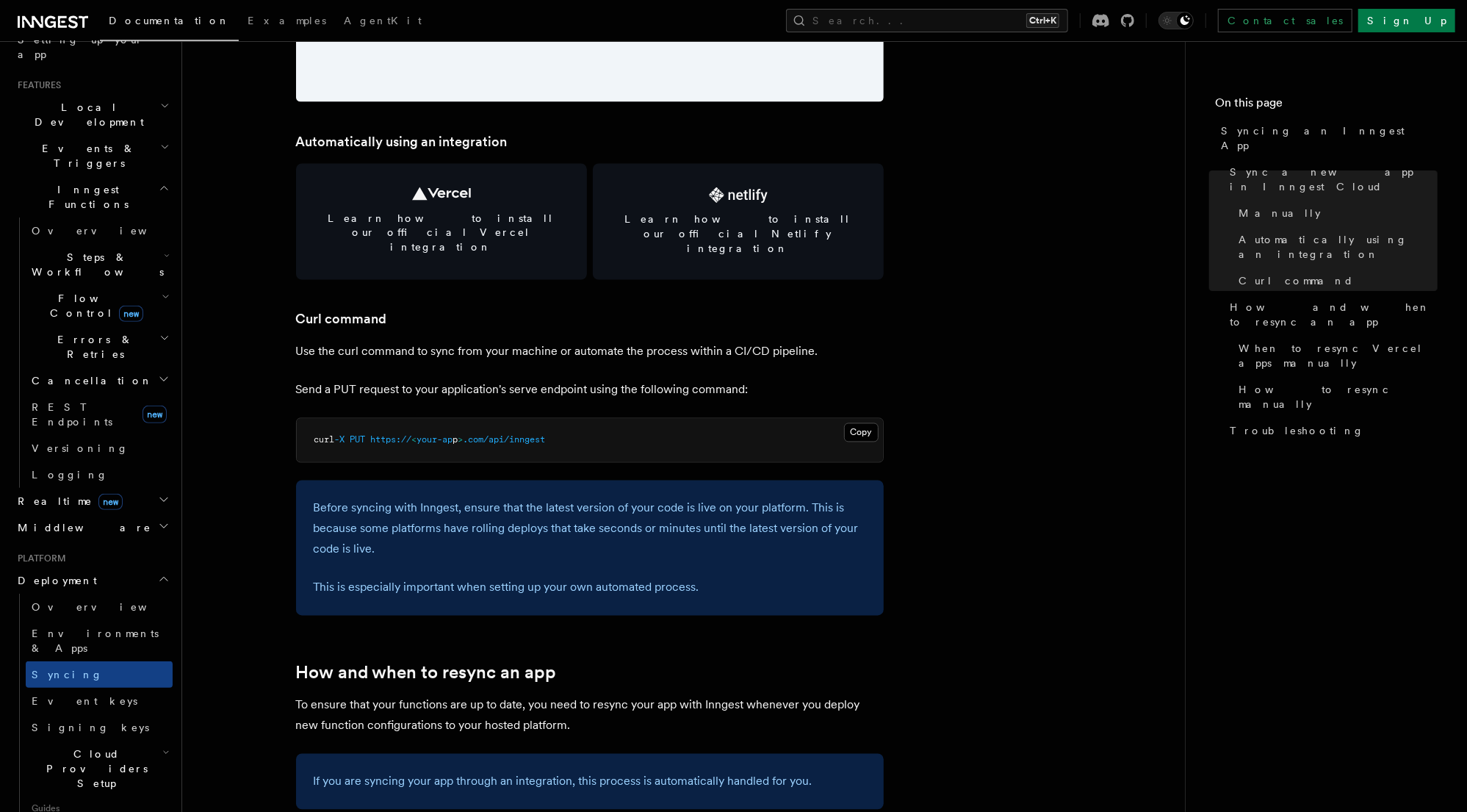
scroll to position [1999, 0]
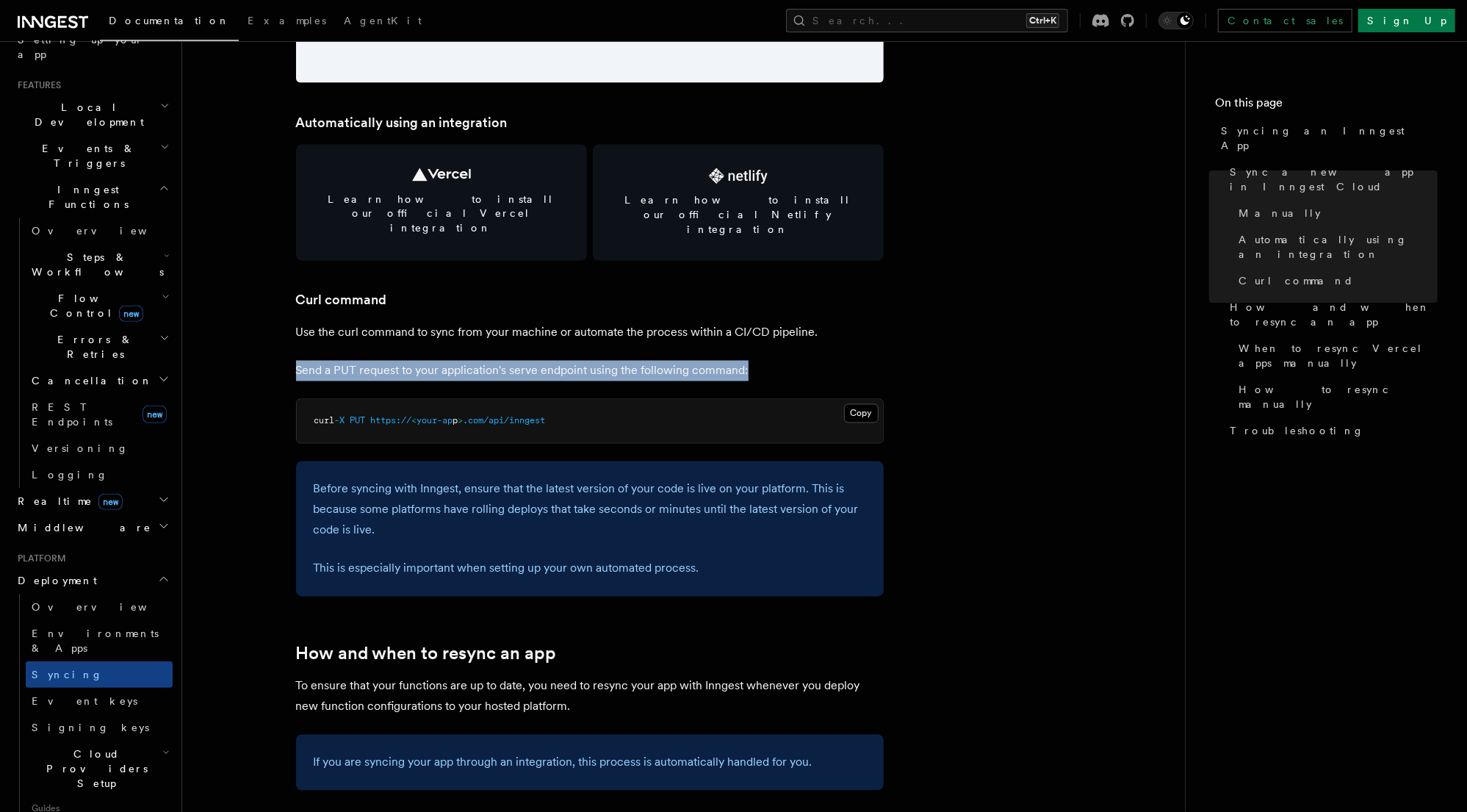
drag, startPoint x: 758, startPoint y: 343, endPoint x: 277, endPoint y: 337, distance: 481.0
click at [277, 337] on article "Platform Deployment Syncing an Inngest App After deploying your code to a hosti…" at bounding box center [684, 488] width 956 height 4844
click at [294, 338] on article "Platform Deployment Syncing an Inngest App After deploying your code to a hosti…" at bounding box center [684, 488] width 956 height 4844
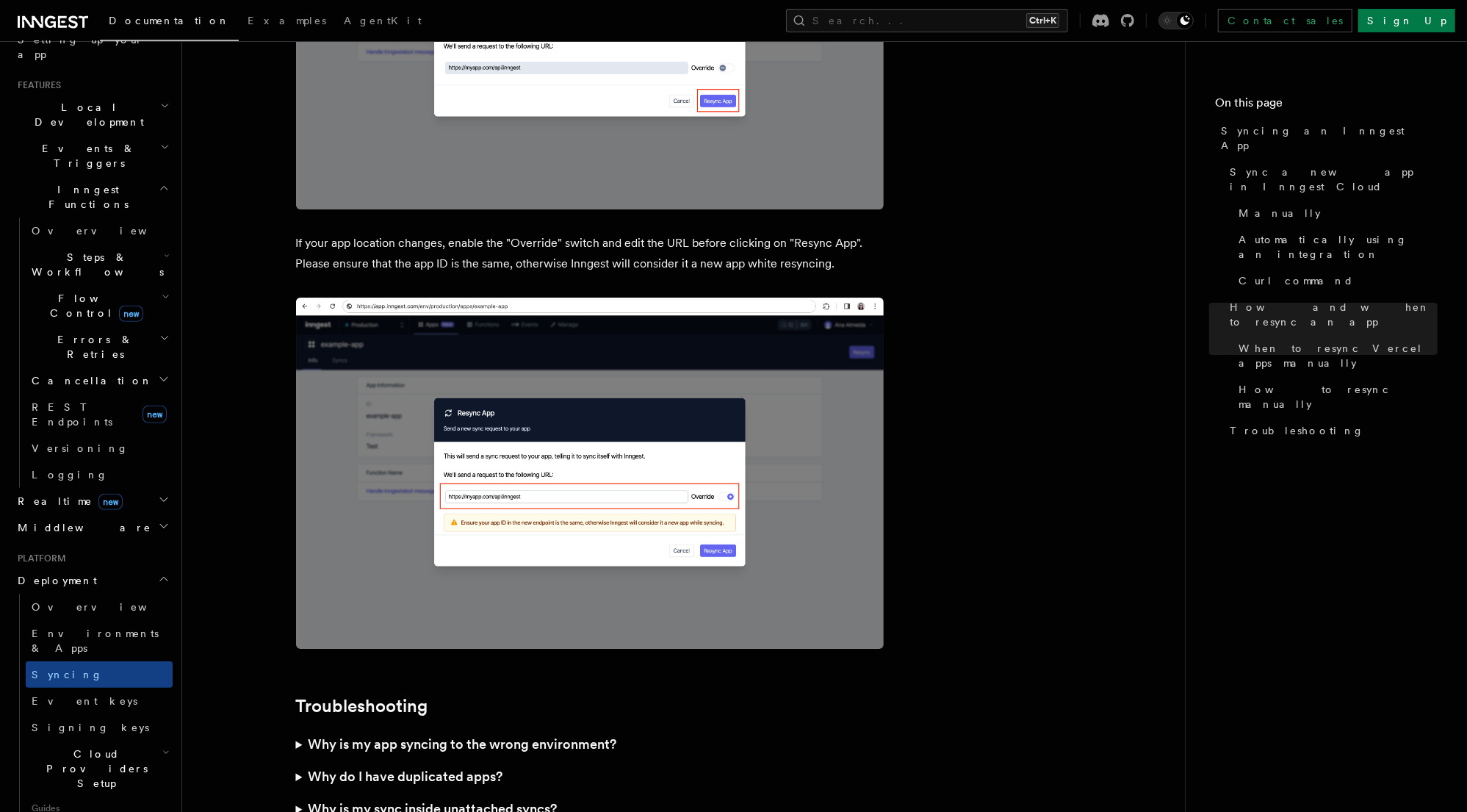
scroll to position [3996, 0]
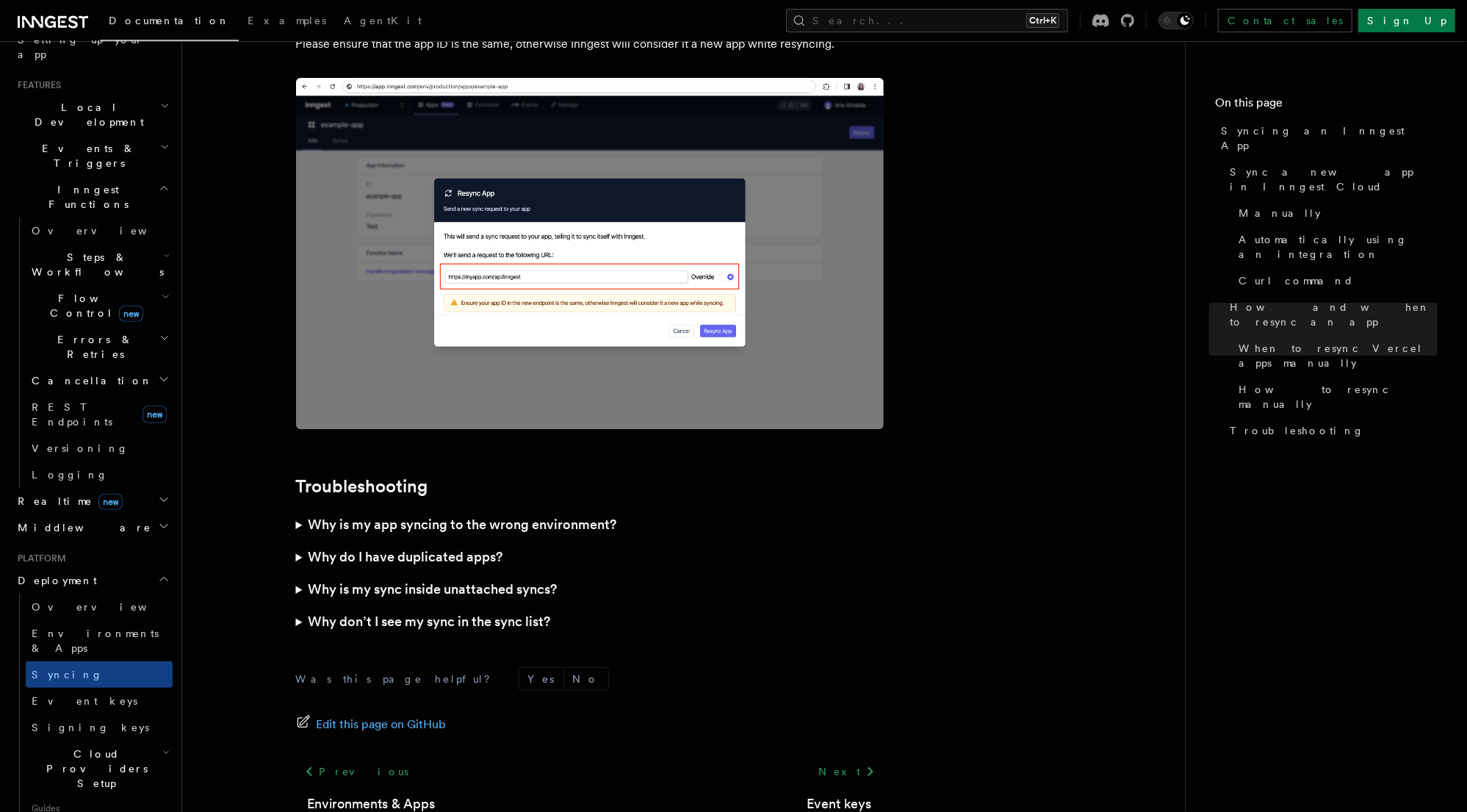
click at [298, 508] on summary "Why is my app syncing to the wrong environment?" at bounding box center [590, 524] width 587 height 33
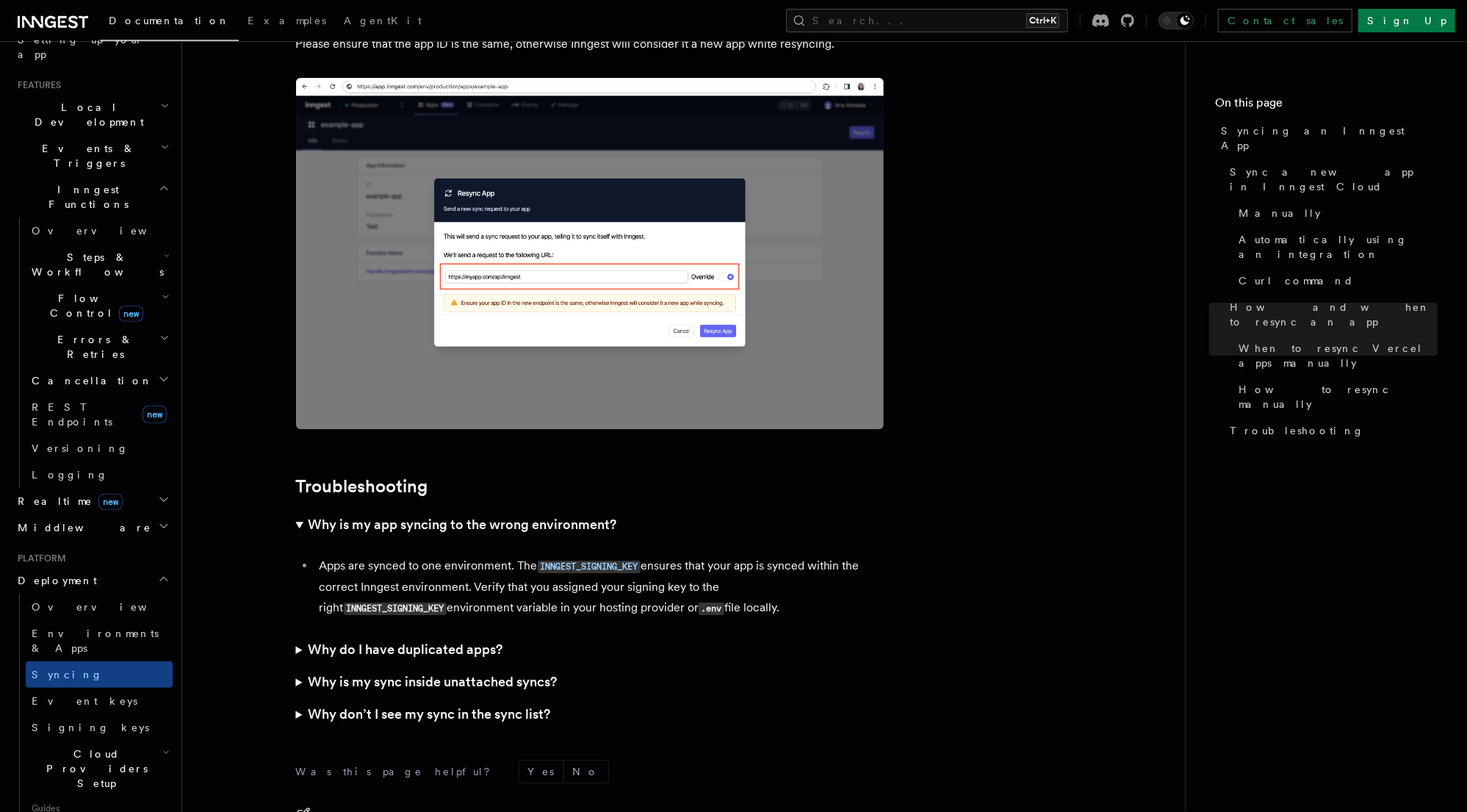
click at [298, 508] on summary "Why is my app syncing to the wrong environment?" at bounding box center [590, 524] width 587 height 33
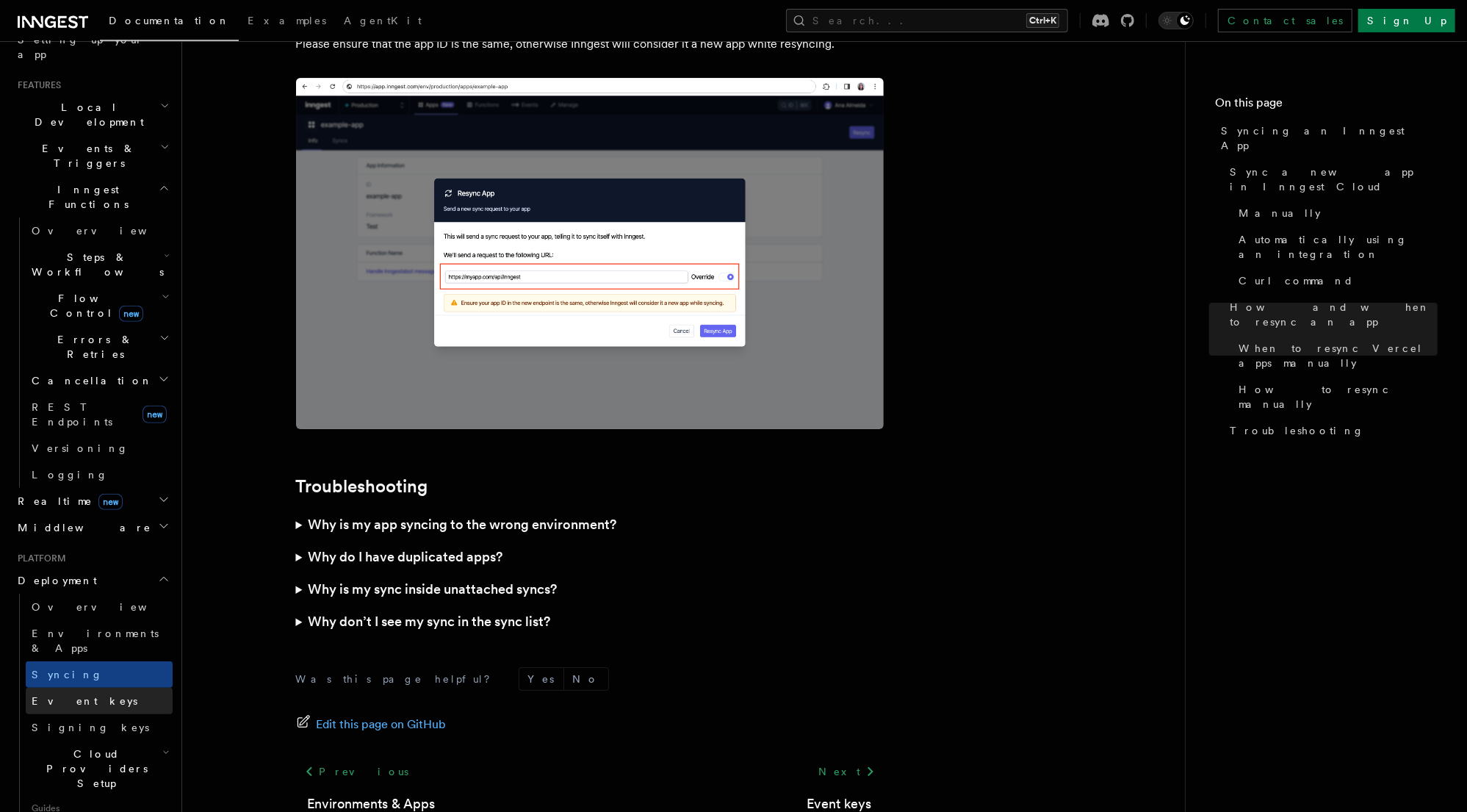
click at [45, 695] on span "Event keys" at bounding box center [85, 700] width 106 height 12
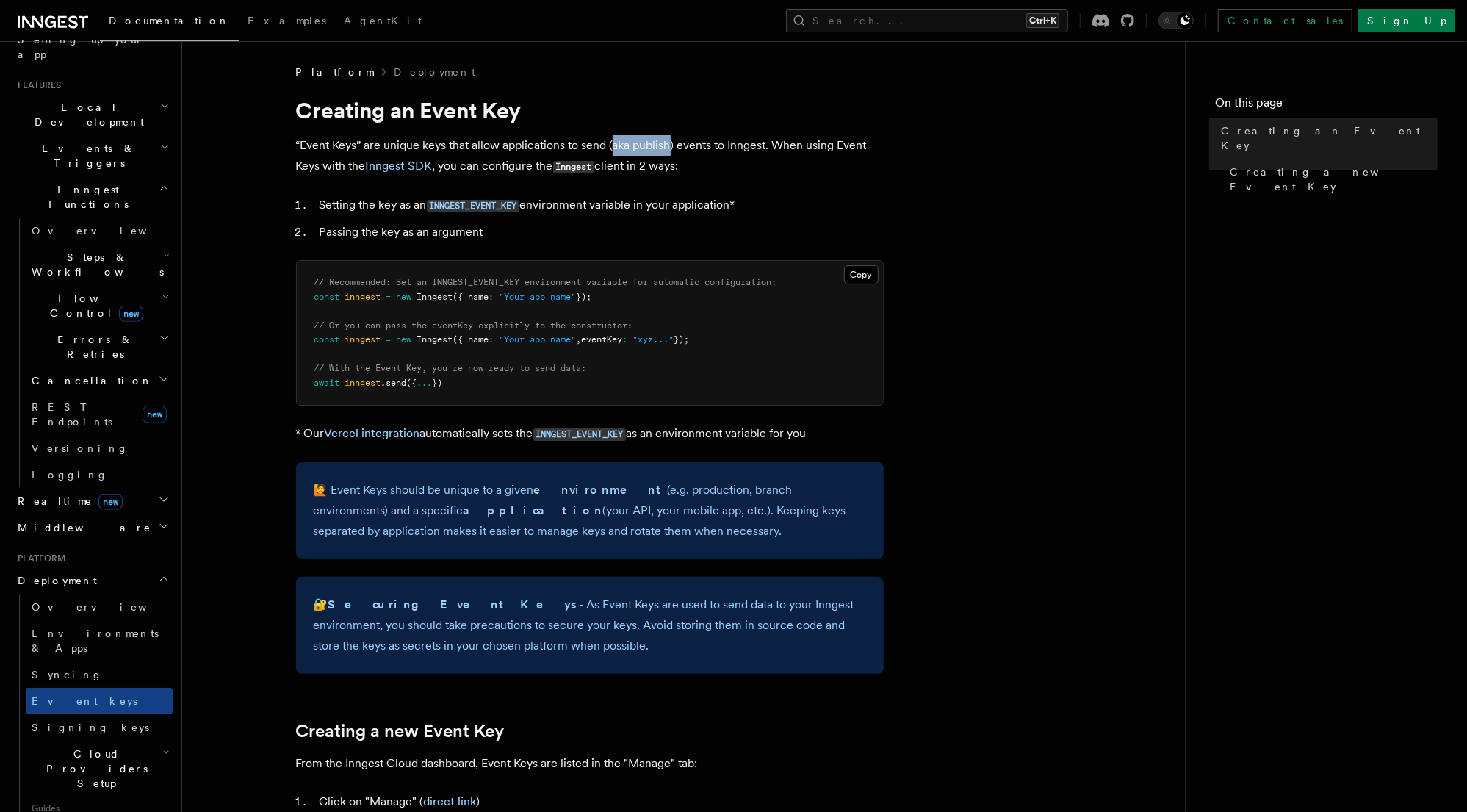
drag, startPoint x: 612, startPoint y: 144, endPoint x: 669, endPoint y: 147, distance: 57.1
click at [669, 147] on p "“Event Keys” are unique keys that allow applications to send (aka publish) even…" at bounding box center [590, 156] width 587 height 42
click at [743, 146] on p "“Event Keys” are unique keys that allow applications to send (aka publish) even…" at bounding box center [590, 156] width 587 height 42
click at [809, 144] on p "“Event Keys” are unique keys that allow applications to send (aka publish) even…" at bounding box center [590, 156] width 587 height 42
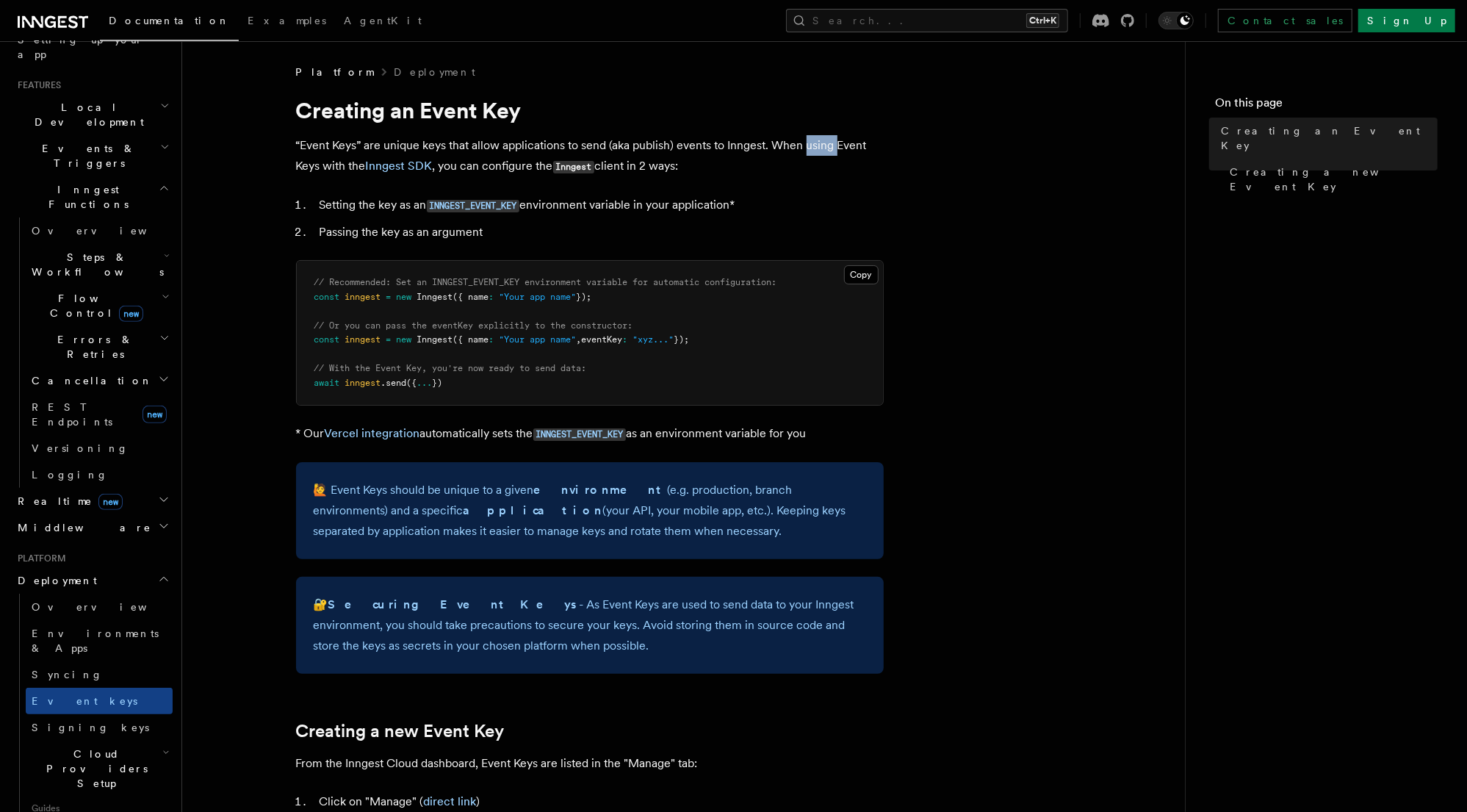
click at [809, 144] on p "“Event Keys” are unique keys that allow applications to send (aka publish) even…" at bounding box center [590, 156] width 587 height 42
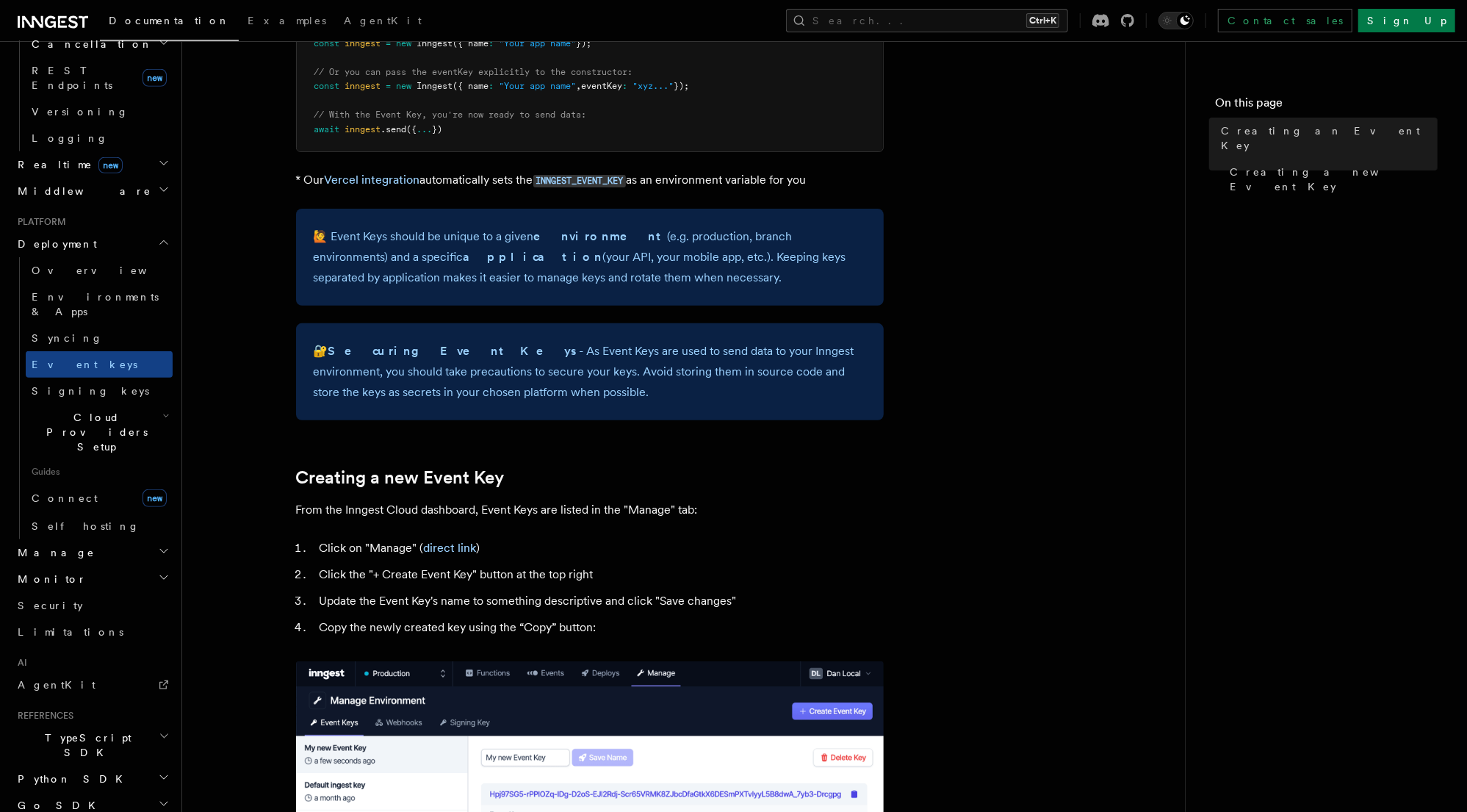
scroll to position [235, 0]
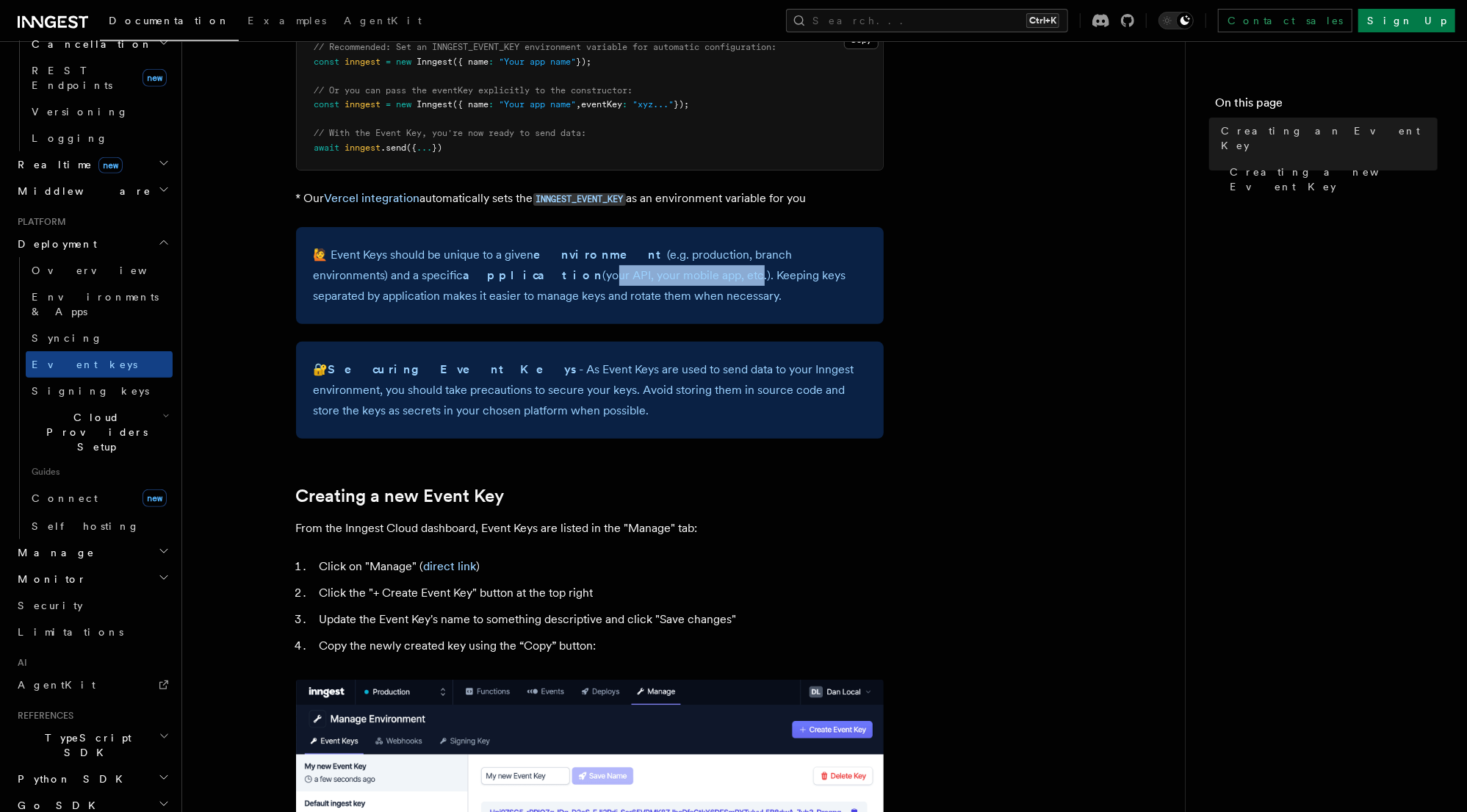
drag, startPoint x: 427, startPoint y: 277, endPoint x: 573, endPoint y: 276, distance: 146.0
click at [573, 276] on p "🙋 Event Keys should be unique to a given environment (e.g. production, branch e…" at bounding box center [590, 275] width 552 height 61
click at [727, 275] on p "🙋 Event Keys should be unique to a given environment (e.g. production, branch e…" at bounding box center [590, 275] width 552 height 61
click at [333, 298] on p "🙋 Event Keys should be unique to a given environment (e.g. production, branch e…" at bounding box center [590, 275] width 552 height 61
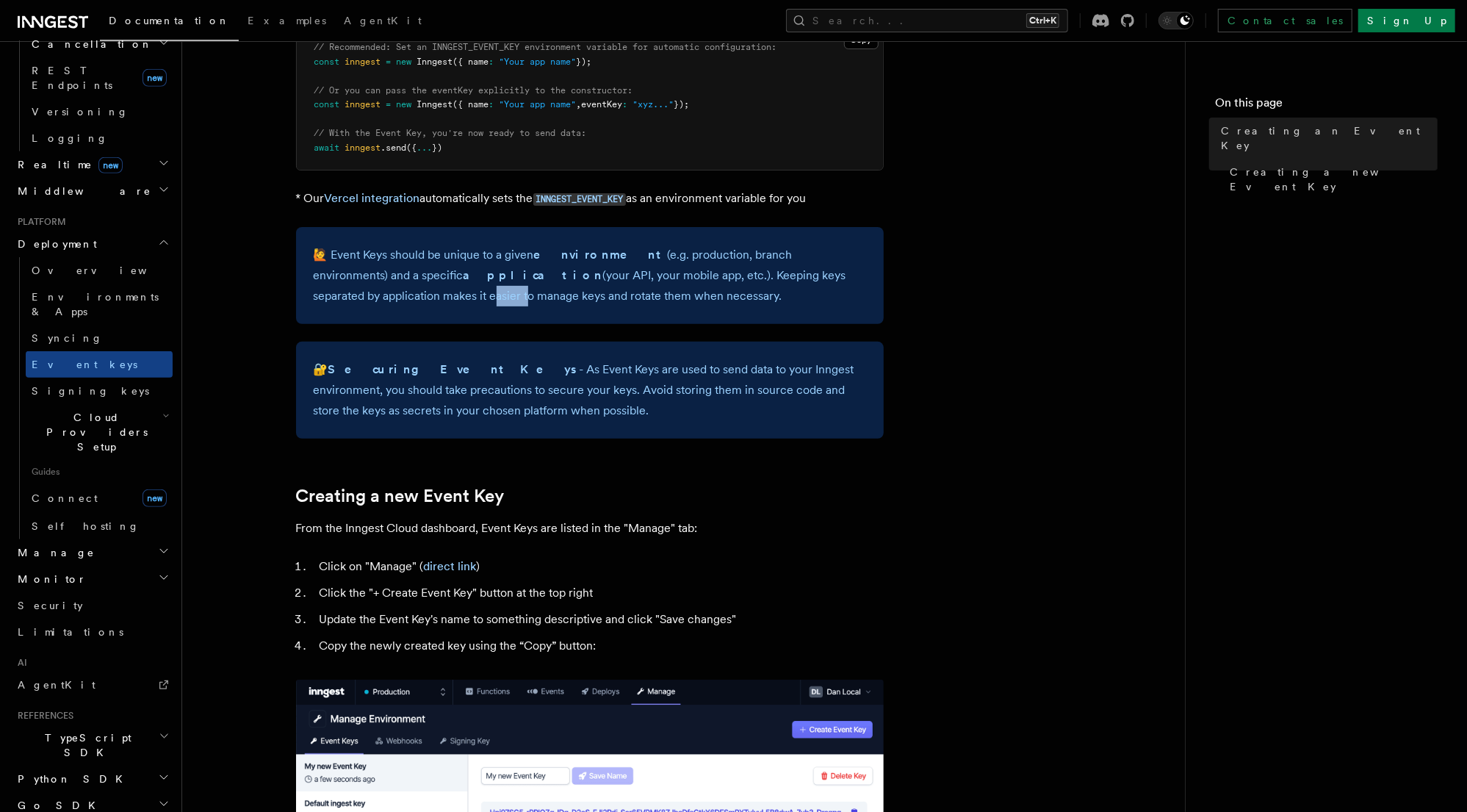
click at [333, 298] on p "🙋 Event Keys should be unique to a given environment (e.g. production, branch e…" at bounding box center [590, 275] width 552 height 61
drag, startPoint x: 620, startPoint y: 298, endPoint x: 595, endPoint y: 273, distance: 35.4
click at [595, 273] on p "🙋 Event Keys should be unique to a given environment (e.g. production, branch e…" at bounding box center [590, 275] width 552 height 61
drag, startPoint x: 508, startPoint y: 392, endPoint x: 519, endPoint y: 419, distance: 29.2
click at [519, 419] on p "🔐 Securing Event Keys - As Event Keys are used to send data to your Inngest env…" at bounding box center [590, 389] width 552 height 61
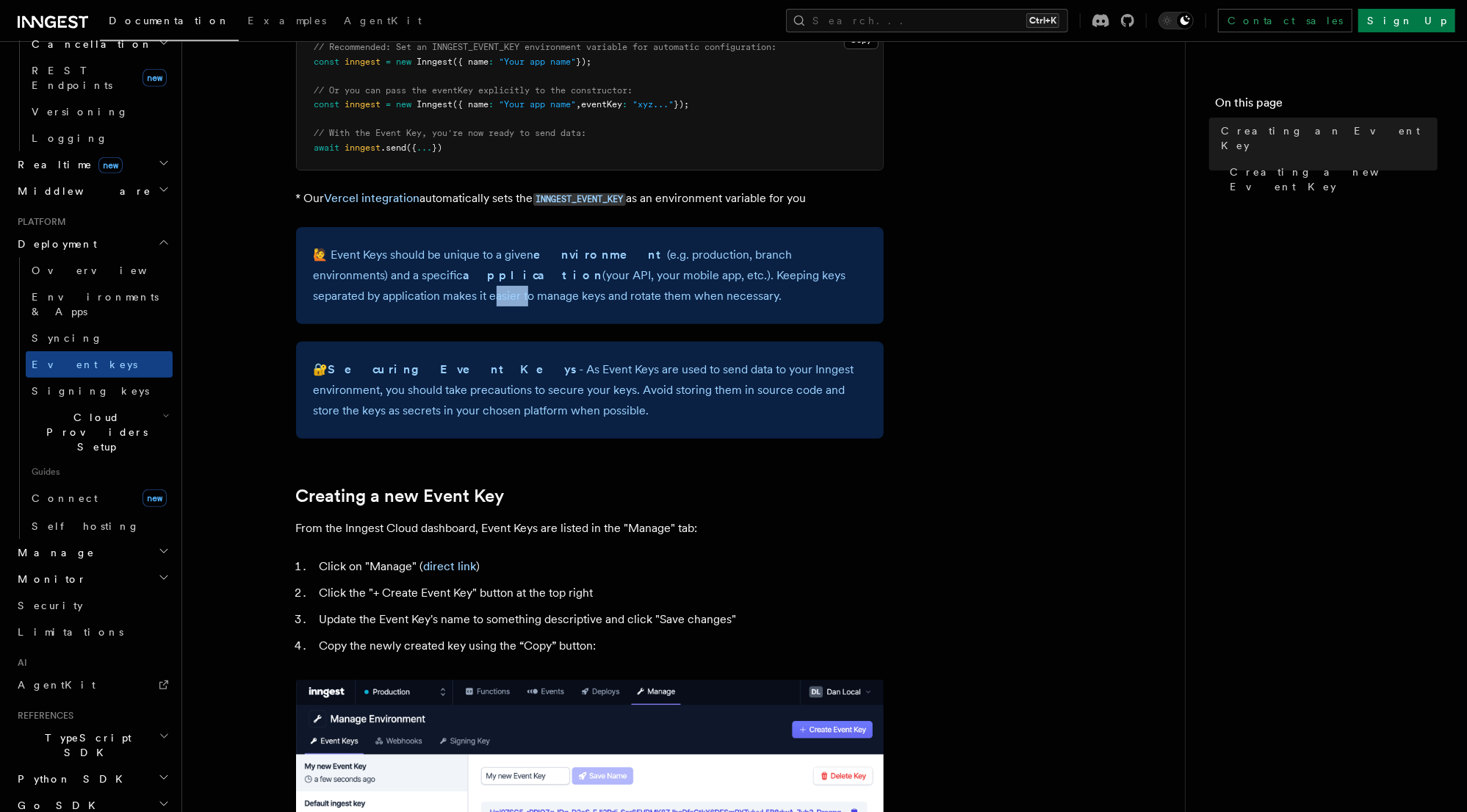
click at [520, 415] on p "🔐 Securing Event Keys - As Event Keys are used to send data to your Inngest env…" at bounding box center [590, 389] width 552 height 61
drag, startPoint x: 535, startPoint y: 419, endPoint x: 340, endPoint y: 366, distance: 202.1
click at [340, 366] on p "🔐 Securing Event Keys - As Event Keys are used to send data to your Inngest env…" at bounding box center [590, 389] width 552 height 61
click at [520, 409] on p "🔐 Securing Event Keys - As Event Keys are used to send data to your Inngest env…" at bounding box center [590, 389] width 552 height 61
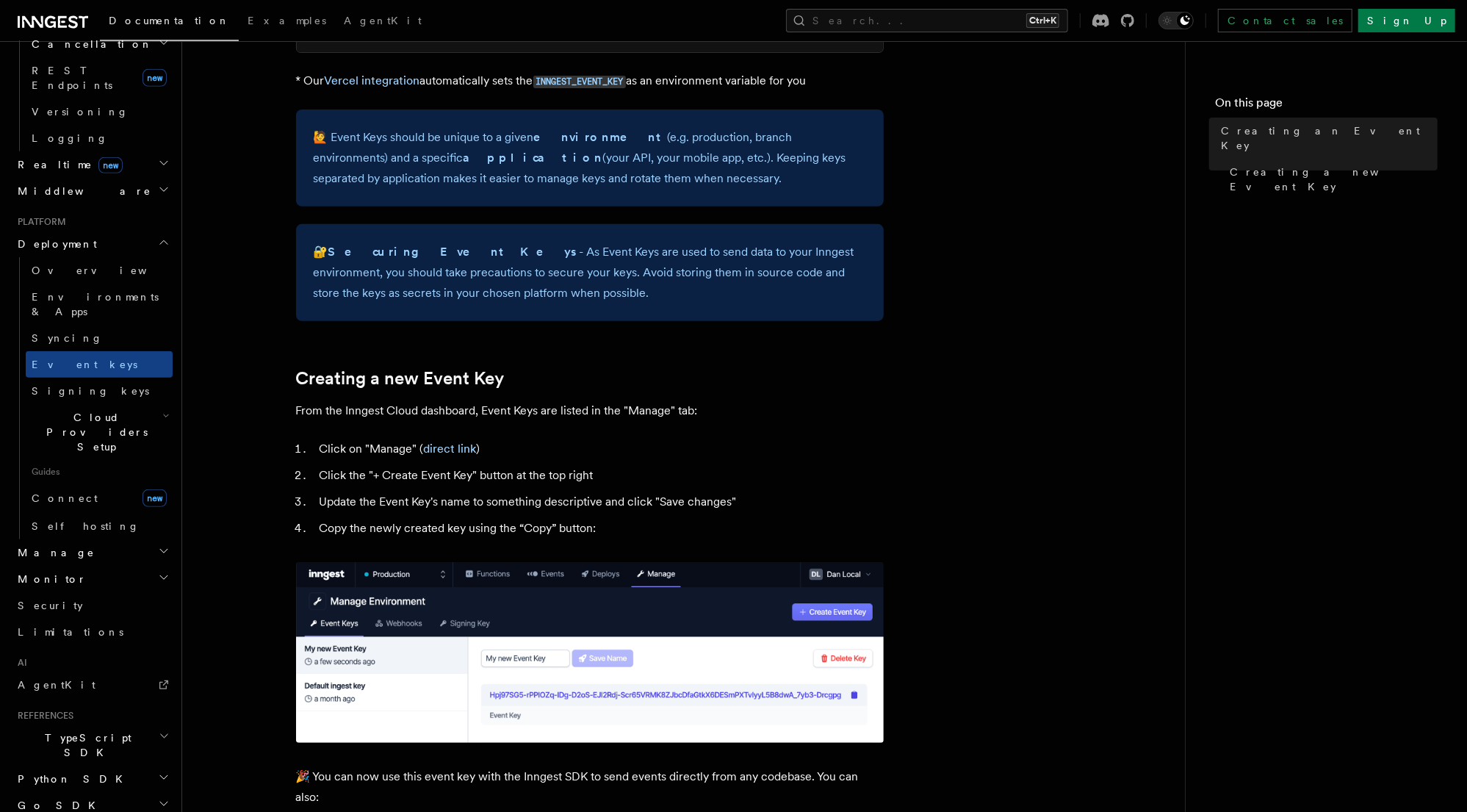
scroll to position [411, 0]
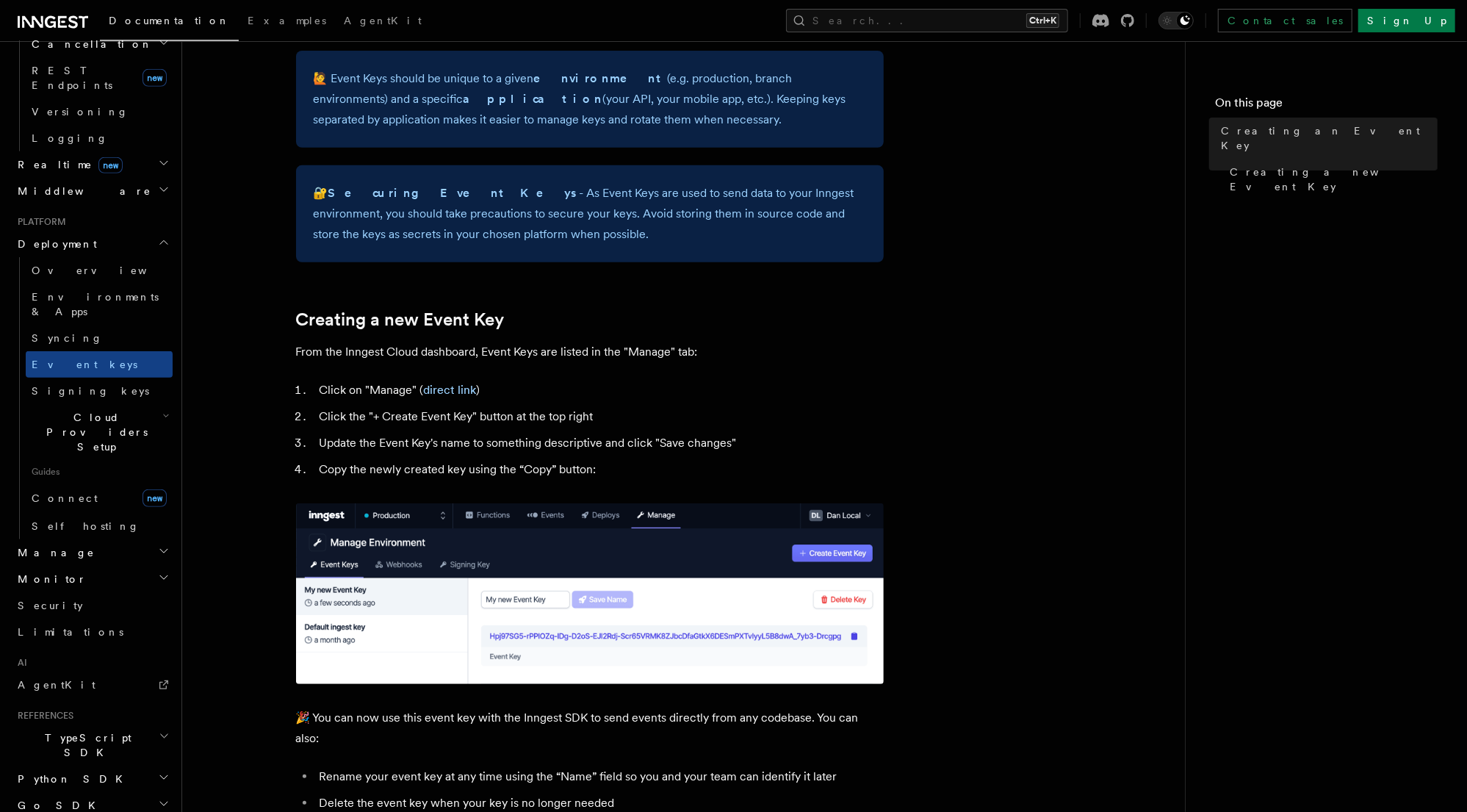
click at [328, 445] on li "Update the Event Key's name to something descriptive and click "Save changes"" at bounding box center [600, 443] width 569 height 20
drag, startPoint x: 322, startPoint y: 469, endPoint x: 618, endPoint y: 460, distance: 296.1
click at [618, 460] on ol "Click on "Manage" ( direct link ) Click the "+ Create Event Key" button at the …" at bounding box center [590, 430] width 587 height 100
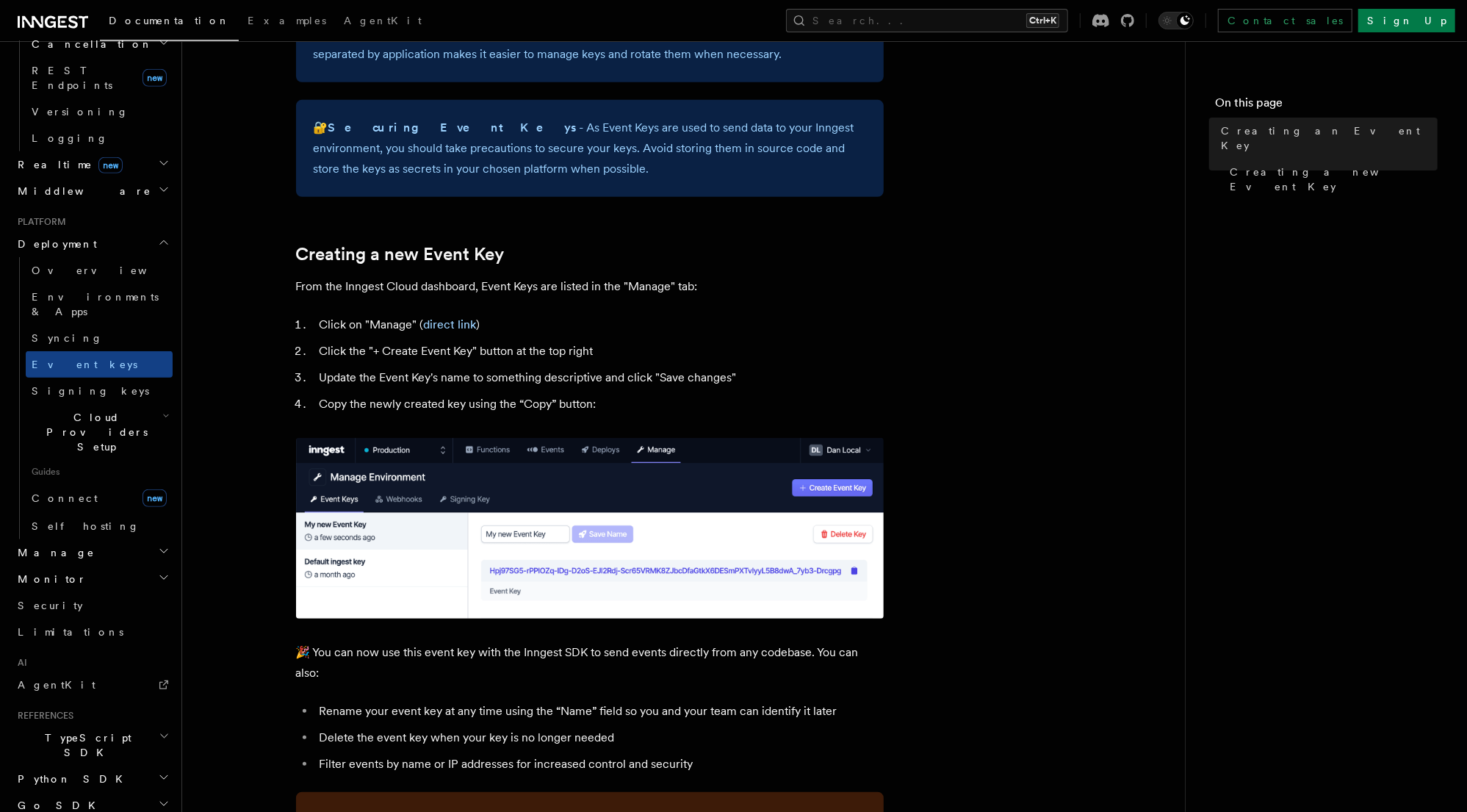
scroll to position [587, 0]
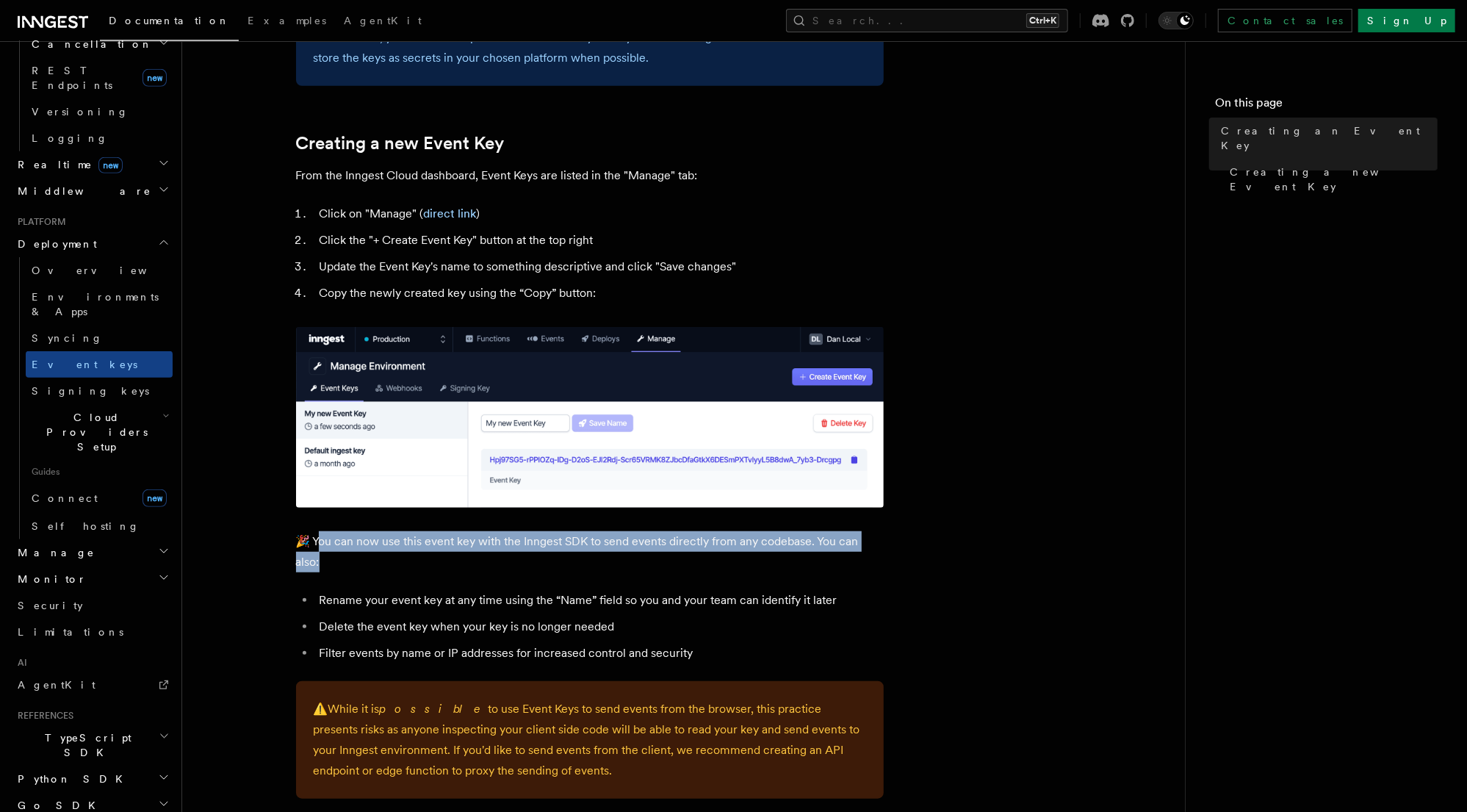
drag, startPoint x: 332, startPoint y: 566, endPoint x: 318, endPoint y: 532, distance: 36.8
click at [318, 532] on p "🎉 You can now use this event key with the Inngest SDK to send events directly f…" at bounding box center [590, 552] width 587 height 41
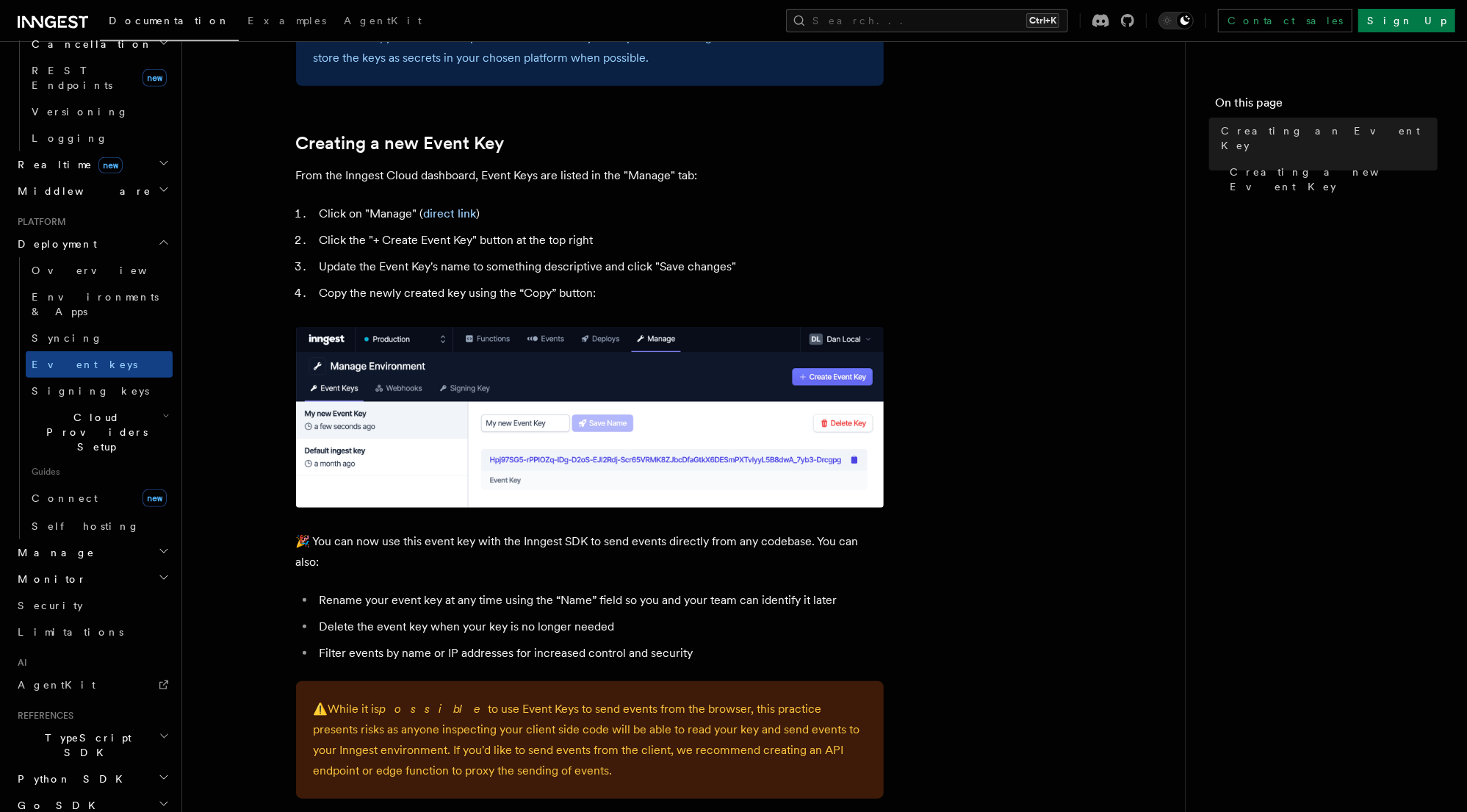
click at [451, 592] on li "Rename your event key at any time using the “Name” field so you and your team c…" at bounding box center [600, 600] width 569 height 20
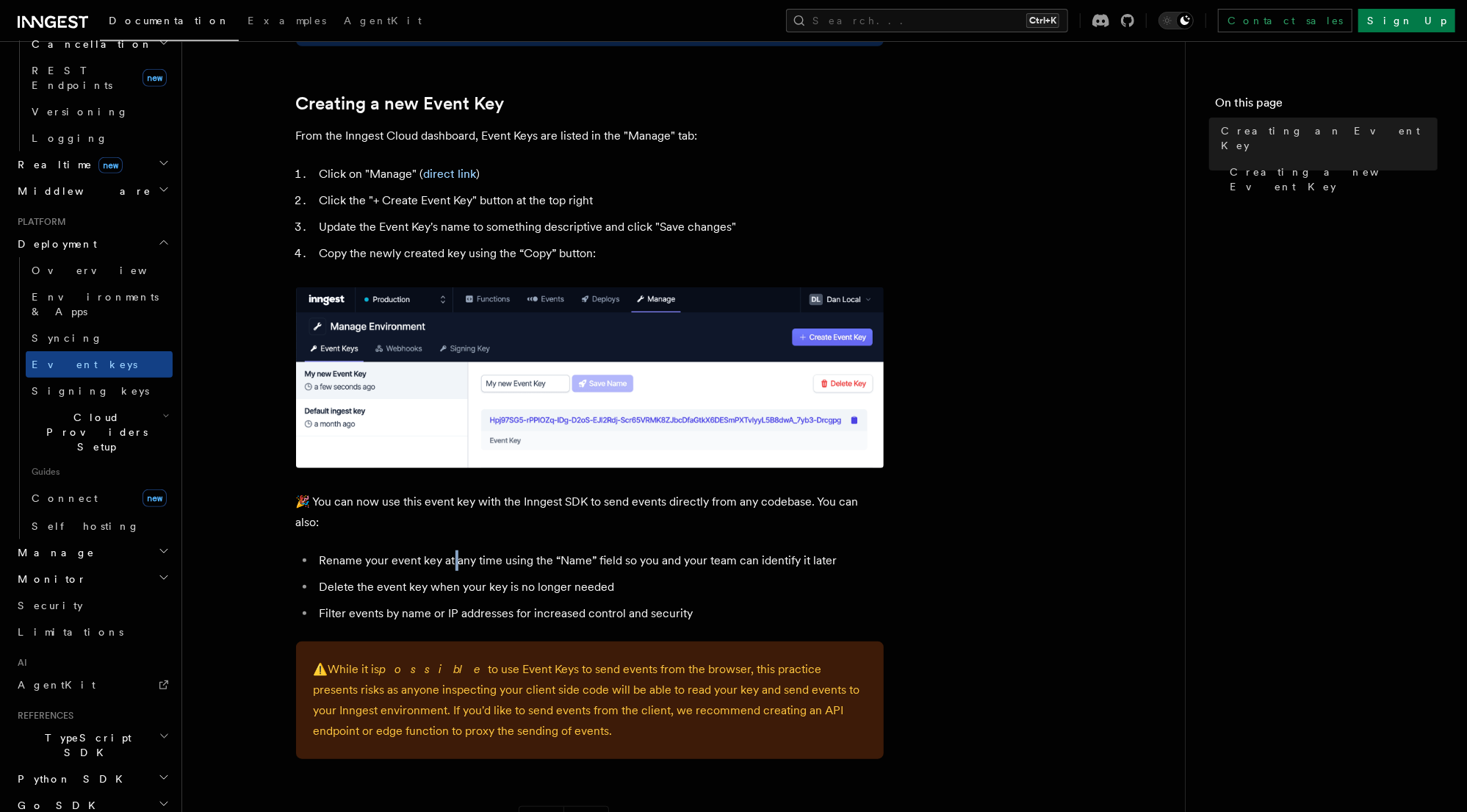
scroll to position [646, 0]
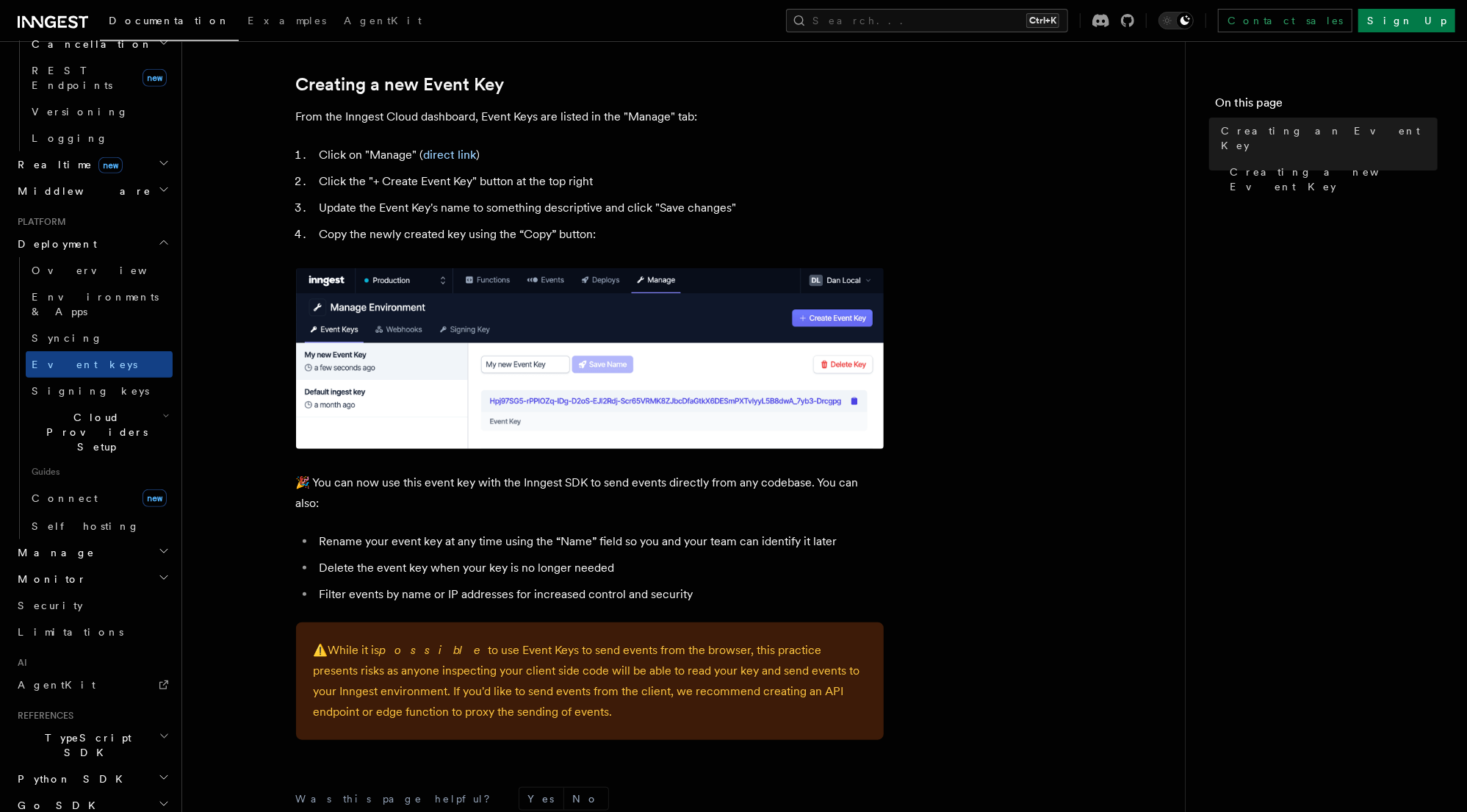
click at [649, 598] on li "Filter events by name or IP addresses for increased control and security" at bounding box center [600, 594] width 569 height 20
click at [694, 593] on li "Filter events by name or IP addresses for increased control and security" at bounding box center [600, 594] width 569 height 20
drag, startPoint x: 702, startPoint y: 594, endPoint x: 323, endPoint y: 588, distance: 379.0
click at [323, 588] on li "Filter events by name or IP addresses for increased control and security" at bounding box center [600, 594] width 569 height 20
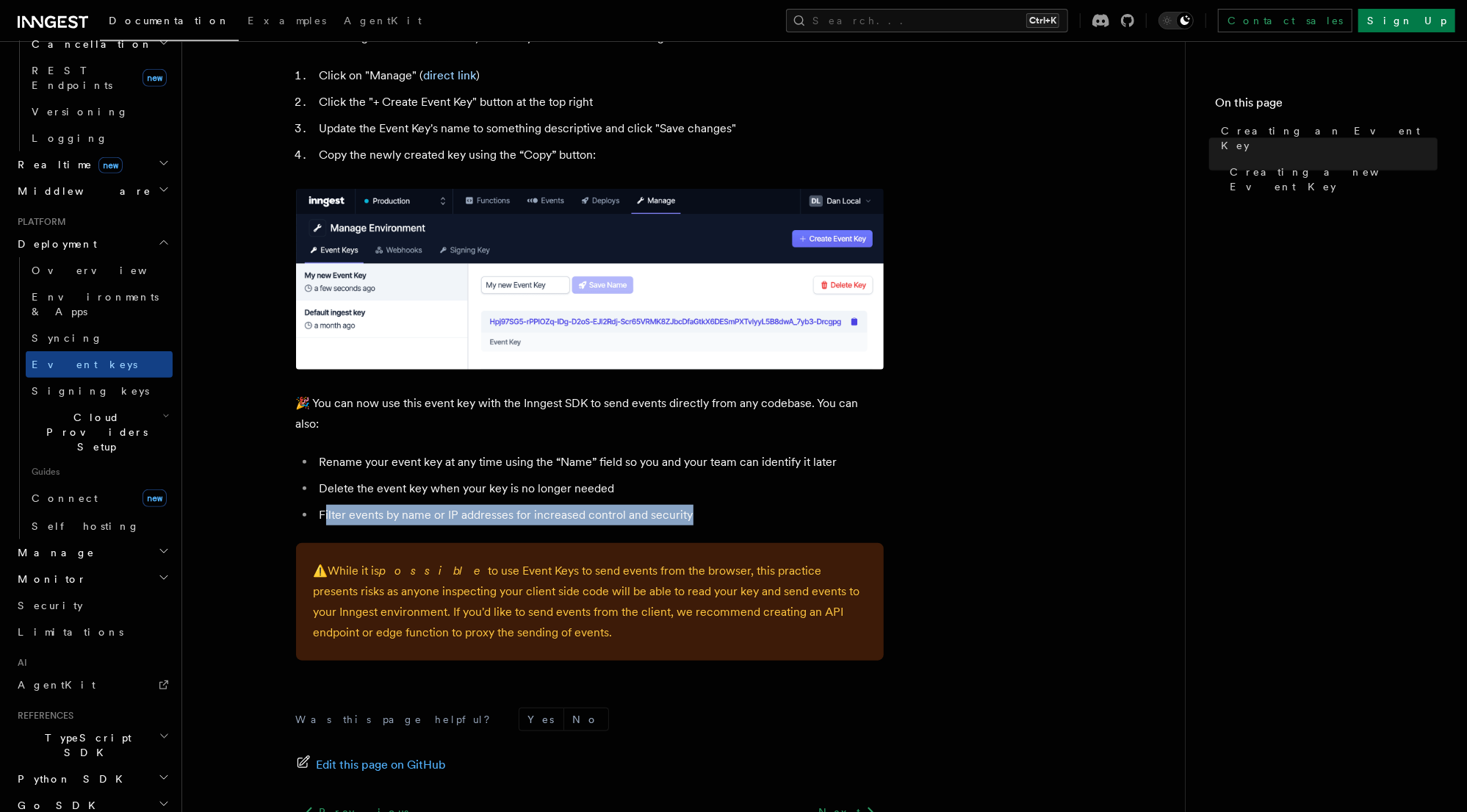
scroll to position [764, 0]
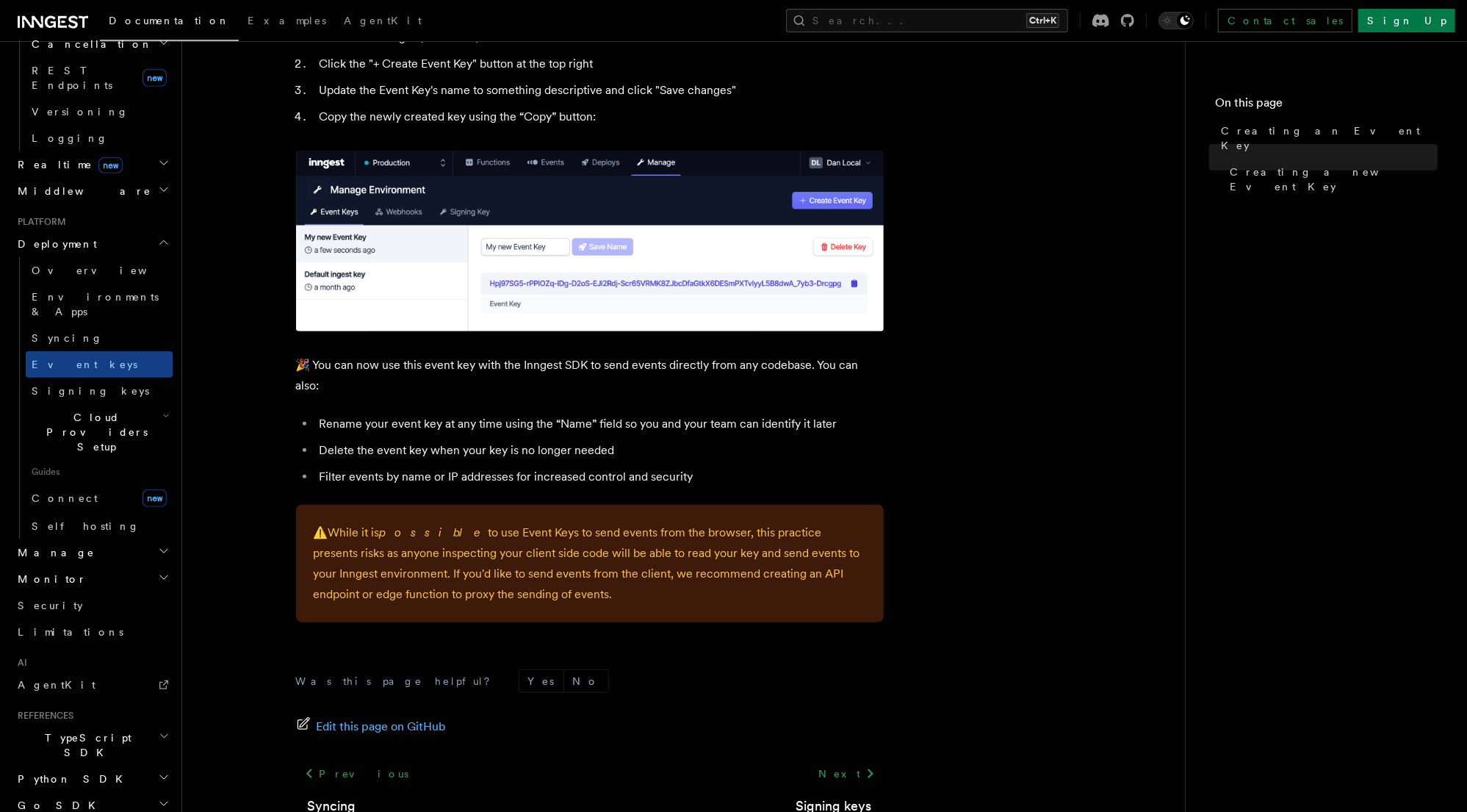
click at [437, 600] on p "⚠️ While it is possible to use Event Keys to send events from the browser, this…" at bounding box center [590, 563] width 552 height 82
drag, startPoint x: 521, startPoint y: 601, endPoint x: 333, endPoint y: 527, distance: 202.0
click at [333, 527] on p "⚠️ While it is possible to use Event Keys to send events from the browser, this…" at bounding box center [590, 563] width 552 height 82
click at [284, 534] on article "Platform Deployment Creating an Event Key “Event Keys” are unique keys that all…" at bounding box center [684, 107] width 956 height 1613
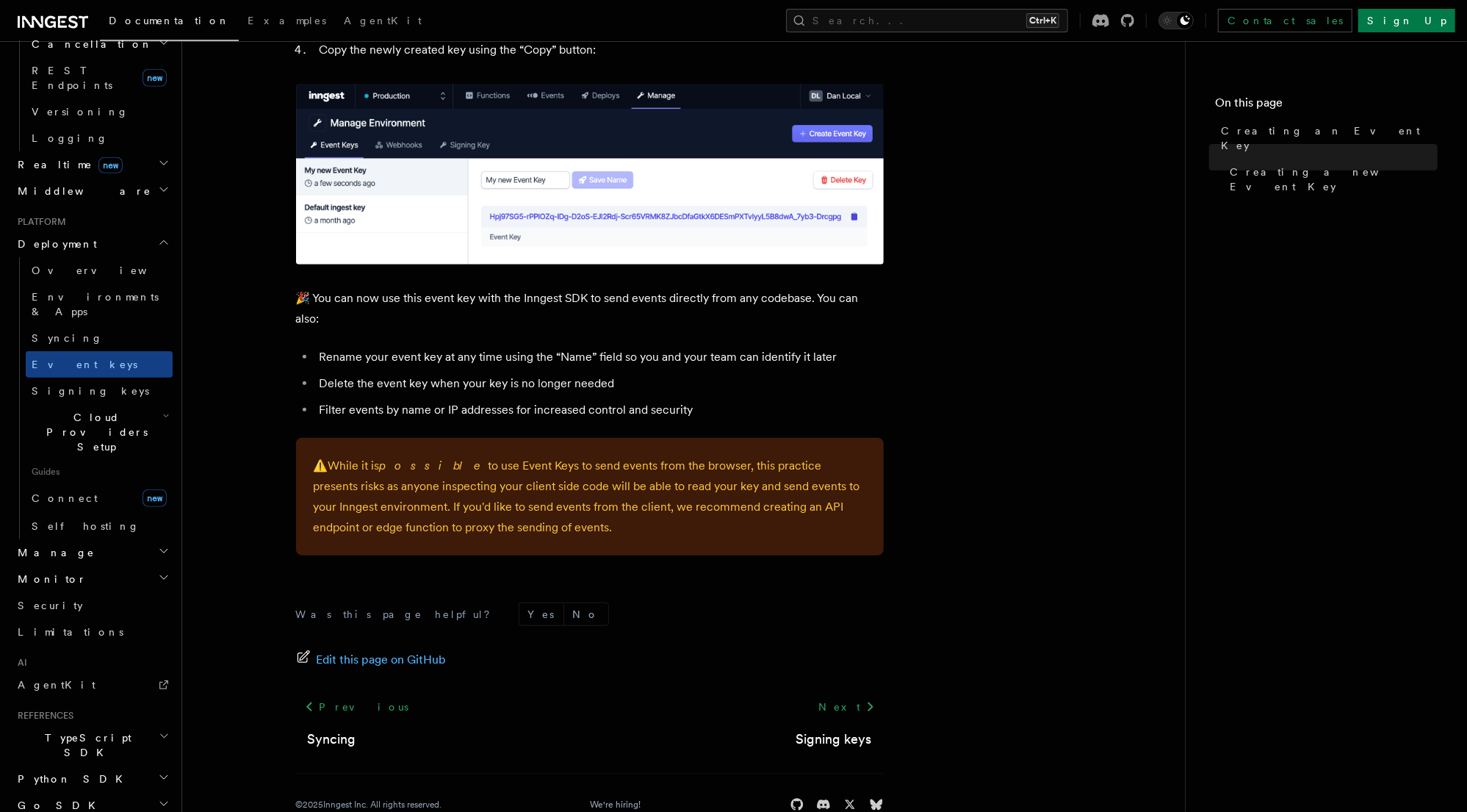
scroll to position [867, 0]
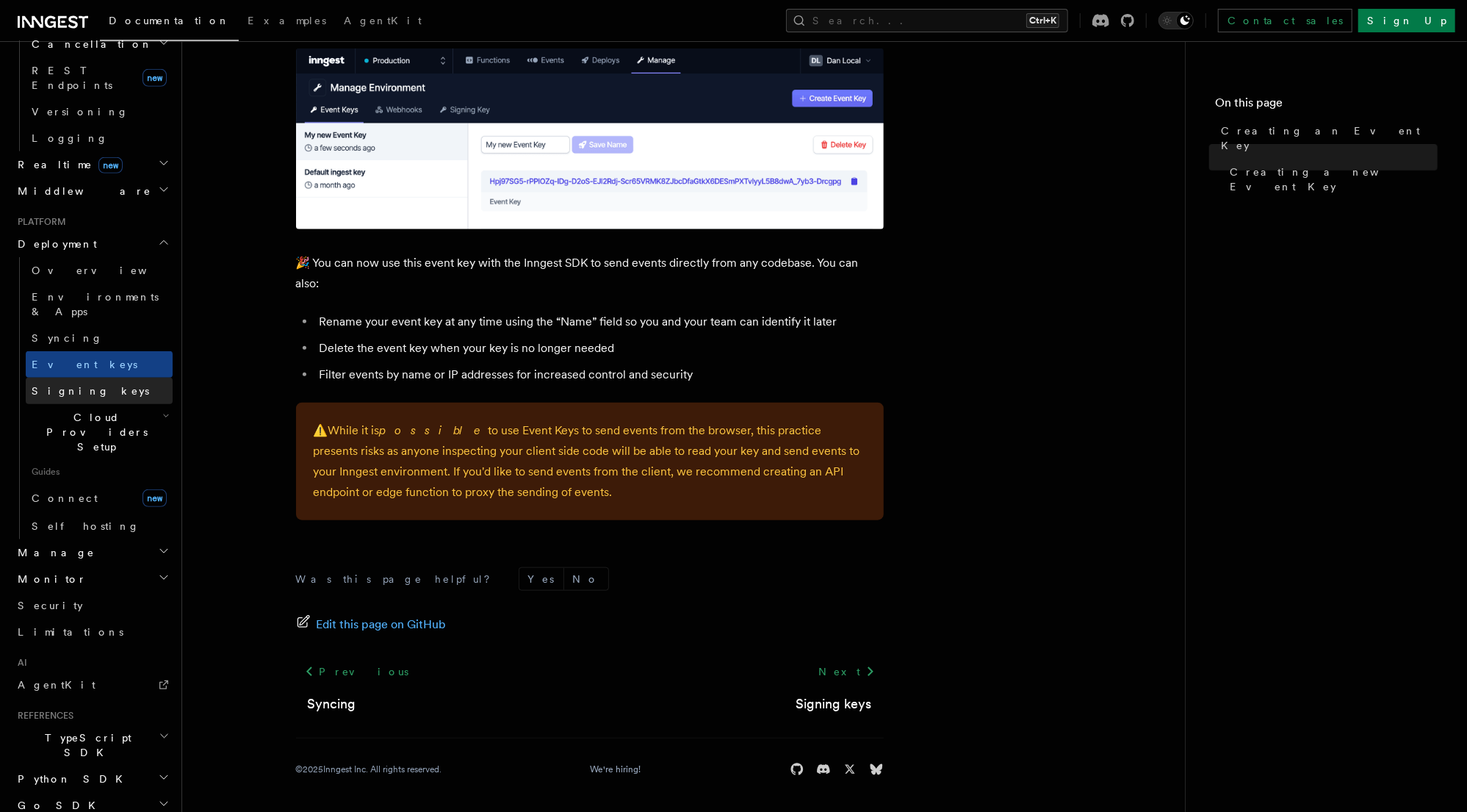
click at [75, 385] on span "Signing keys" at bounding box center [90, 390] width 117 height 12
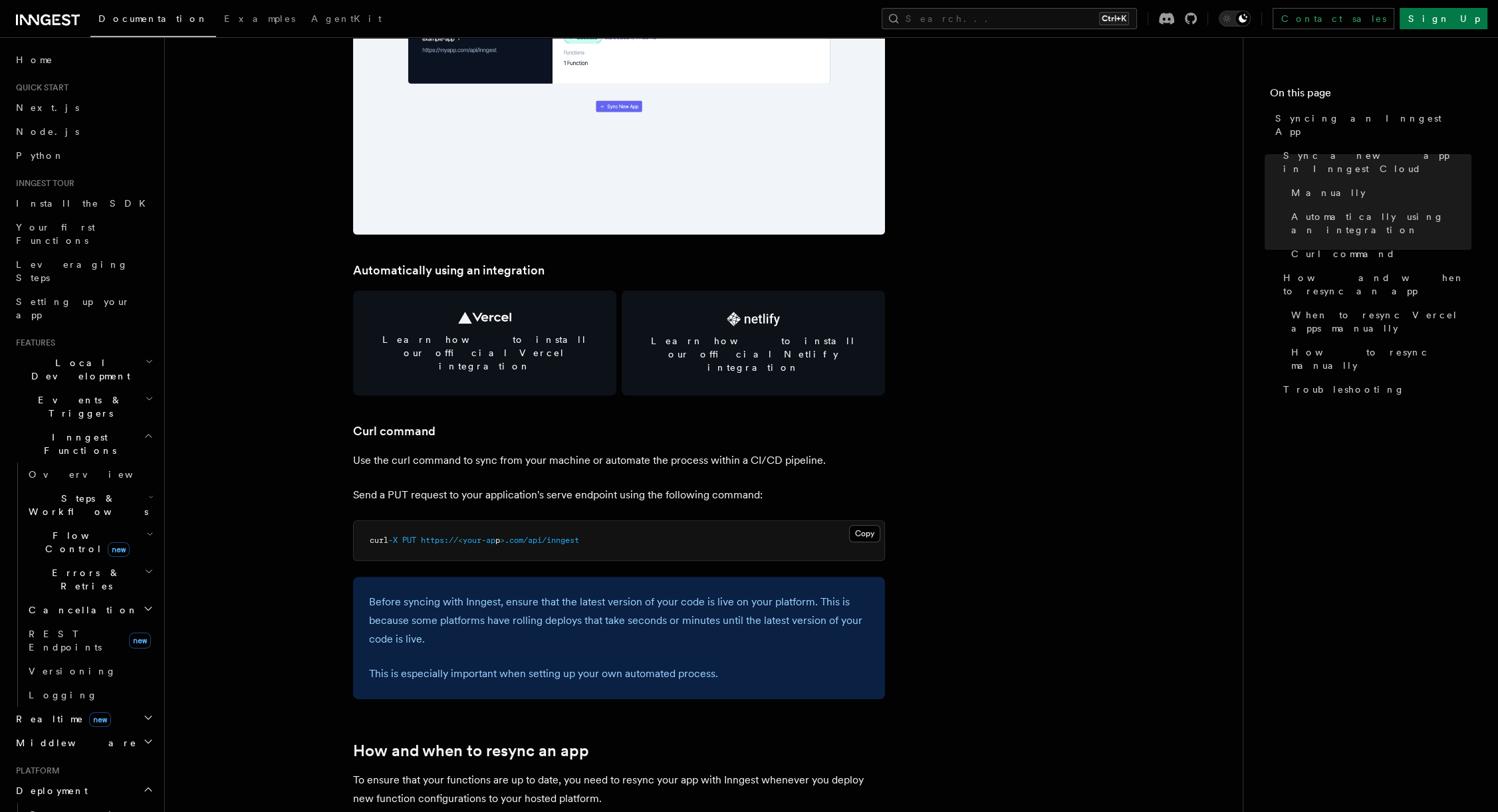
scroll to position [1808, 0]
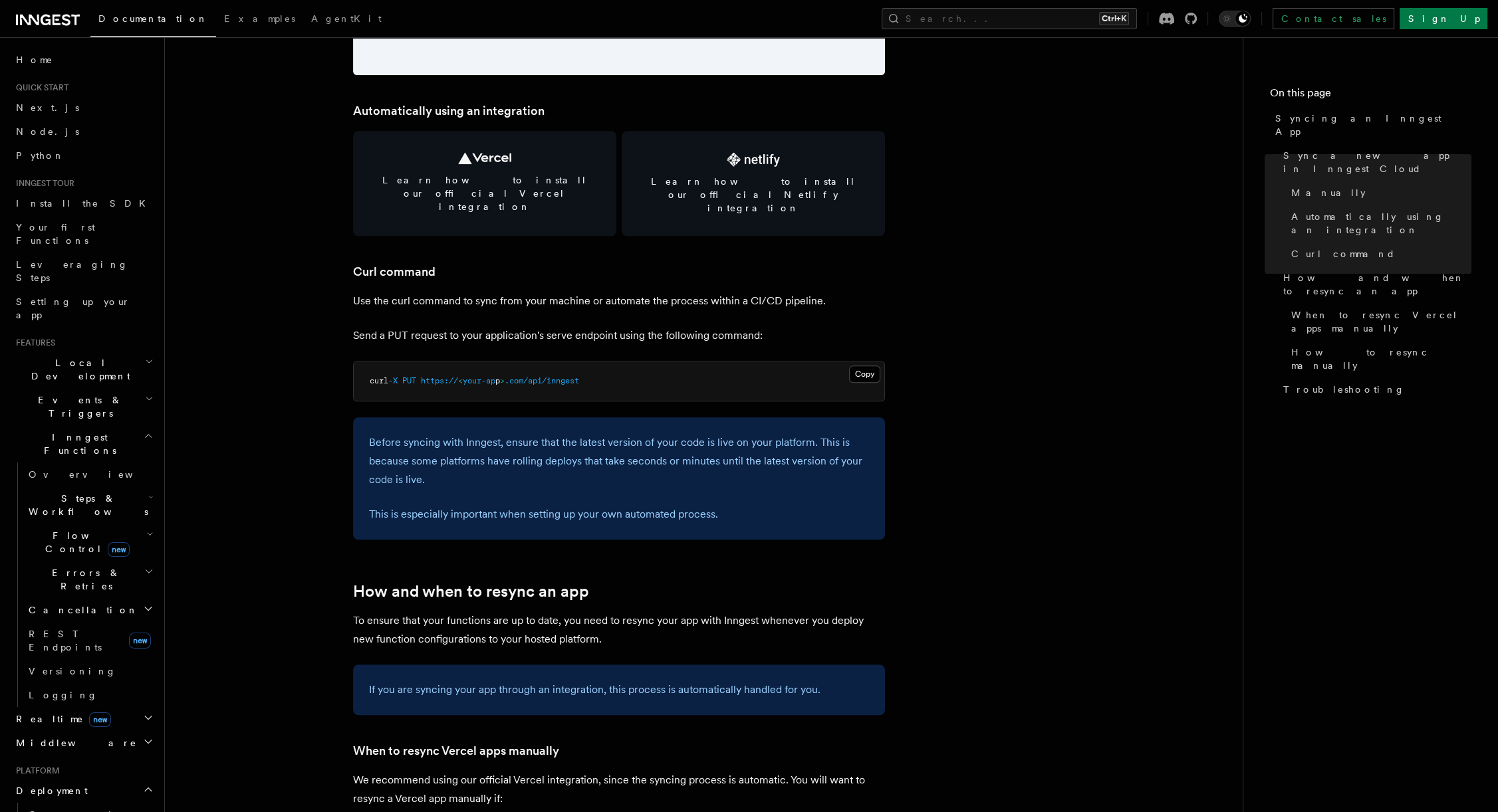
click at [433, 612] on p "To ensure that your functions are up to date, you need to resync your app with …" at bounding box center [619, 630] width 532 height 37
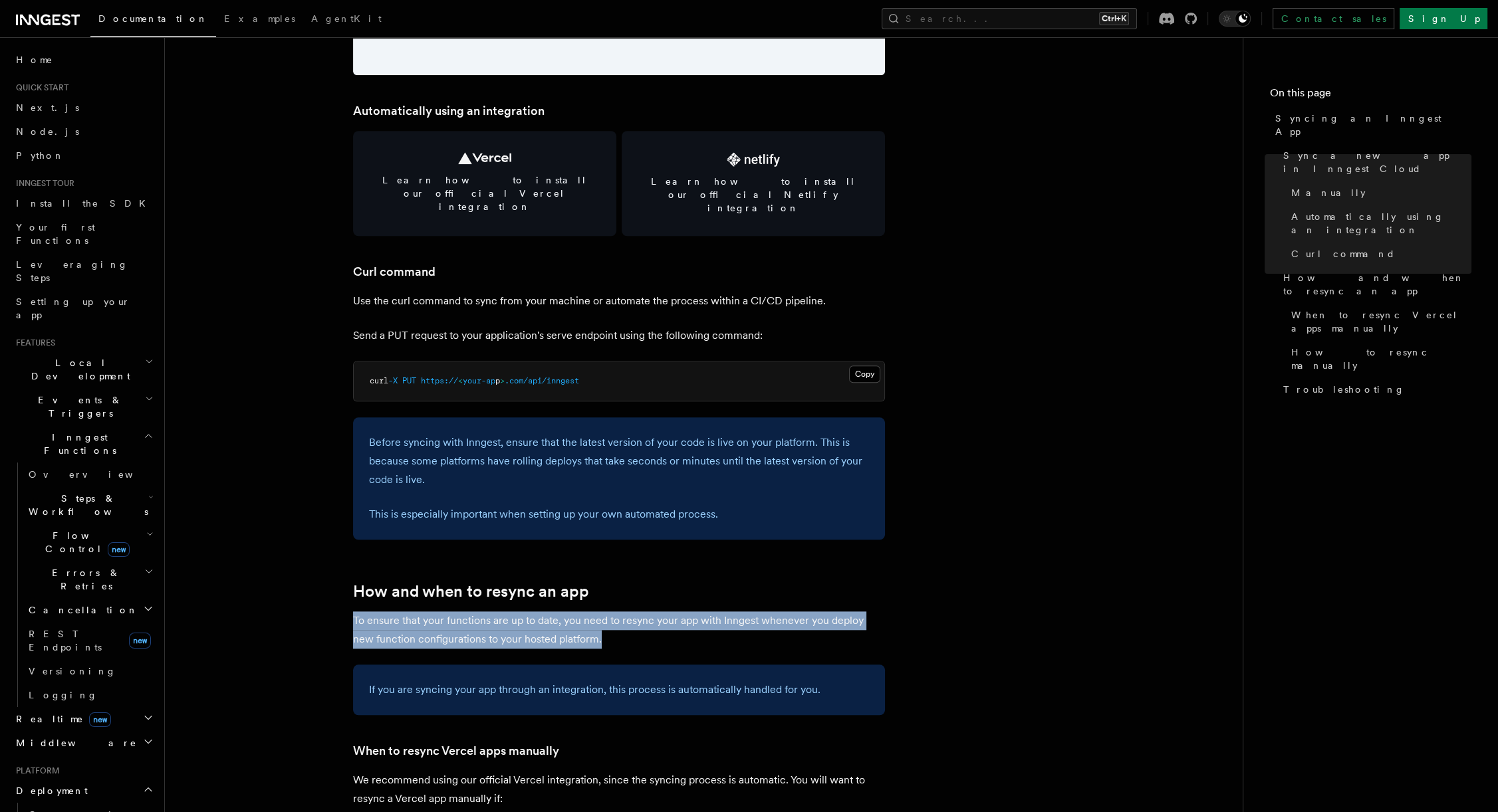
drag, startPoint x: 592, startPoint y: 607, endPoint x: 328, endPoint y: 585, distance: 264.9
click at [328, 585] on article "Platform Deployment Syncing an Inngest App After deploying your code to a hosti…" at bounding box center [704, 442] width 1035 height 4383
click at [332, 597] on article "Platform Deployment Syncing an Inngest App After deploying your code to a hosti…" at bounding box center [704, 442] width 1035 height 4383
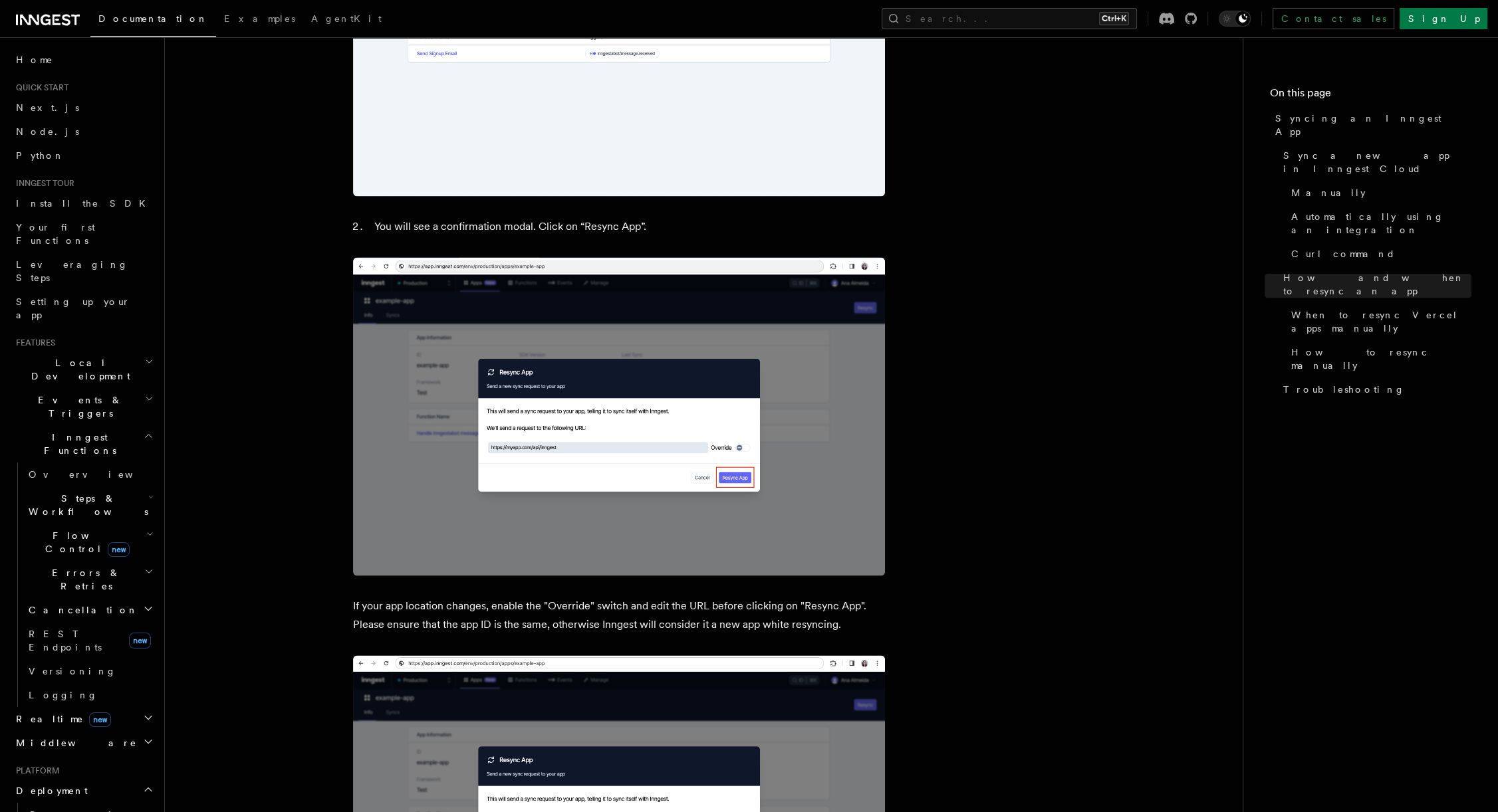
scroll to position [106, 0]
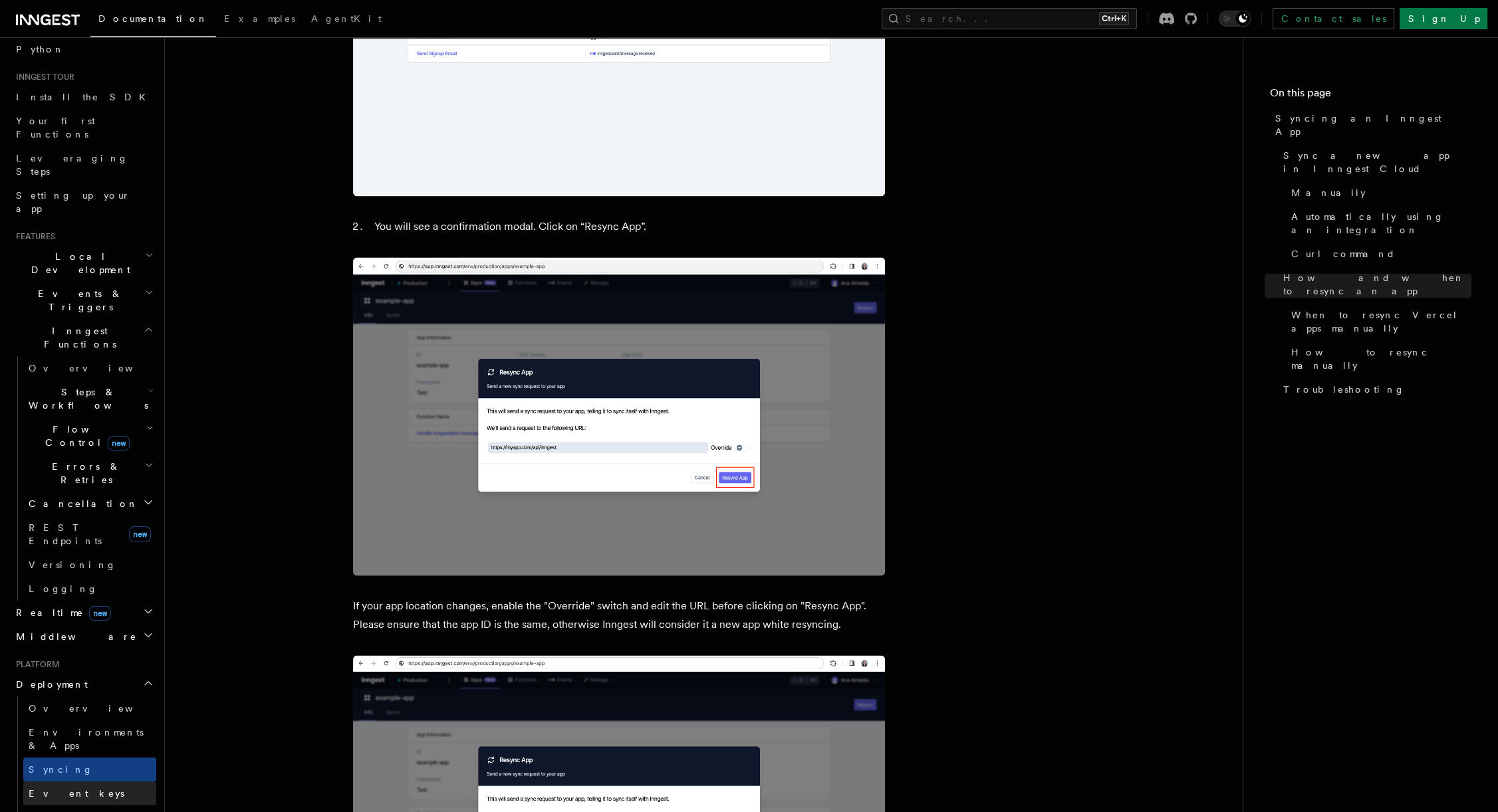
click at [48, 782] on link "Event keys" at bounding box center [89, 794] width 133 height 24
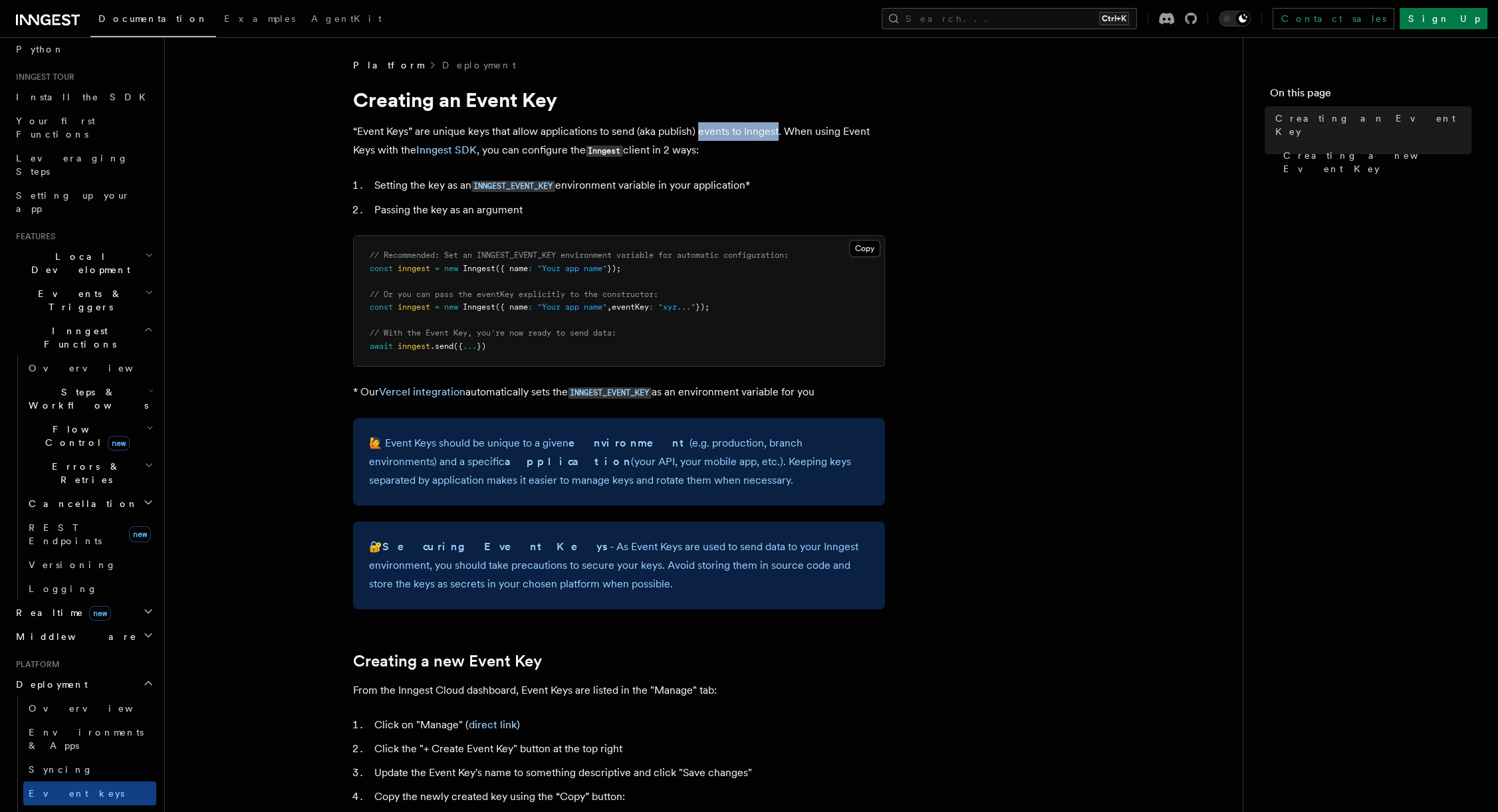
drag, startPoint x: 697, startPoint y: 129, endPoint x: 776, endPoint y: 130, distance: 79.0
click at [776, 130] on p "“Event Keys” are unique keys that allow applications to send (aka publish) even…" at bounding box center [619, 141] width 532 height 38
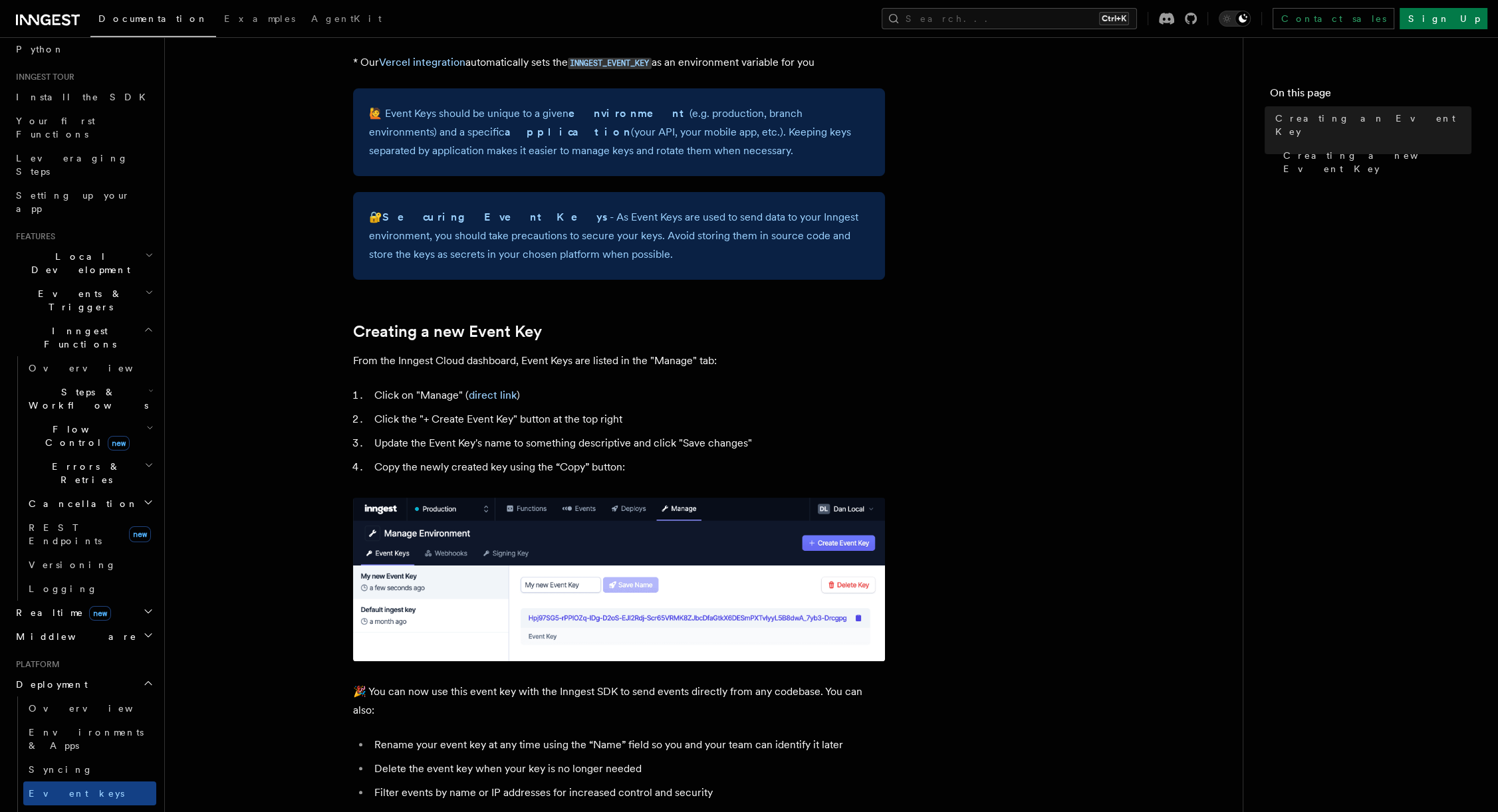
scroll to position [319, 0]
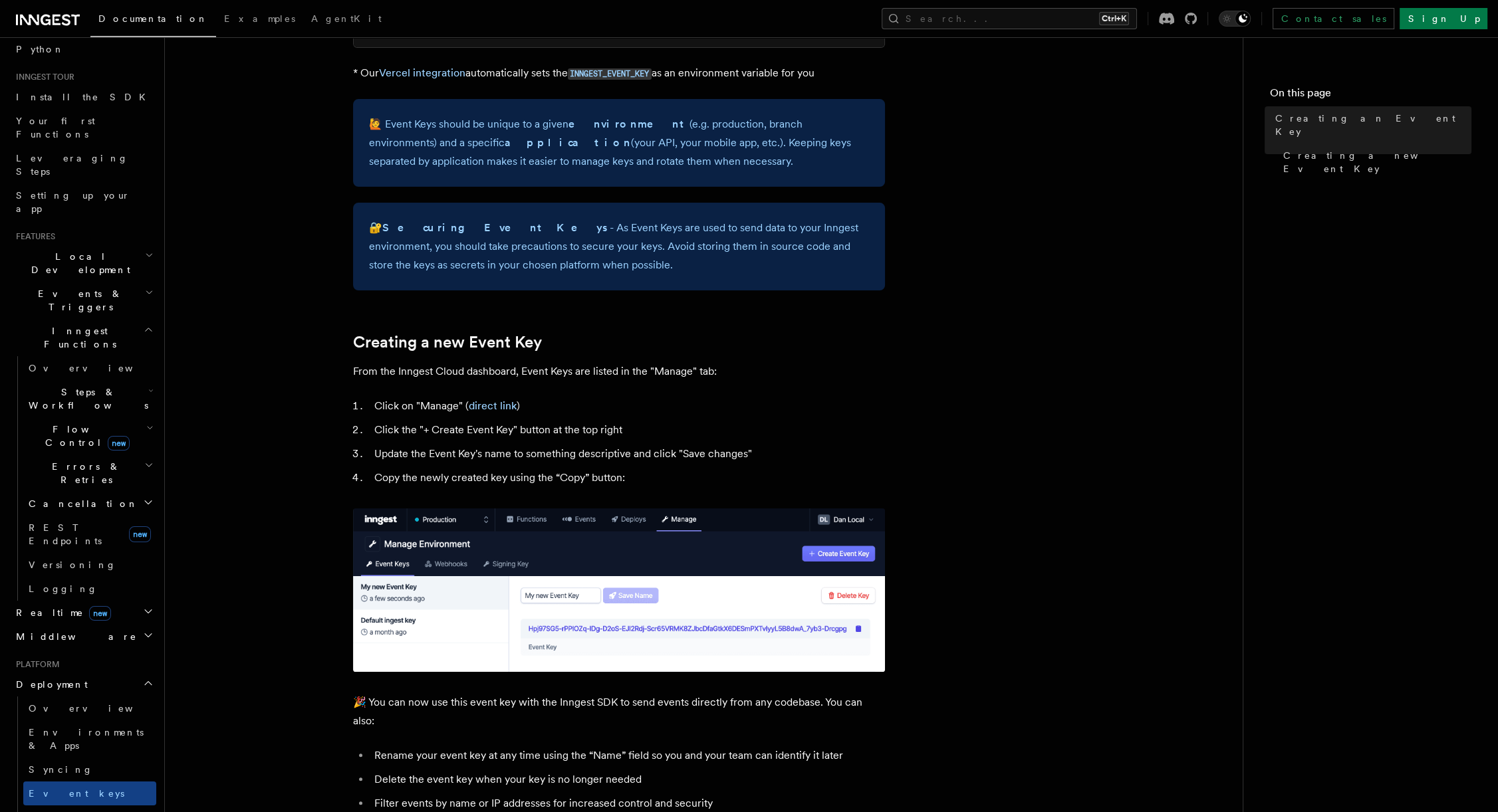
click at [260, 552] on article "Platform Deployment Creating an Event Key “Event Keys” are unique keys that all…" at bounding box center [704, 469] width 1035 height 1459
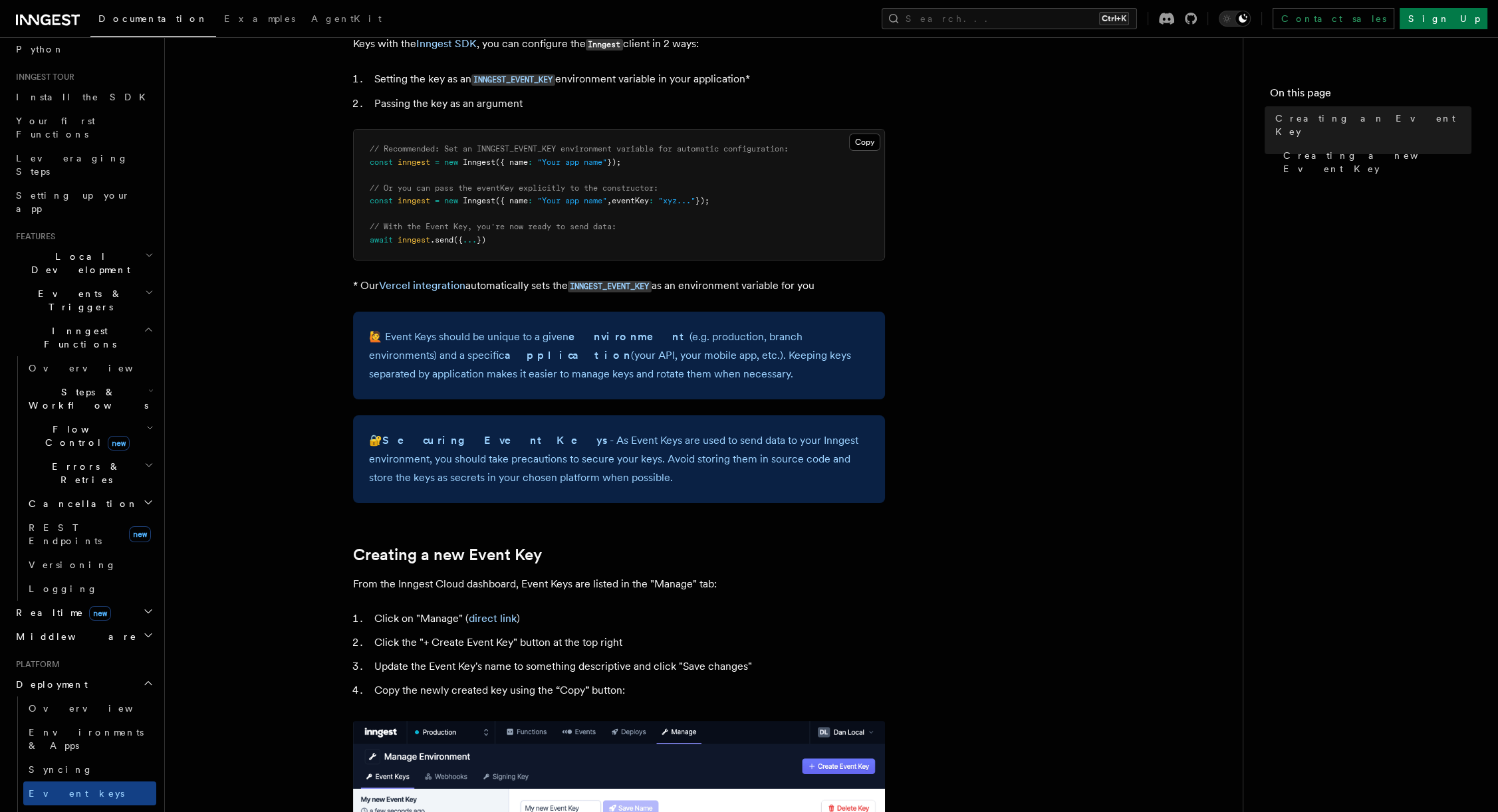
scroll to position [0, 0]
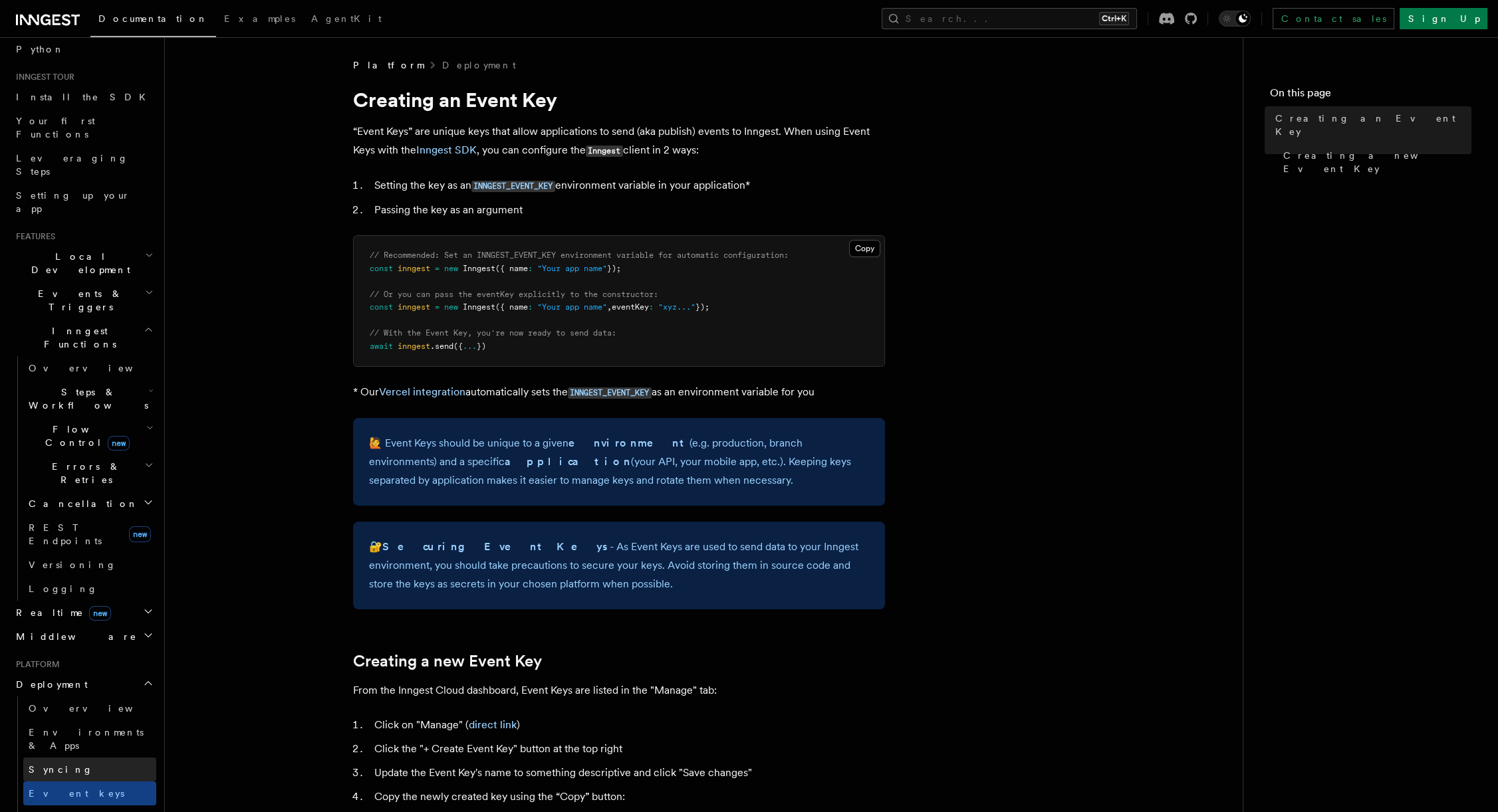
click at [69, 758] on link "Syncing" at bounding box center [89, 770] width 133 height 24
